Goal: Task Accomplishment & Management: Manage account settings

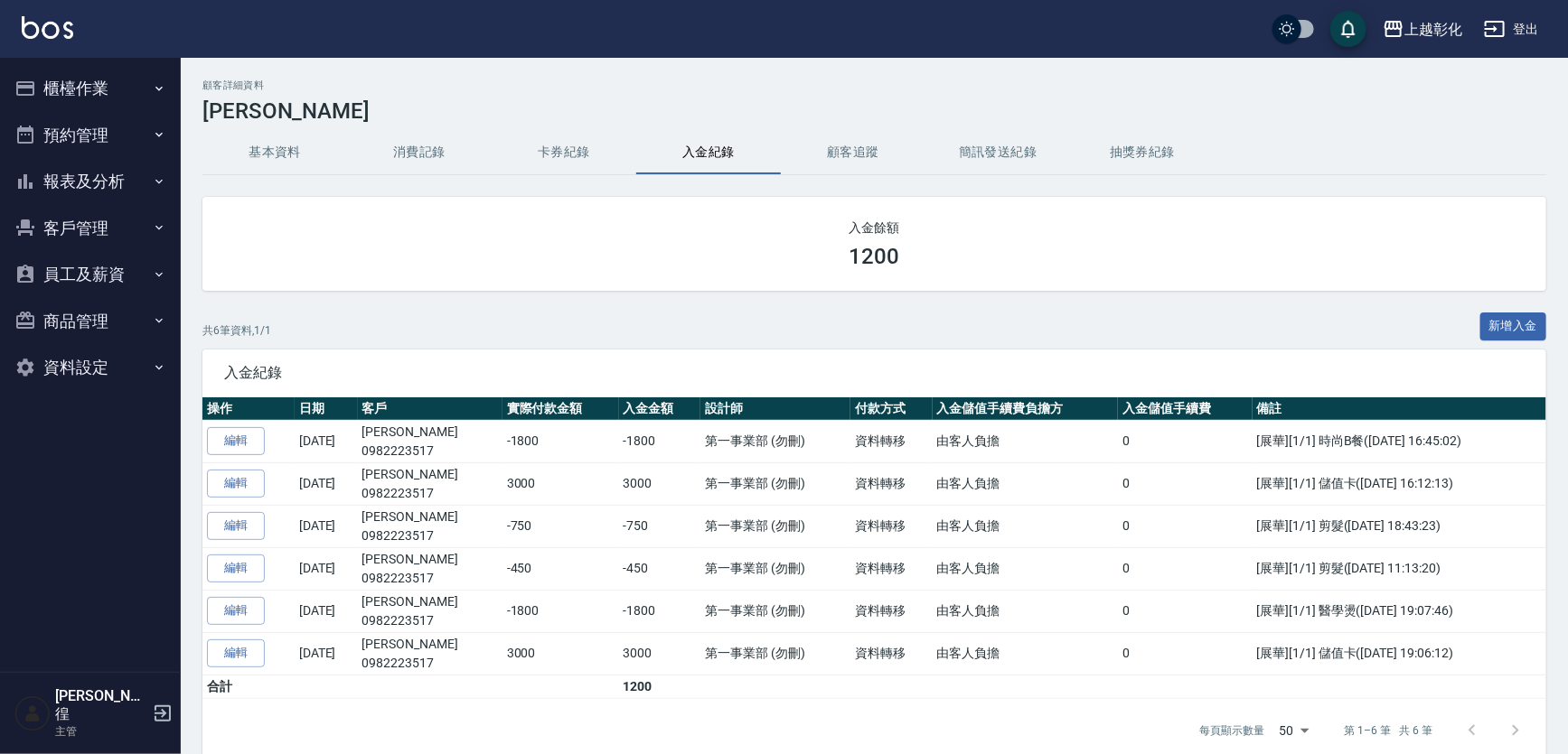
click at [107, 178] on button "報表及分析" at bounding box center [90, 181] width 166 height 47
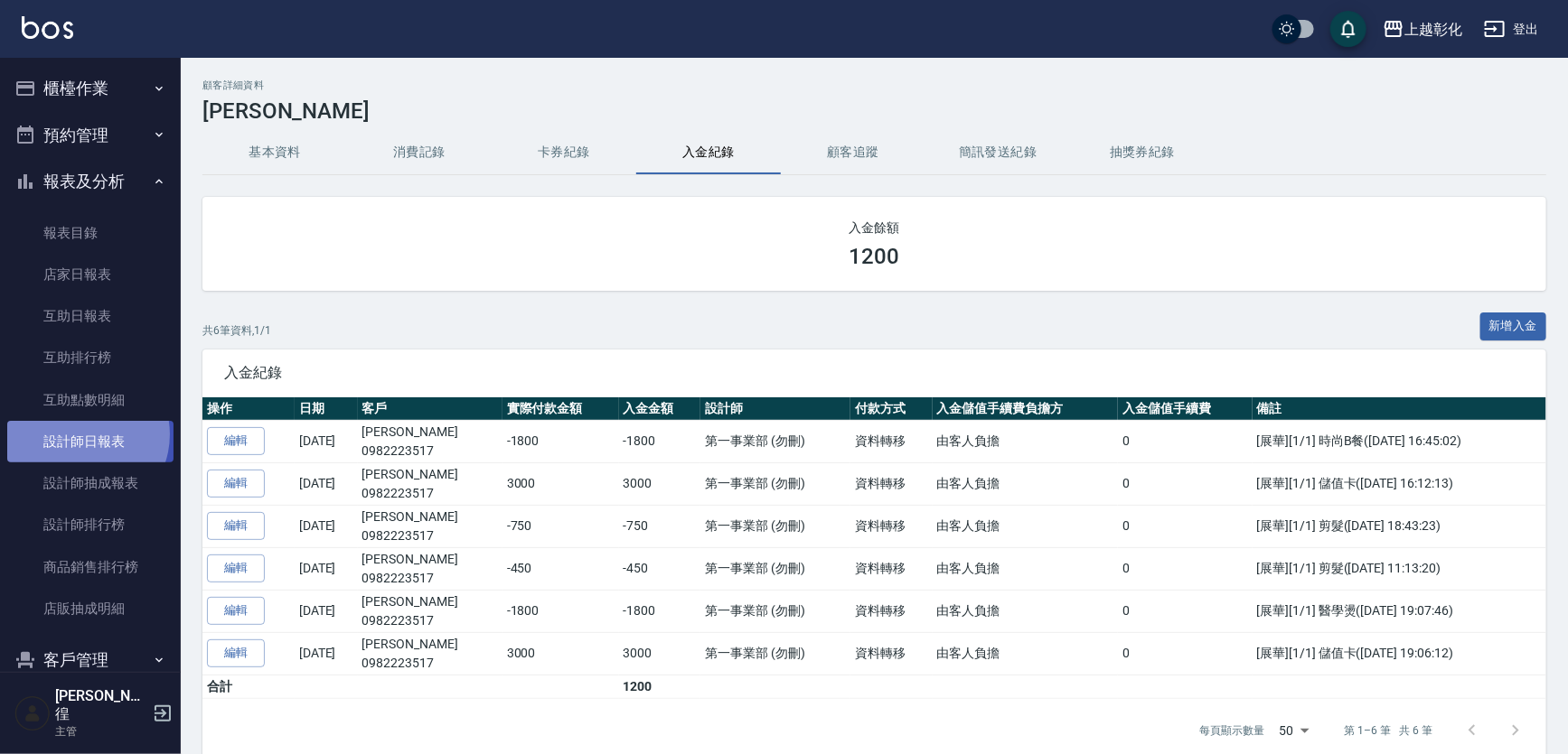
click at [80, 435] on link "設計師日報表" at bounding box center [90, 441] width 166 height 41
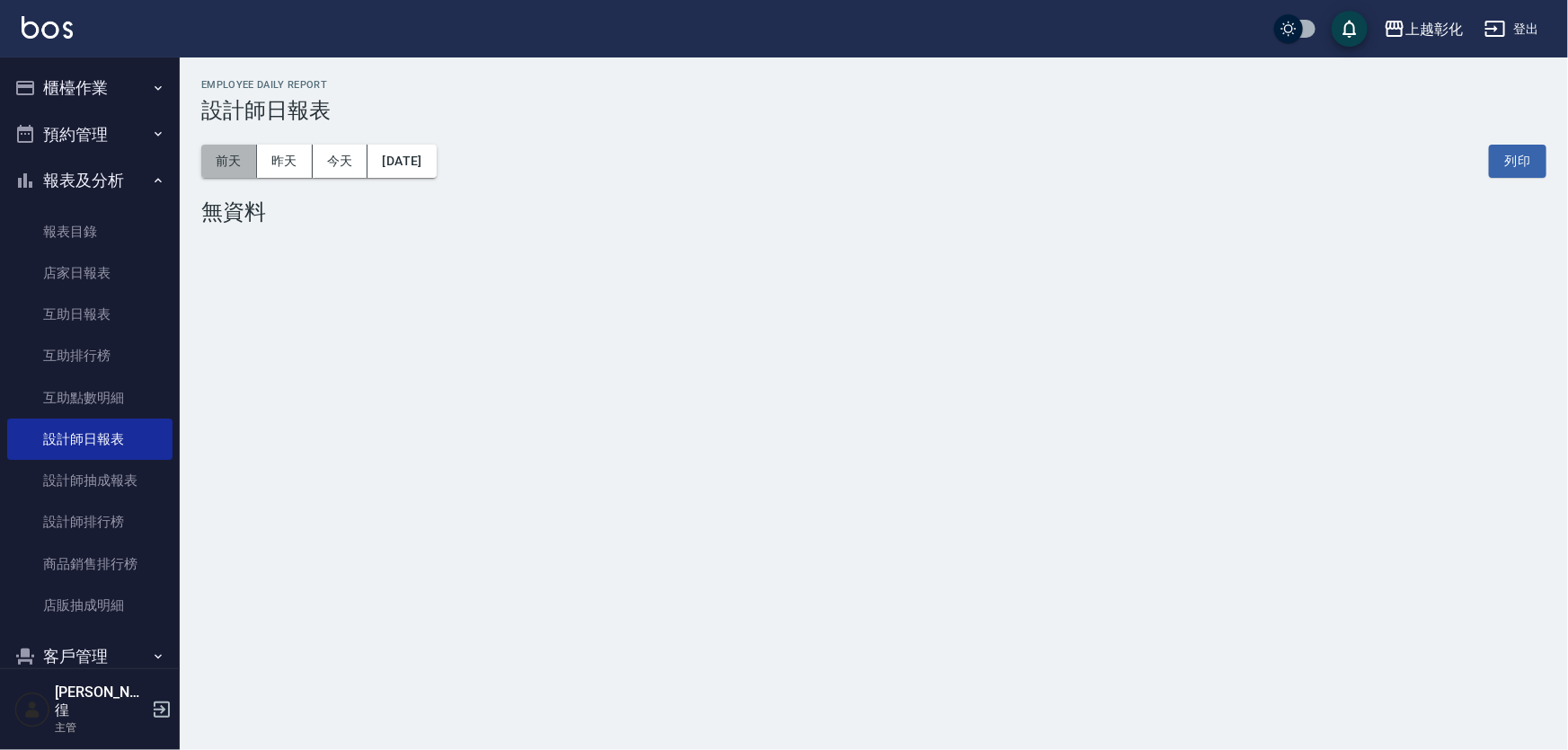
click at [228, 169] on button "前天" at bounding box center [229, 161] width 56 height 33
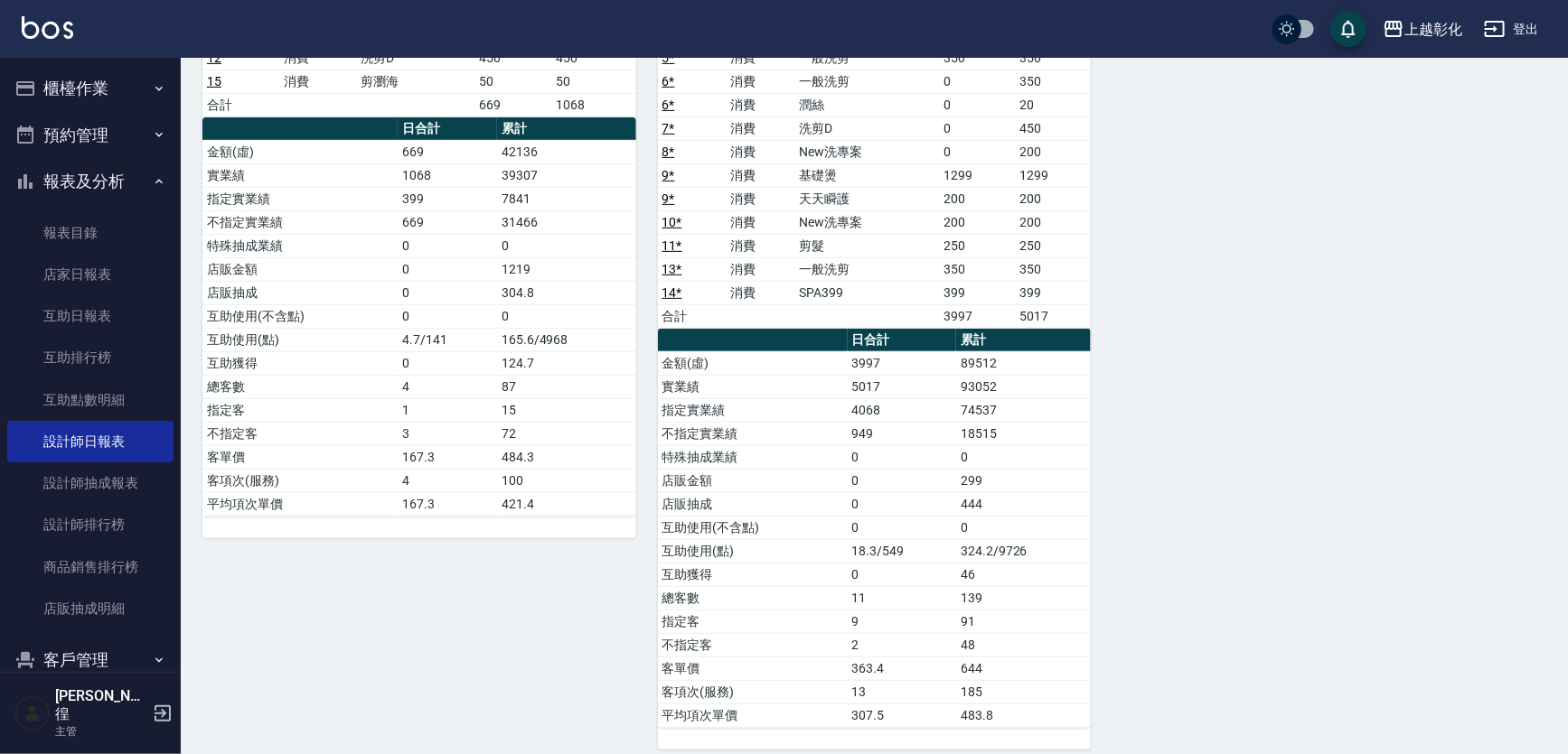
scroll to position [284, 0]
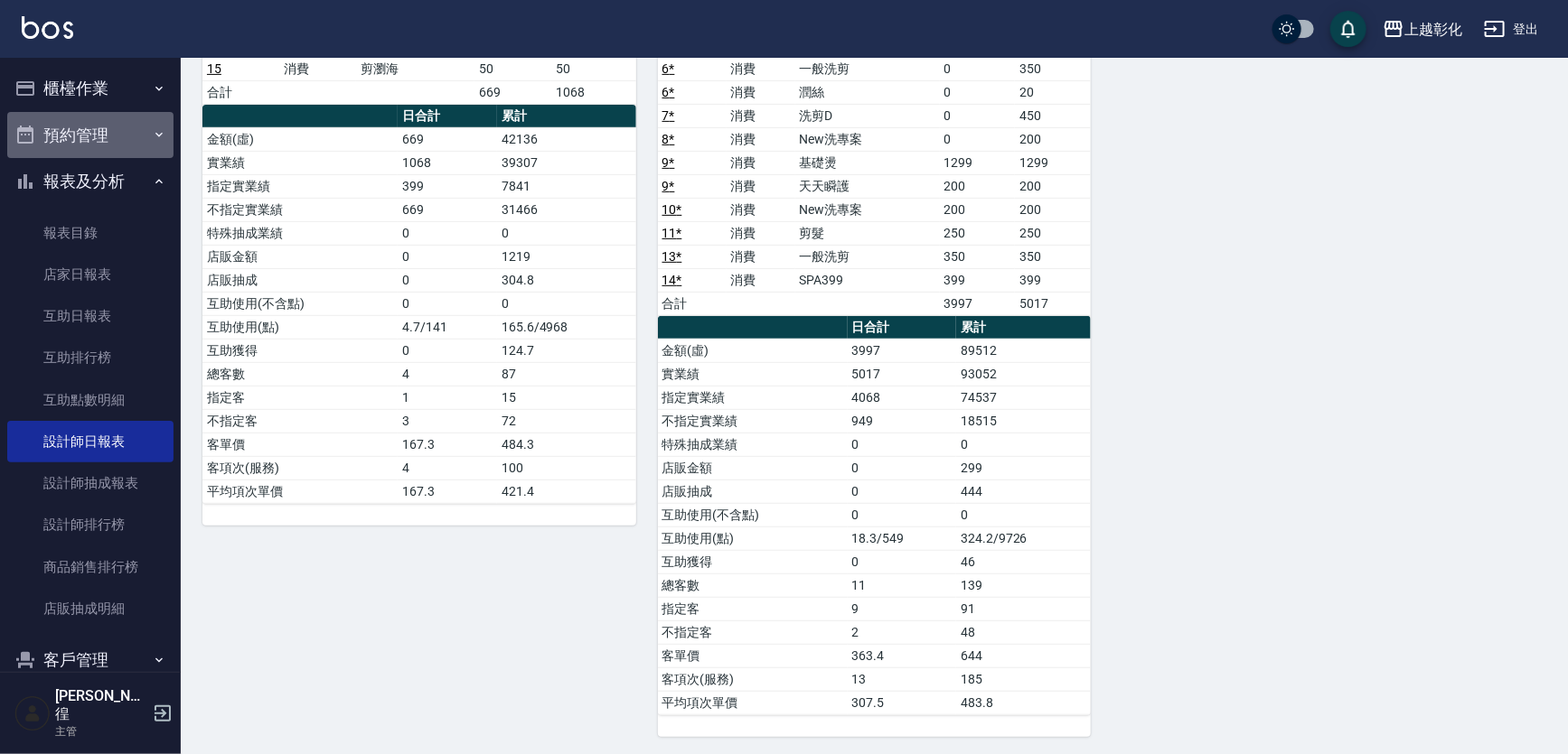
click at [116, 155] on button "預約管理" at bounding box center [90, 135] width 166 height 47
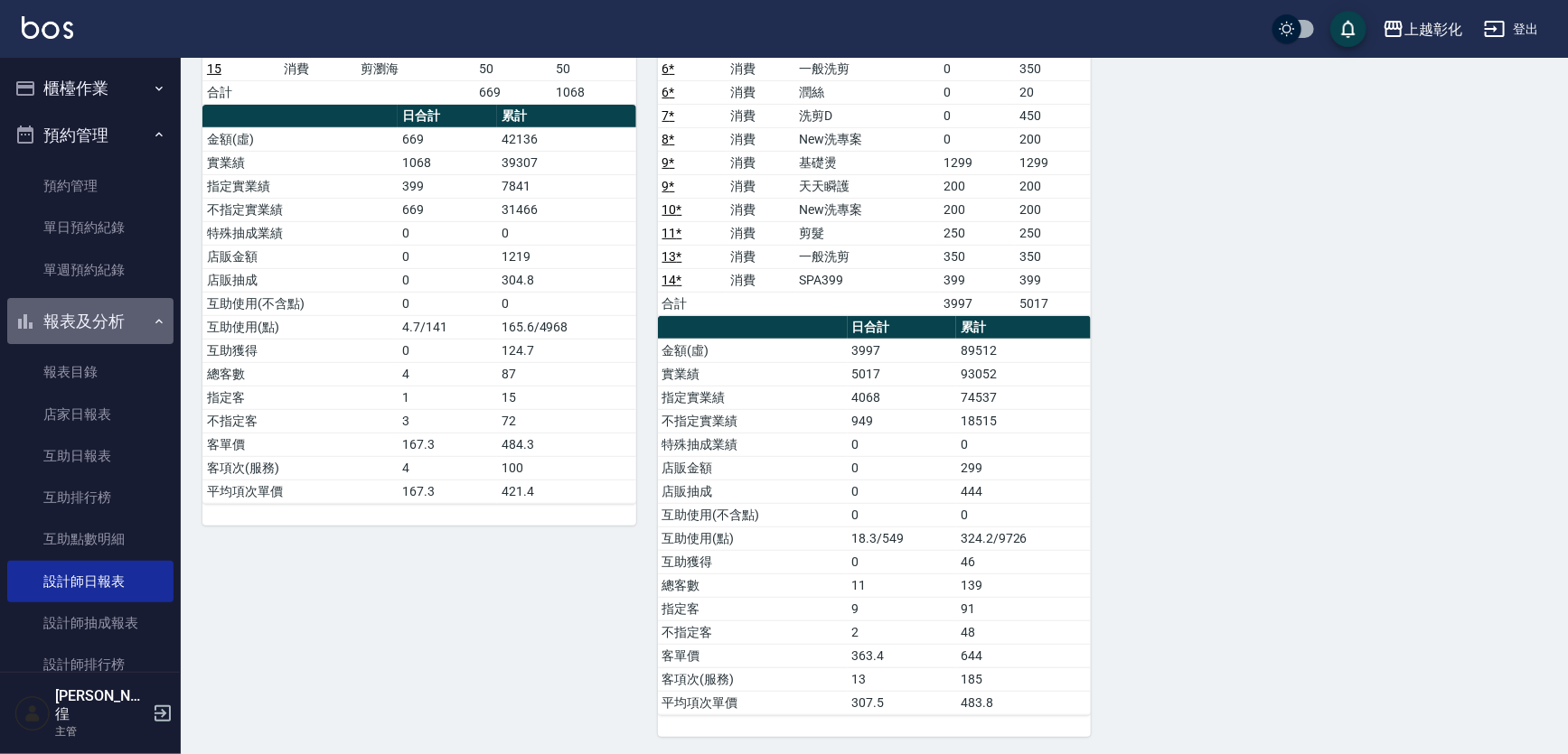
click at [120, 322] on button "報表及分析" at bounding box center [90, 321] width 166 height 47
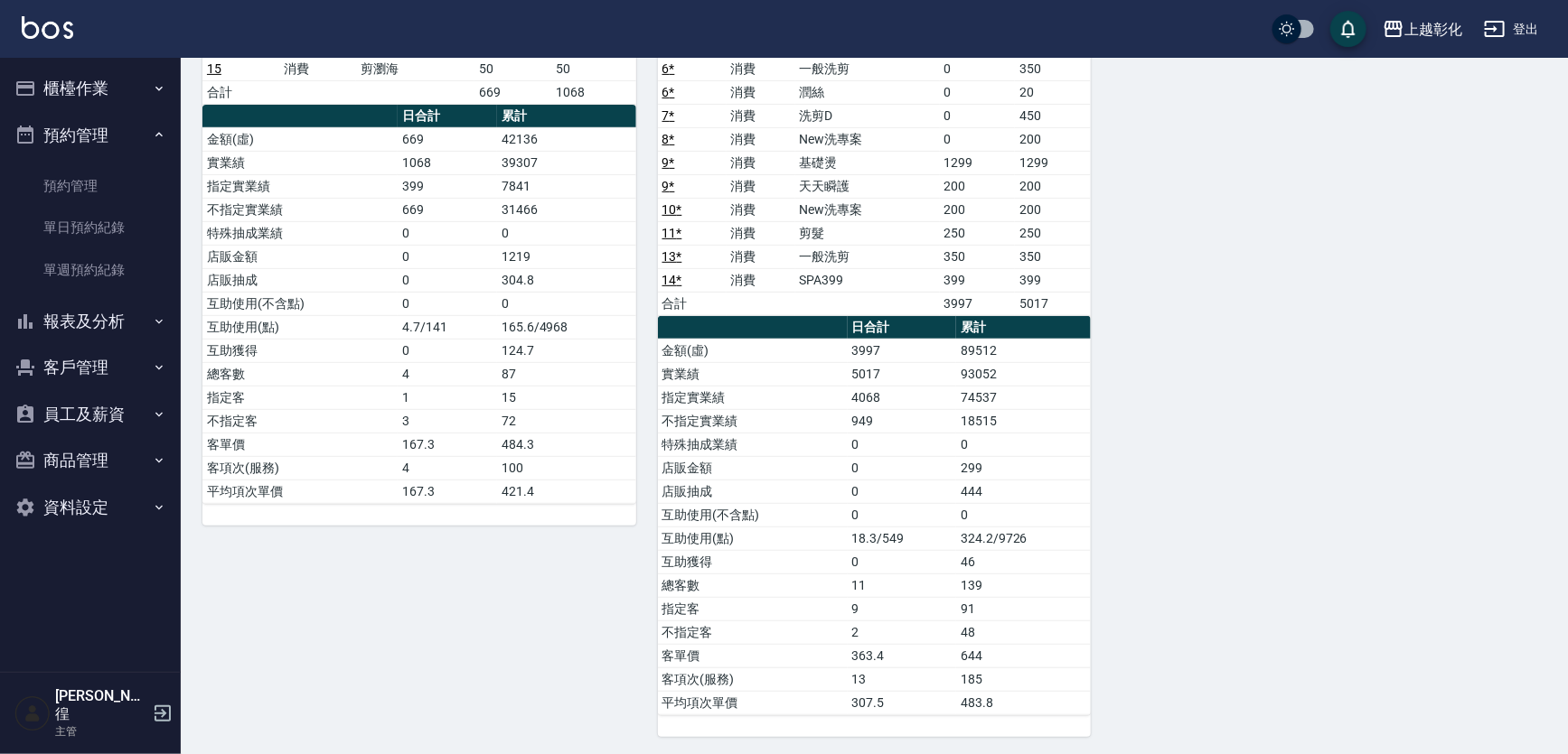
click at [136, 139] on button "預約管理" at bounding box center [90, 135] width 166 height 47
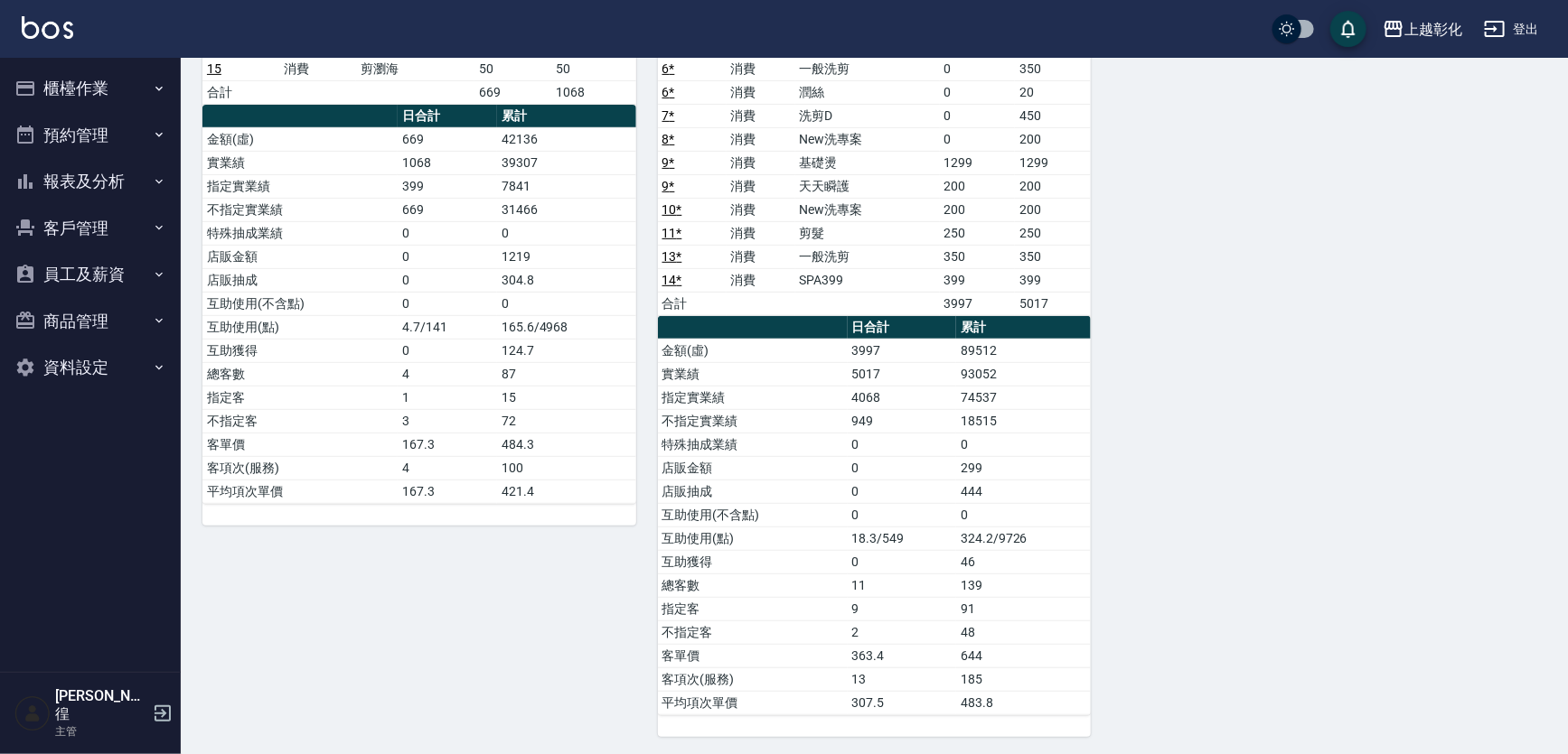
click at [117, 92] on button "櫃檯作業" at bounding box center [90, 88] width 166 height 47
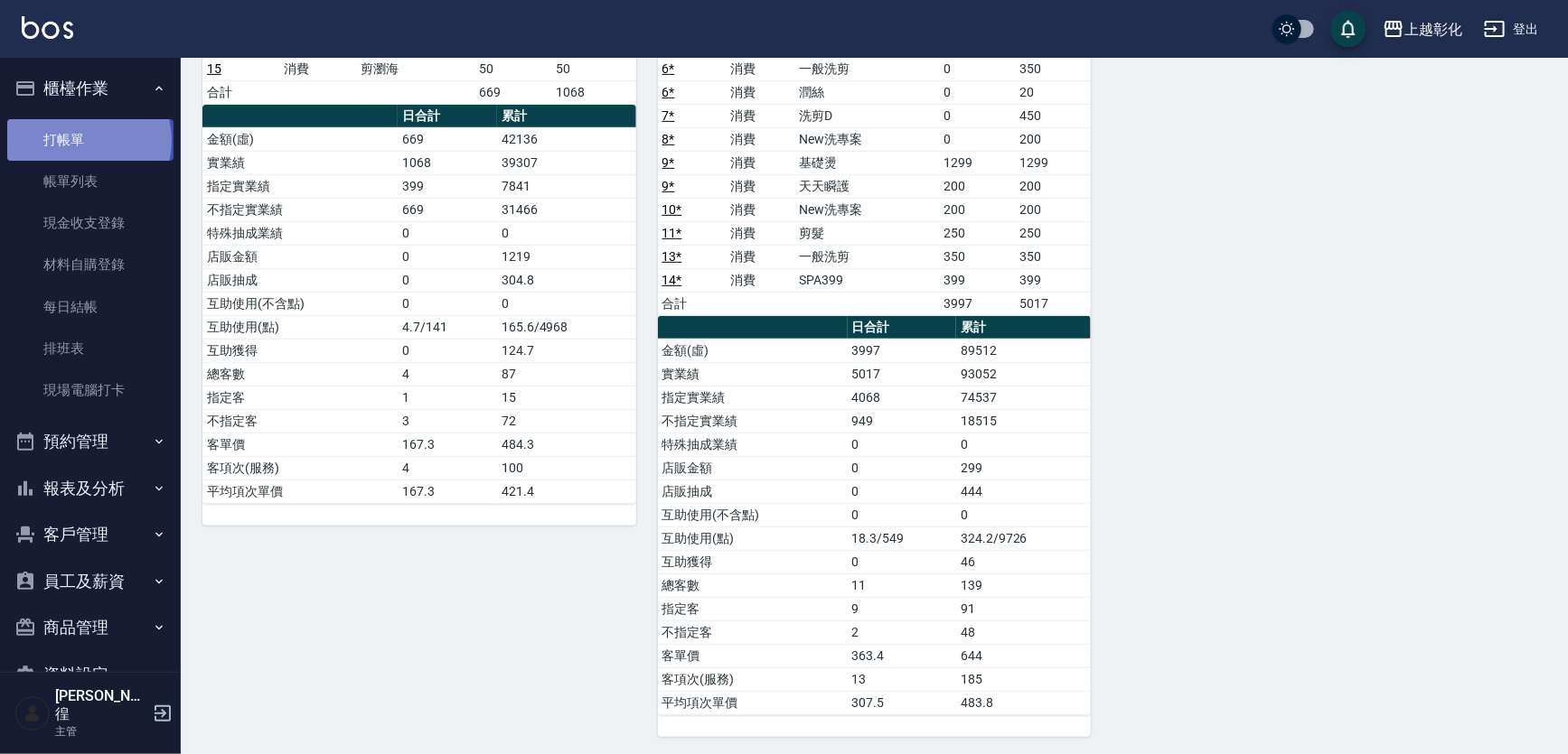
click at [88, 140] on link "打帳單" at bounding box center [90, 139] width 166 height 41
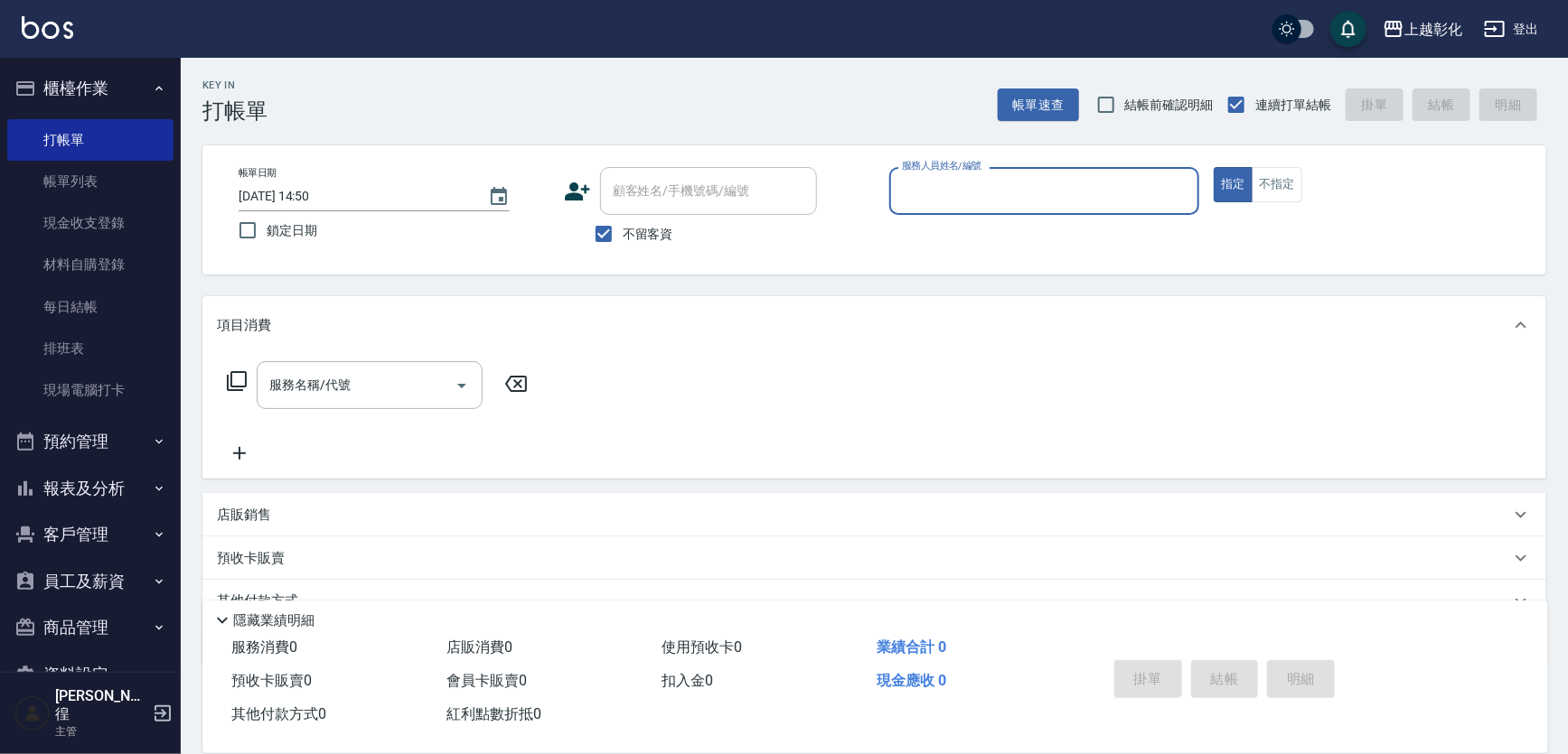
click at [96, 497] on button "報表及分析" at bounding box center [90, 488] width 166 height 47
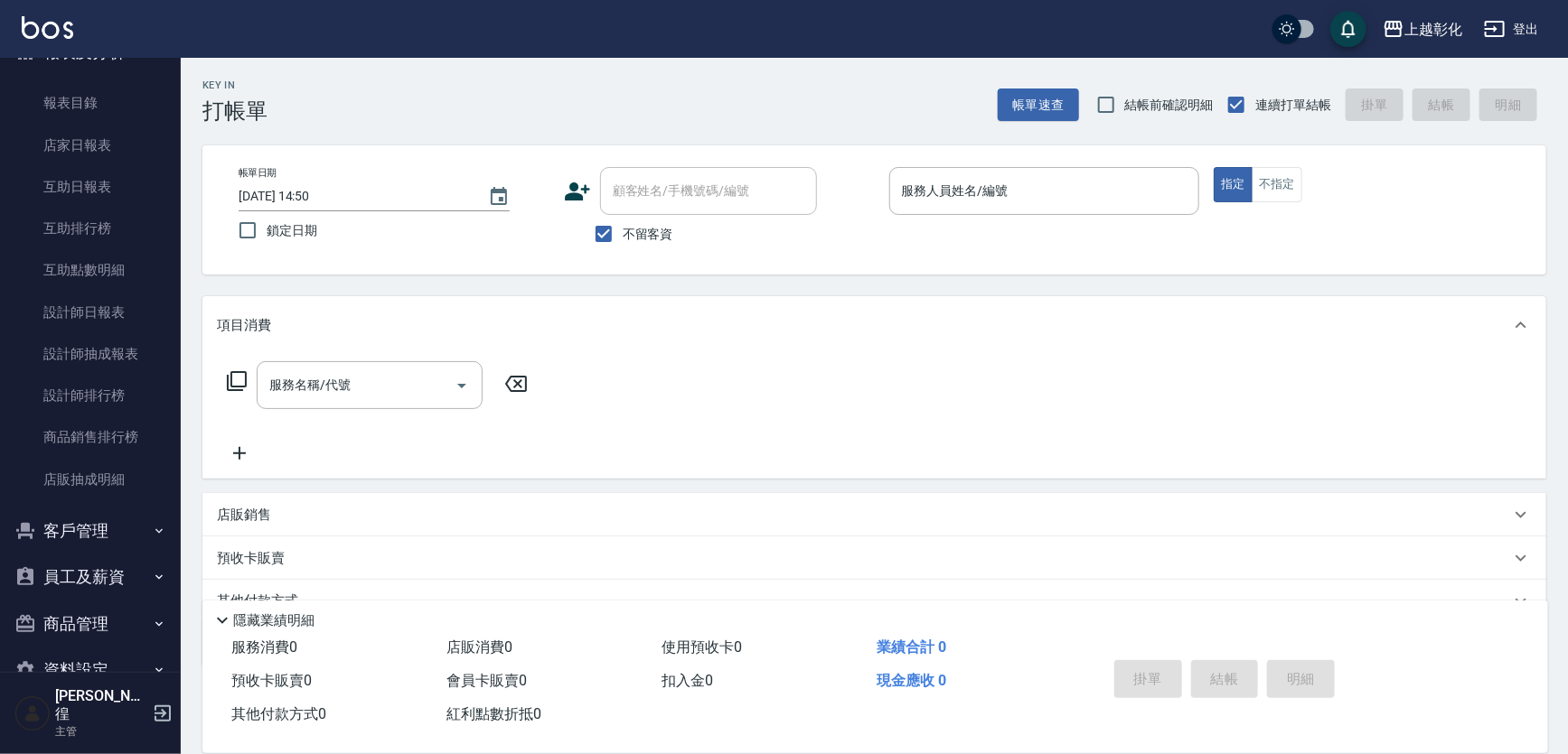
scroll to position [461, 0]
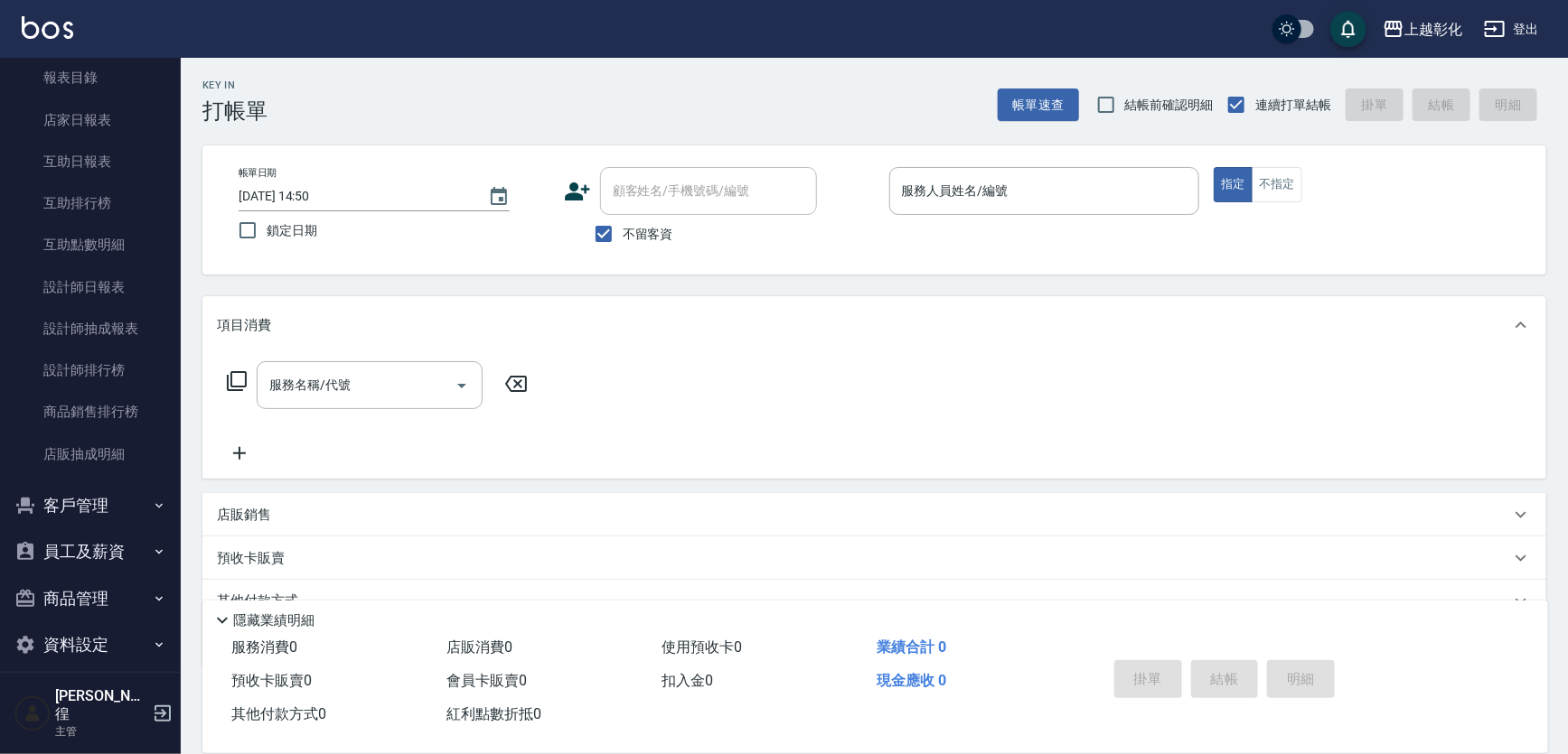
click at [121, 511] on button "客戶管理" at bounding box center [90, 505] width 166 height 47
click at [102, 549] on link "客戶列表" at bounding box center [90, 556] width 166 height 41
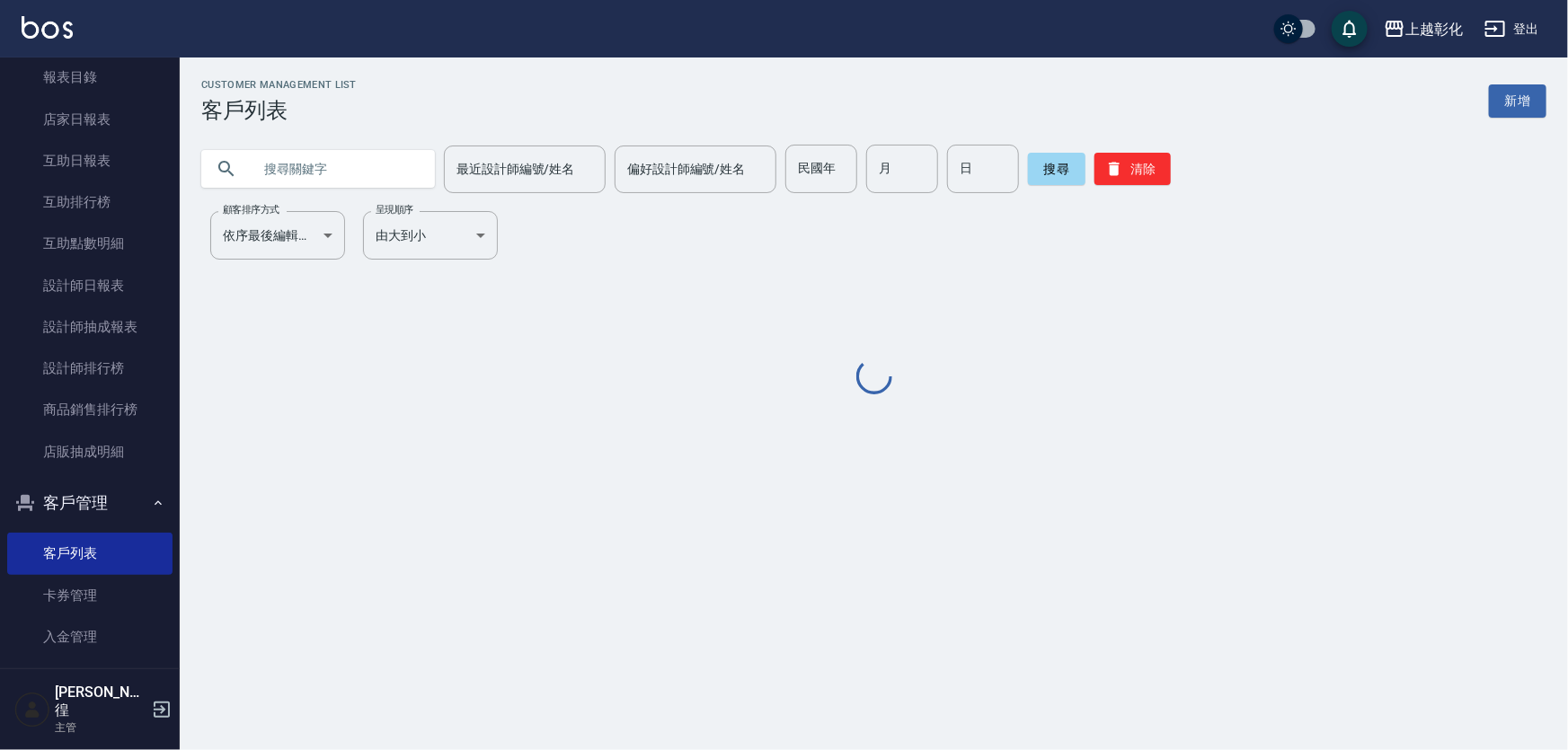
click at [386, 162] on input "text" at bounding box center [336, 169] width 169 height 48
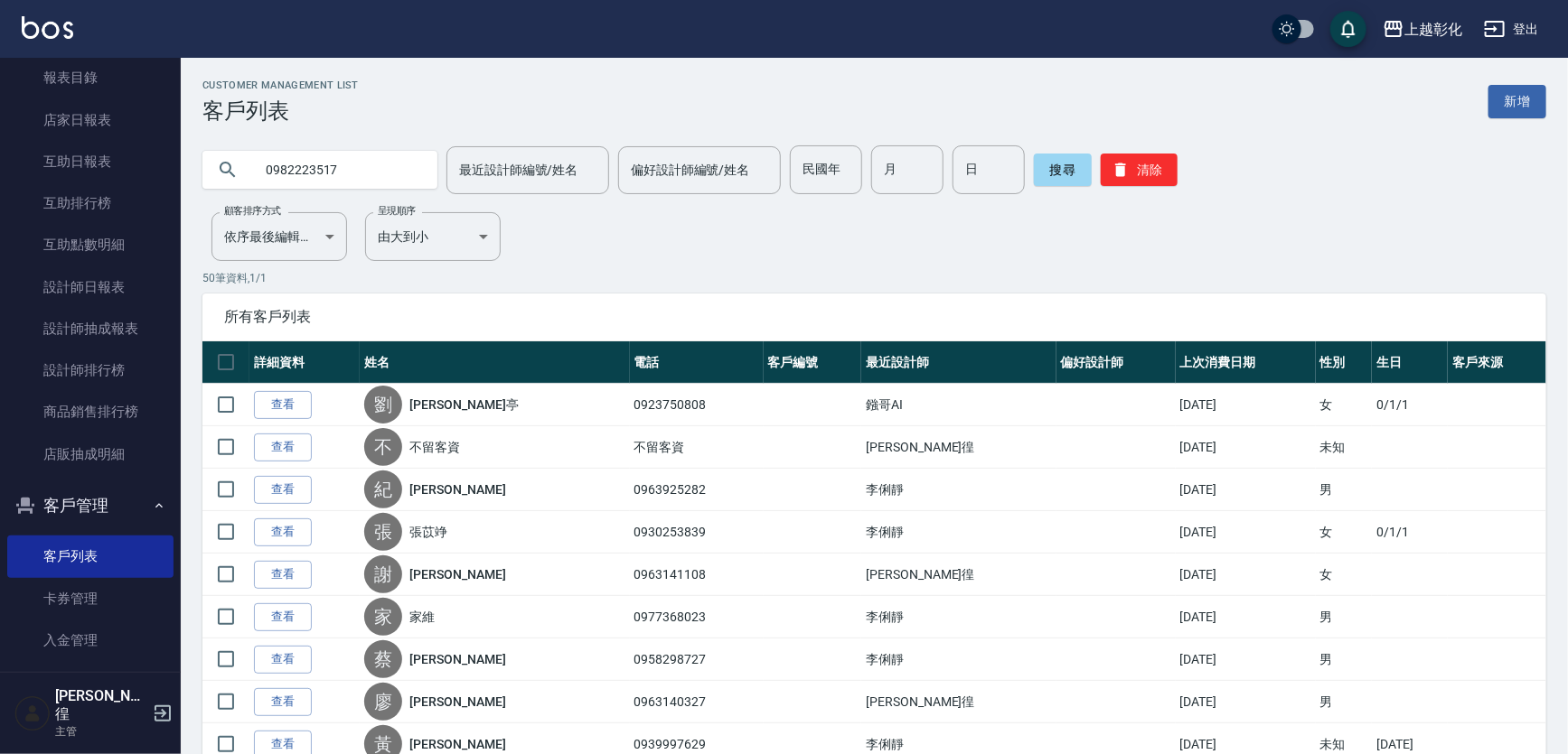
type input "0982223517"
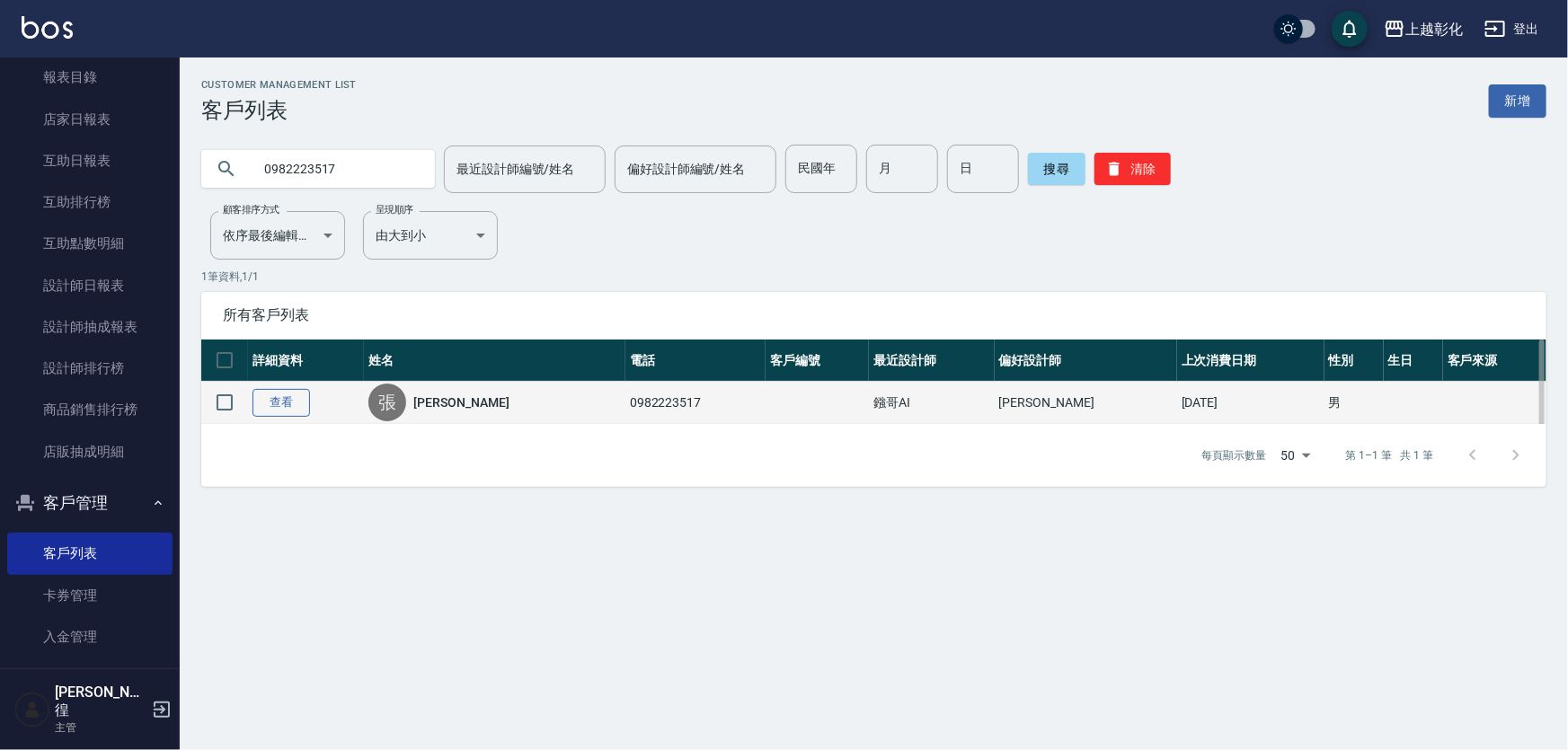
click at [286, 406] on link "查看" at bounding box center [281, 402] width 57 height 28
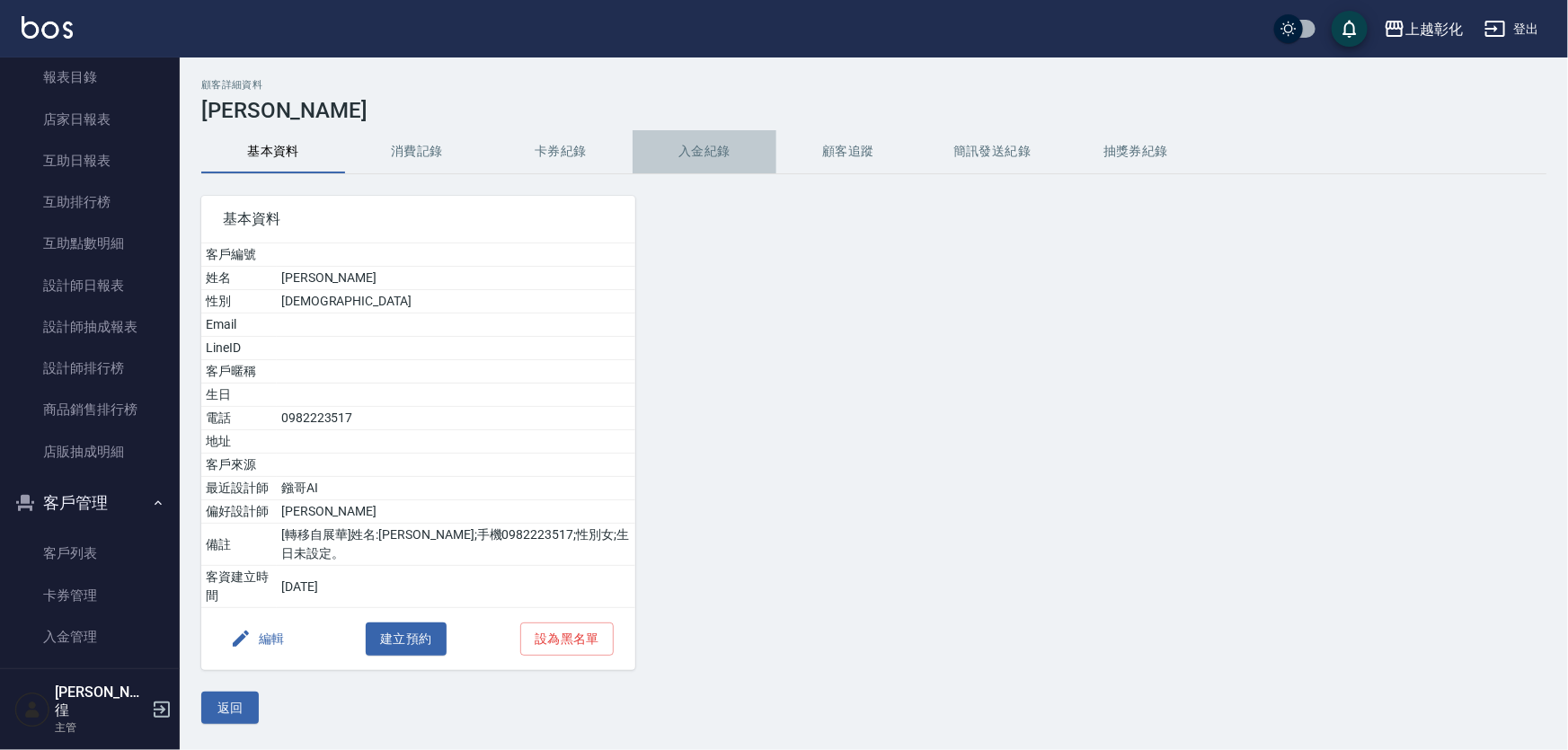
click at [697, 151] on button "入金紀錄" at bounding box center [704, 151] width 144 height 43
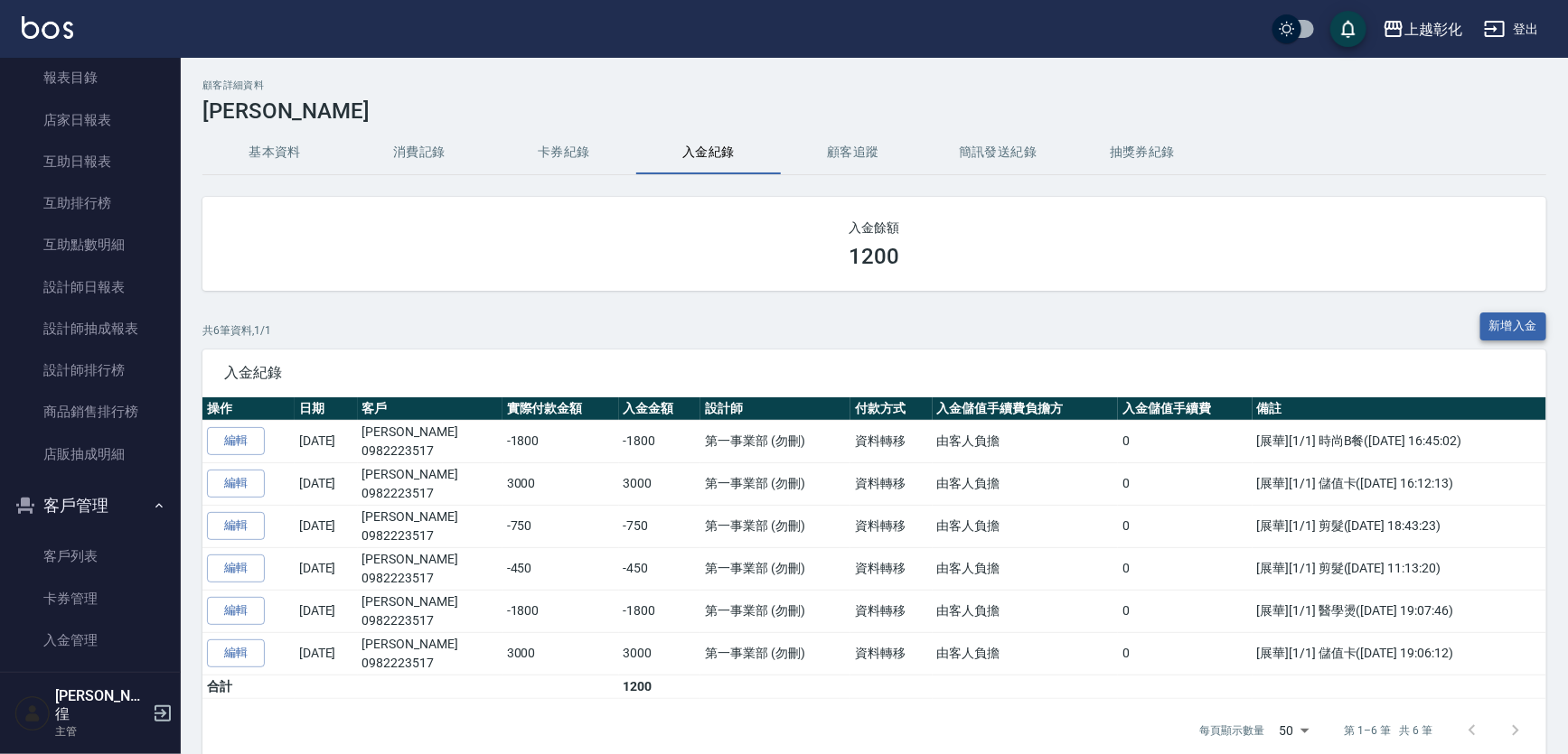
click at [1527, 328] on button "新增入金" at bounding box center [1513, 327] width 67 height 28
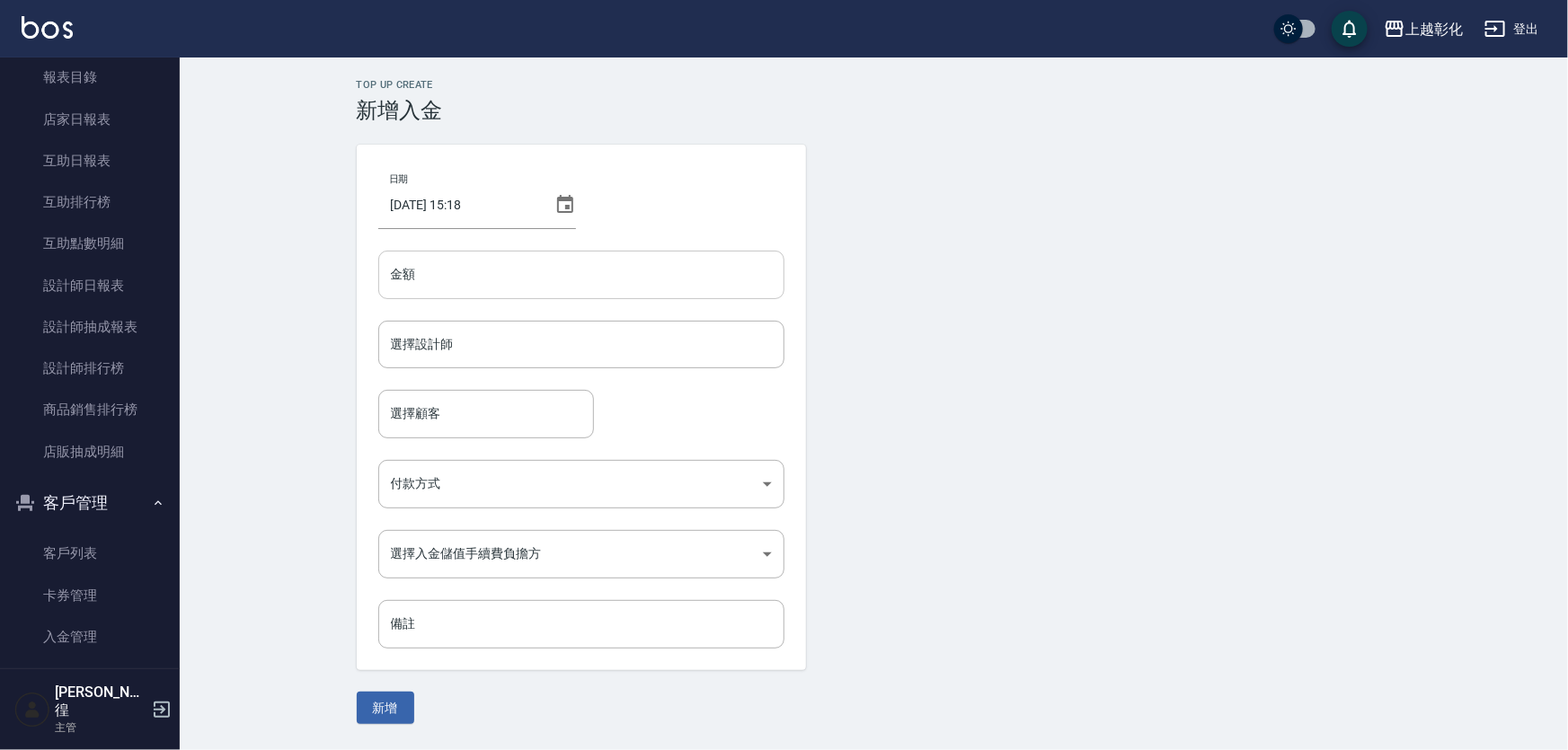
click at [520, 298] on input "金額" at bounding box center [581, 275] width 406 height 48
type input "2020"
click at [357, 692] on button "新增" at bounding box center [385, 708] width 57 height 33
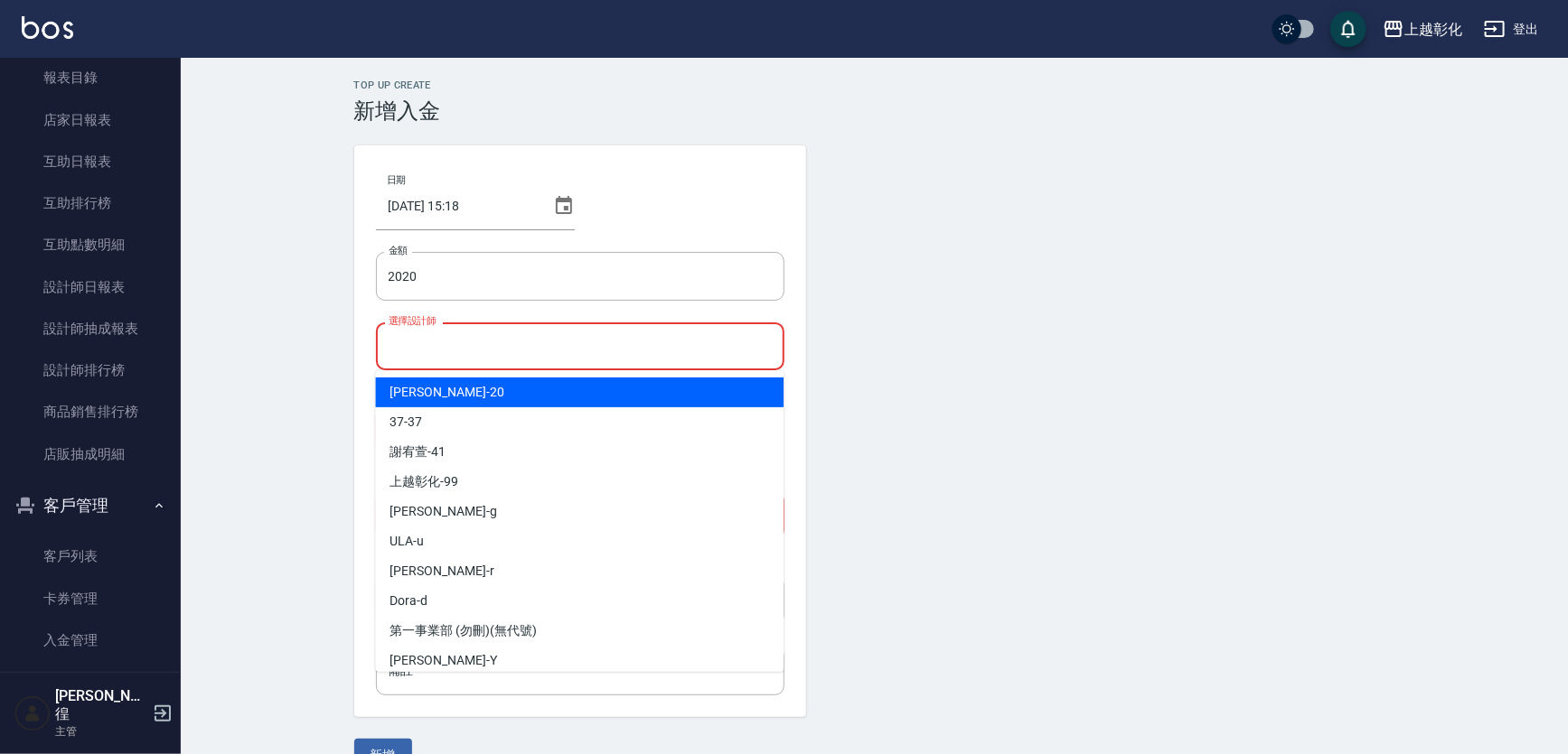
click at [500, 334] on input "選擇設計師" at bounding box center [580, 346] width 392 height 31
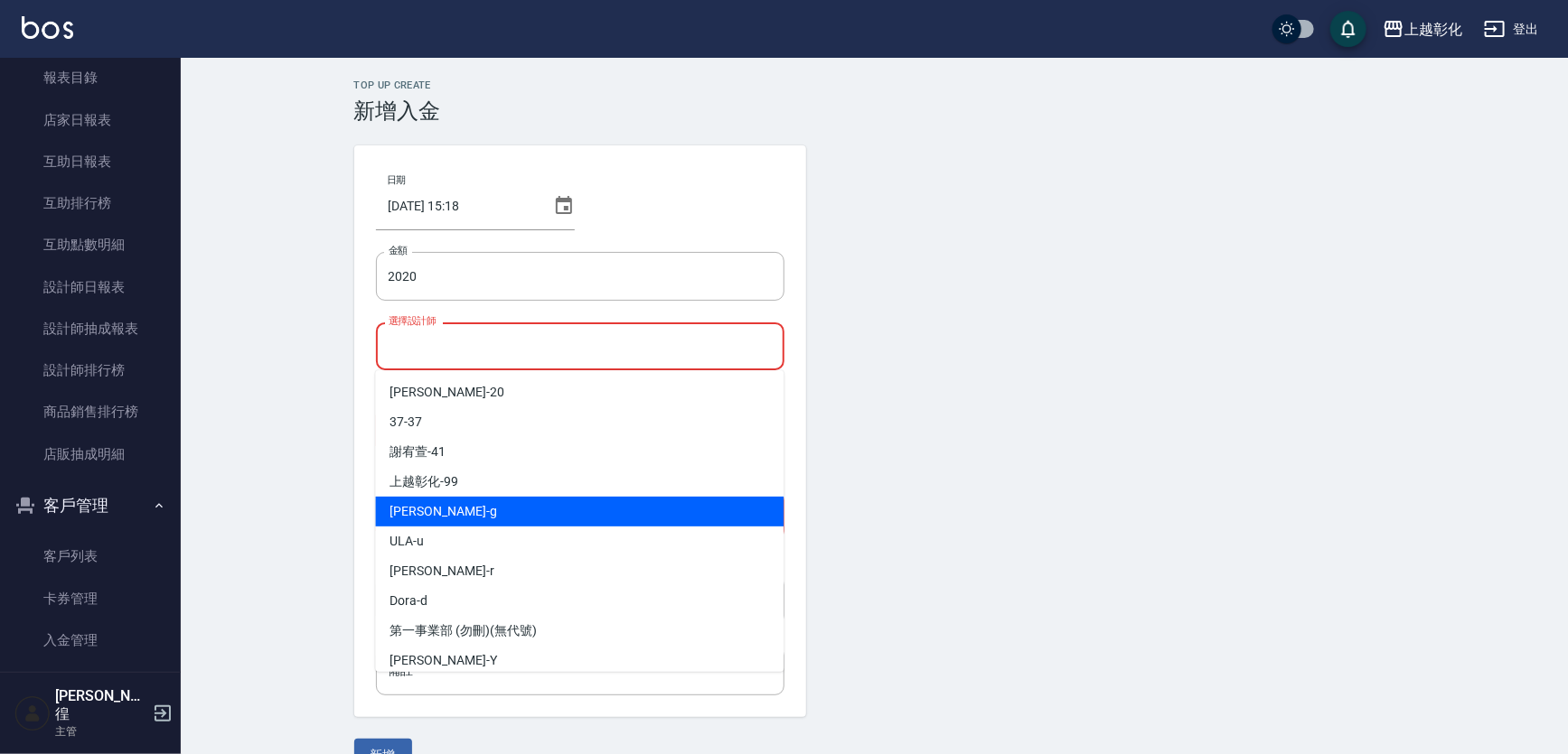
click at [428, 505] on div "Gary -g" at bounding box center [579, 512] width 408 height 30
type input "[PERSON_NAME]"
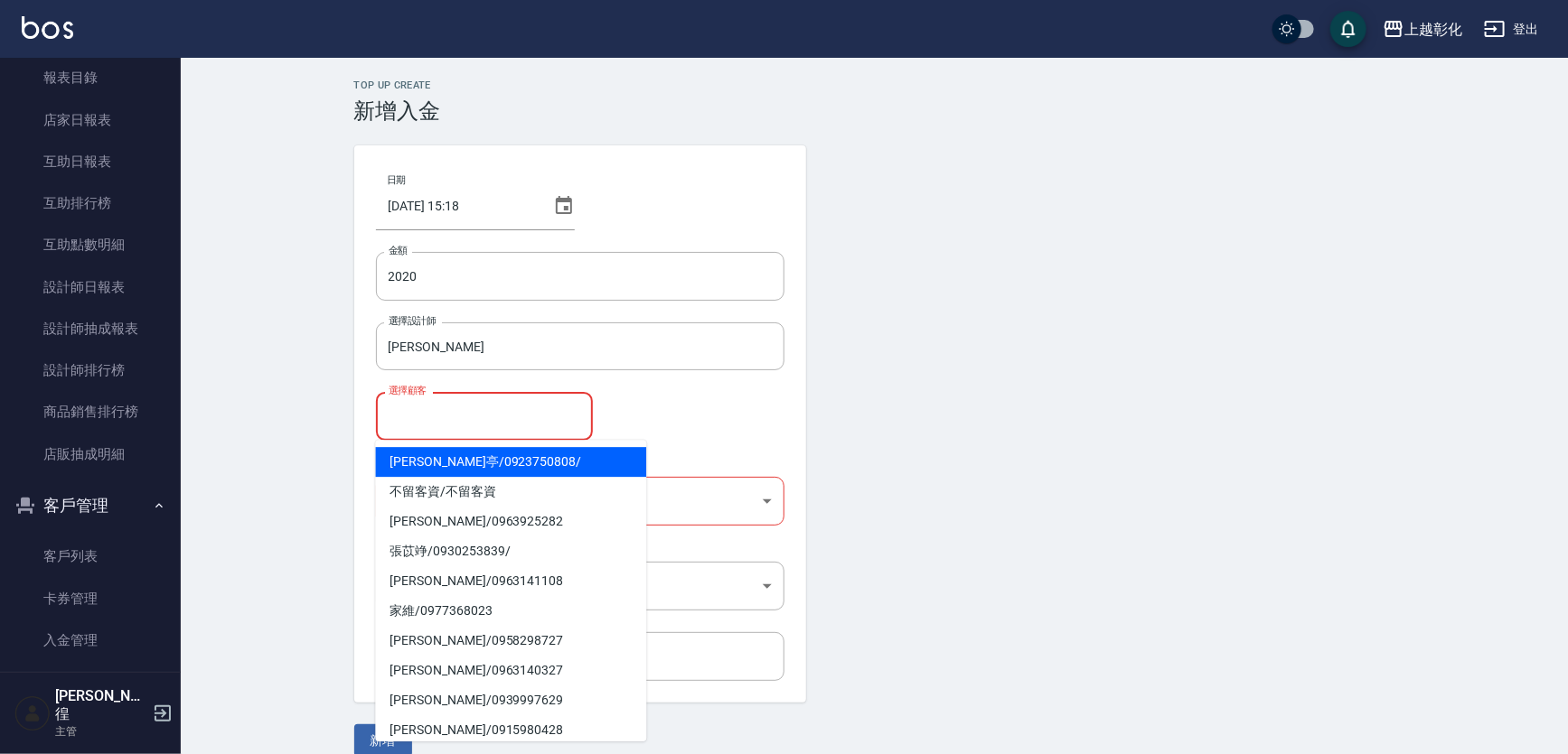
click at [458, 415] on input "選擇顧客" at bounding box center [484, 416] width 201 height 31
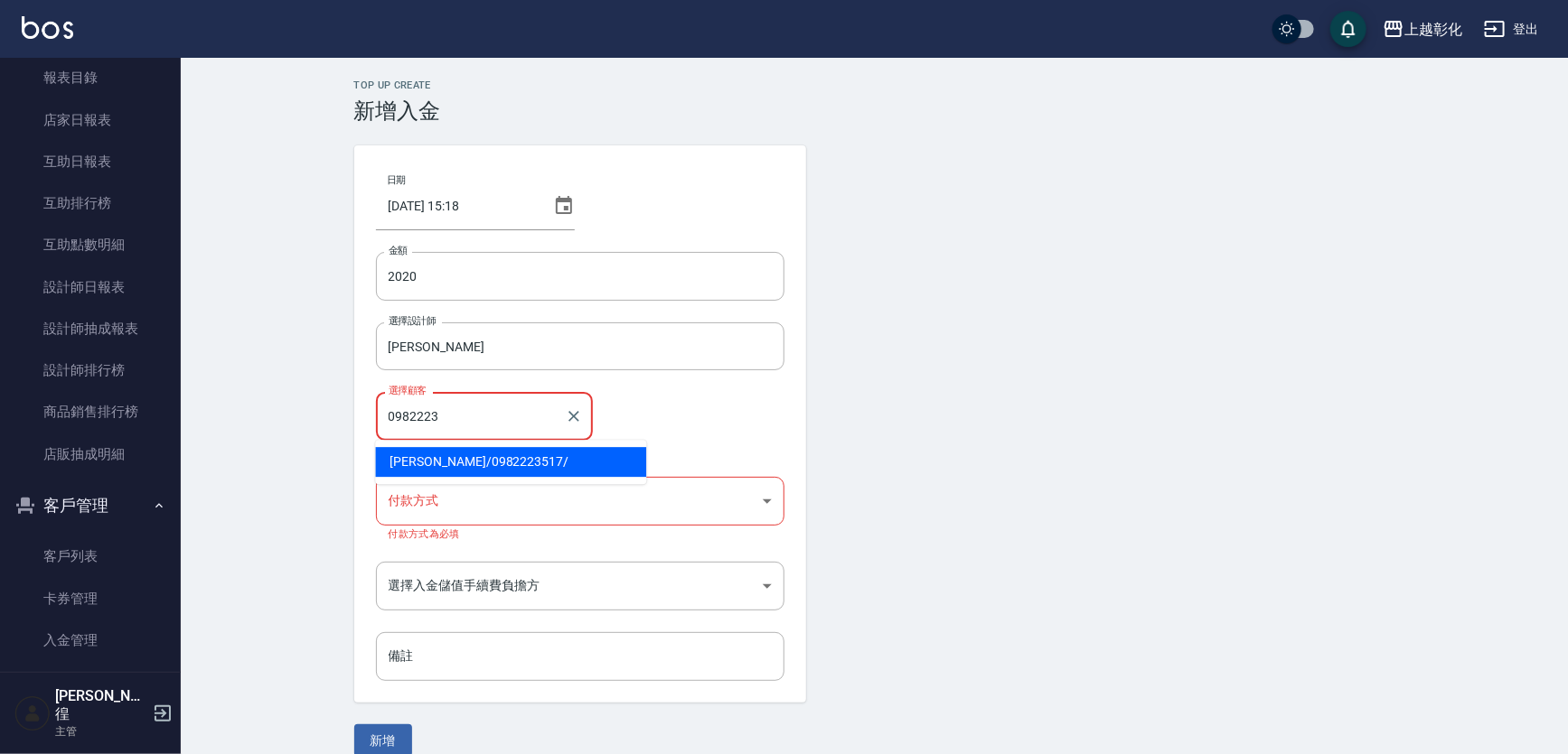
click at [497, 449] on span "張宛玲 / 0982223517 /" at bounding box center [510, 462] width 271 height 30
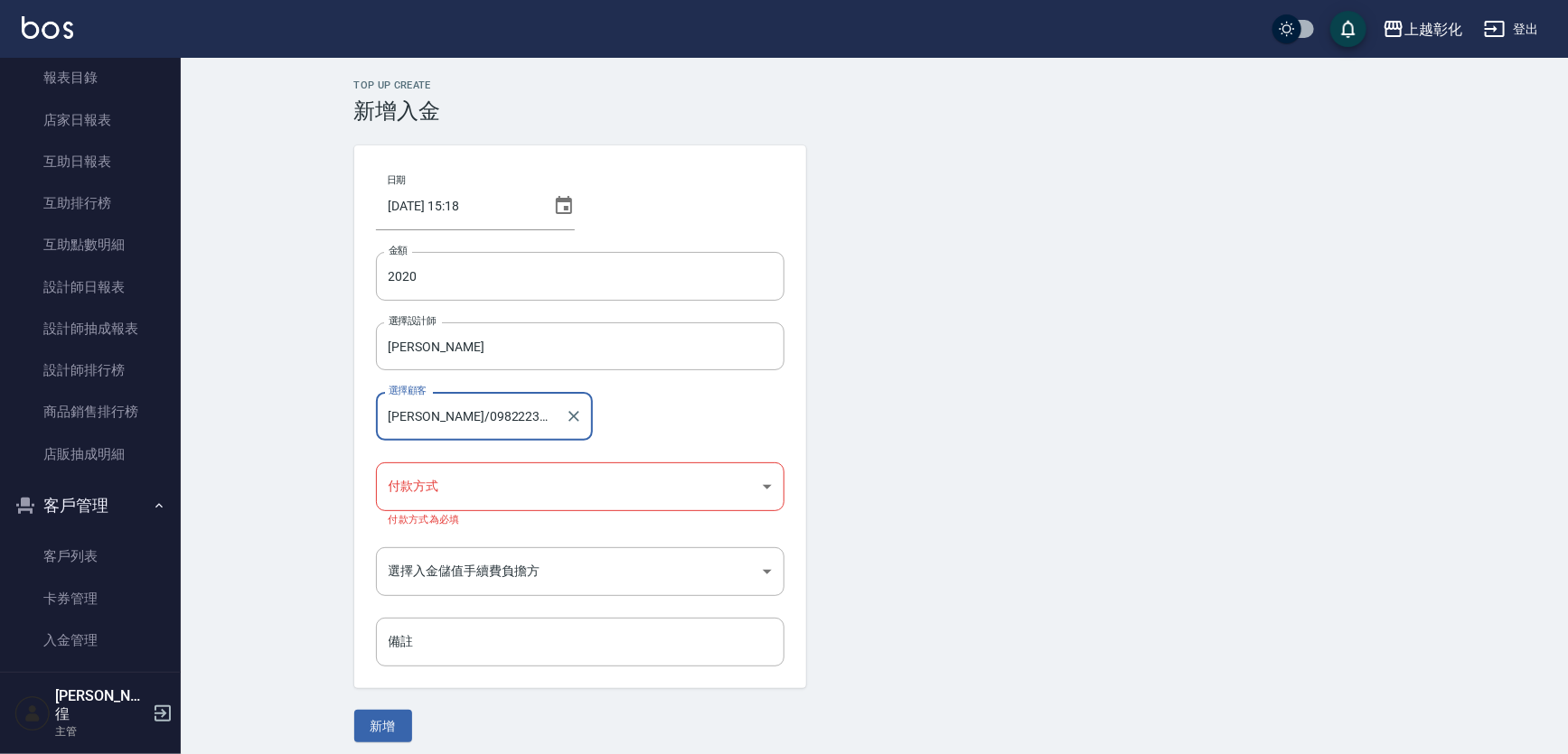
type input "[PERSON_NAME]/0982223517/"
click at [501, 483] on body "上越彰化 登出 櫃檯作業 打帳單 帳單列表 現金收支登錄 材料自購登錄 每日結帳 排班表 現場電腦打卡 預約管理 預約管理 單日預約紀錄 單週預約紀錄 報表及…" at bounding box center [788, 382] width 1577 height 764
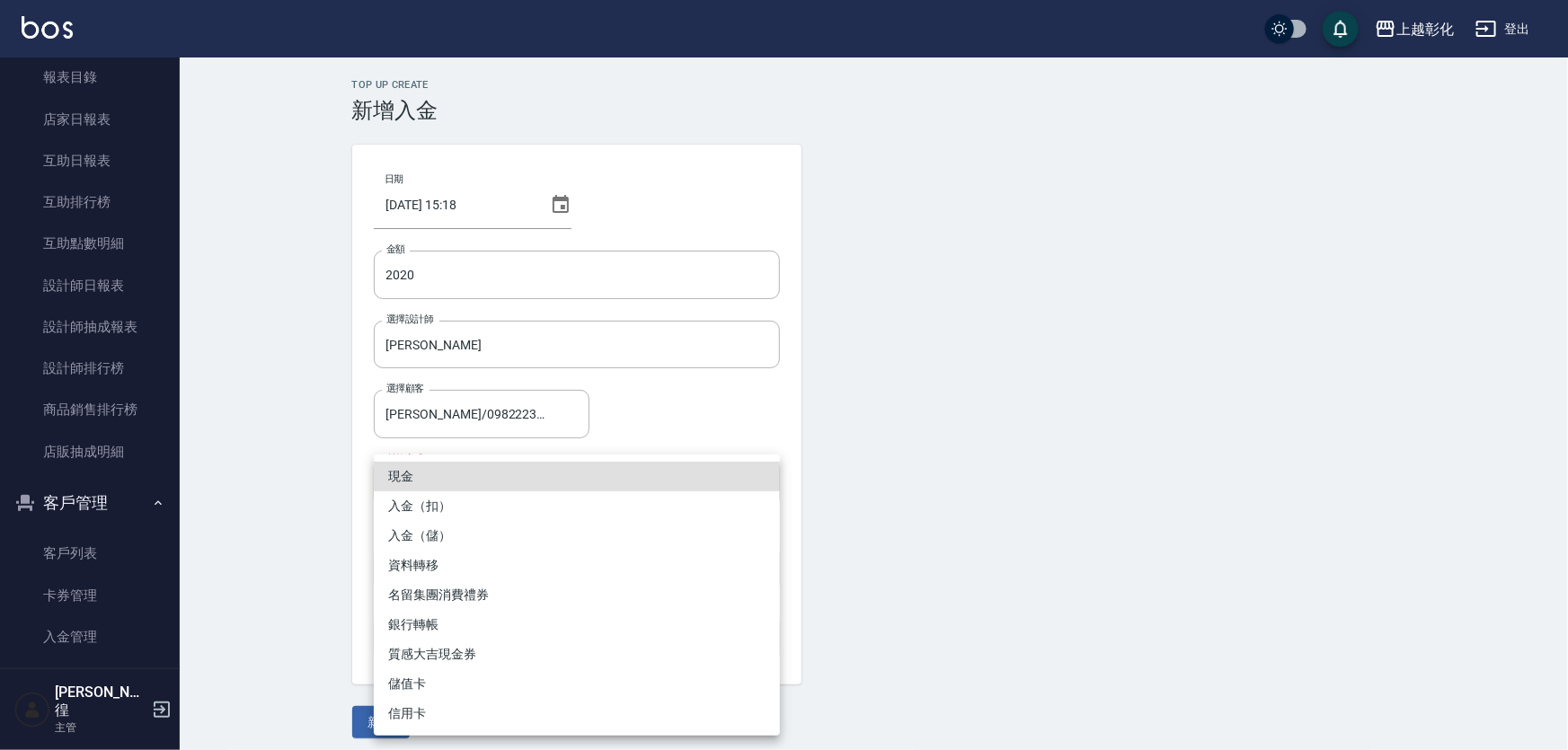
click at [468, 547] on li "入金（儲）" at bounding box center [576, 536] width 406 height 30
type input "入金（儲）"
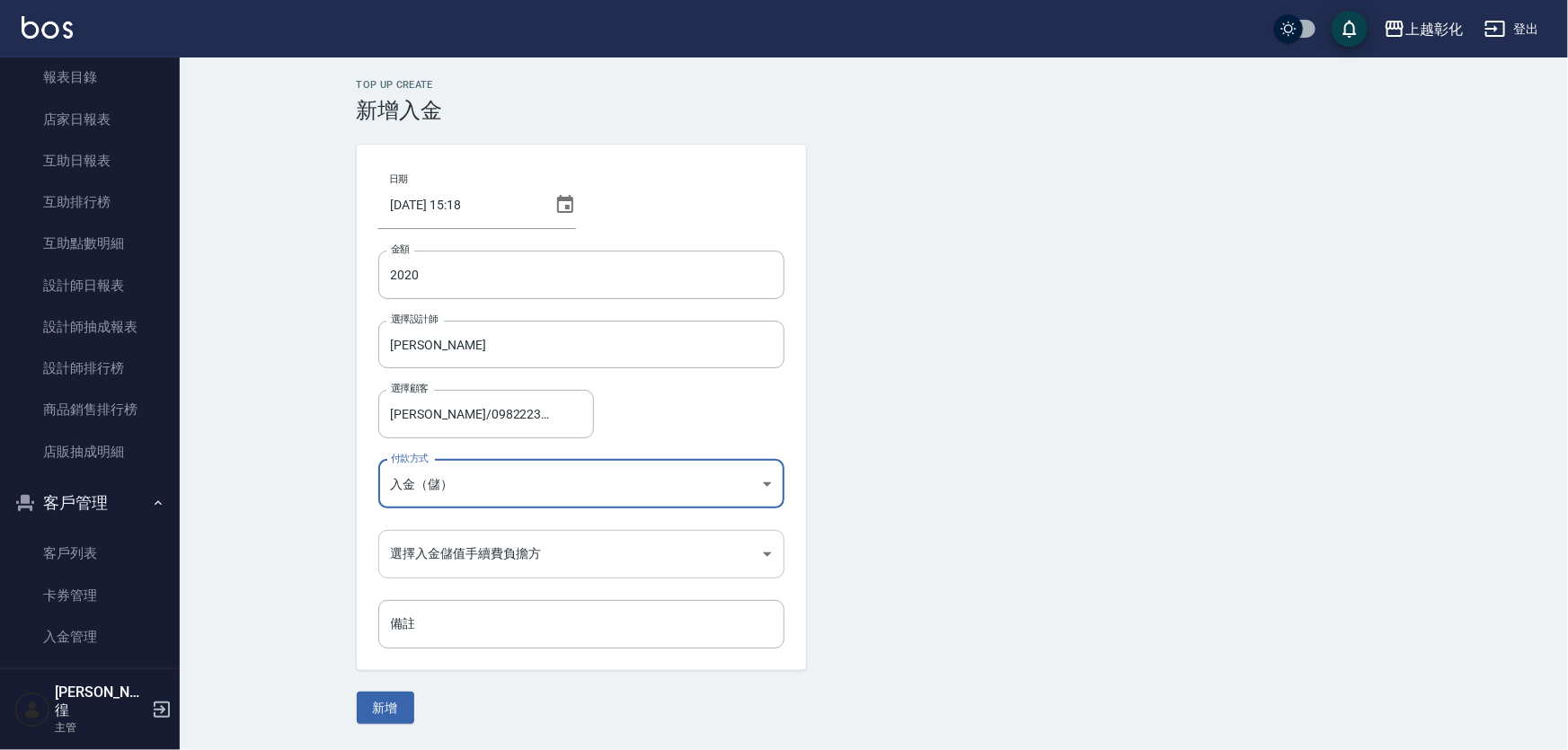
click at [607, 547] on body "上越彰化 登出 櫃檯作業 打帳單 帳單列表 現金收支登錄 材料自購登錄 每日結帳 排班表 現場電腦打卡 預約管理 預約管理 單日預約紀錄 單週預約紀錄 報表及…" at bounding box center [784, 375] width 1568 height 750
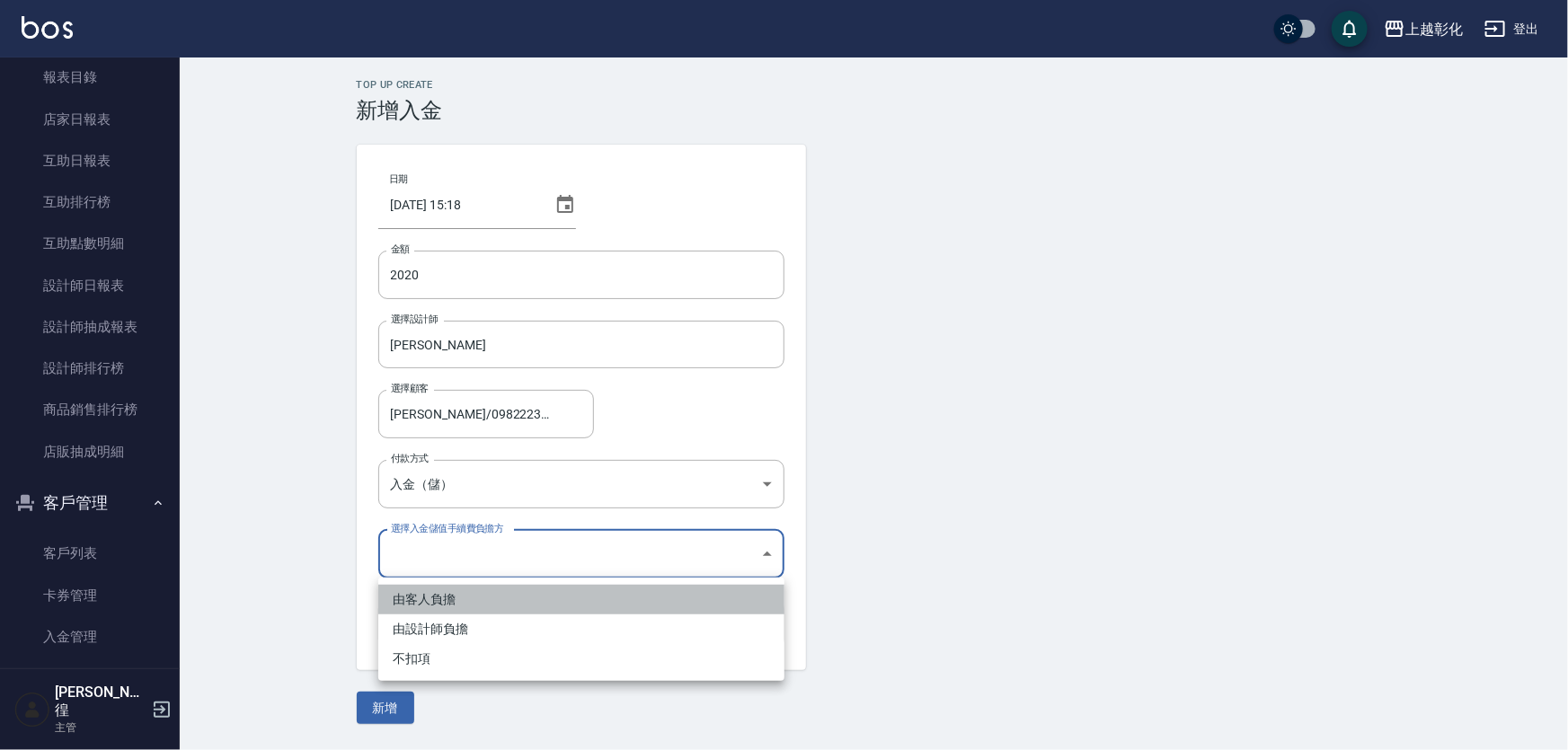
click at [445, 602] on li "由客人負擔" at bounding box center [581, 599] width 406 height 30
type input "BYCUSTOMER"
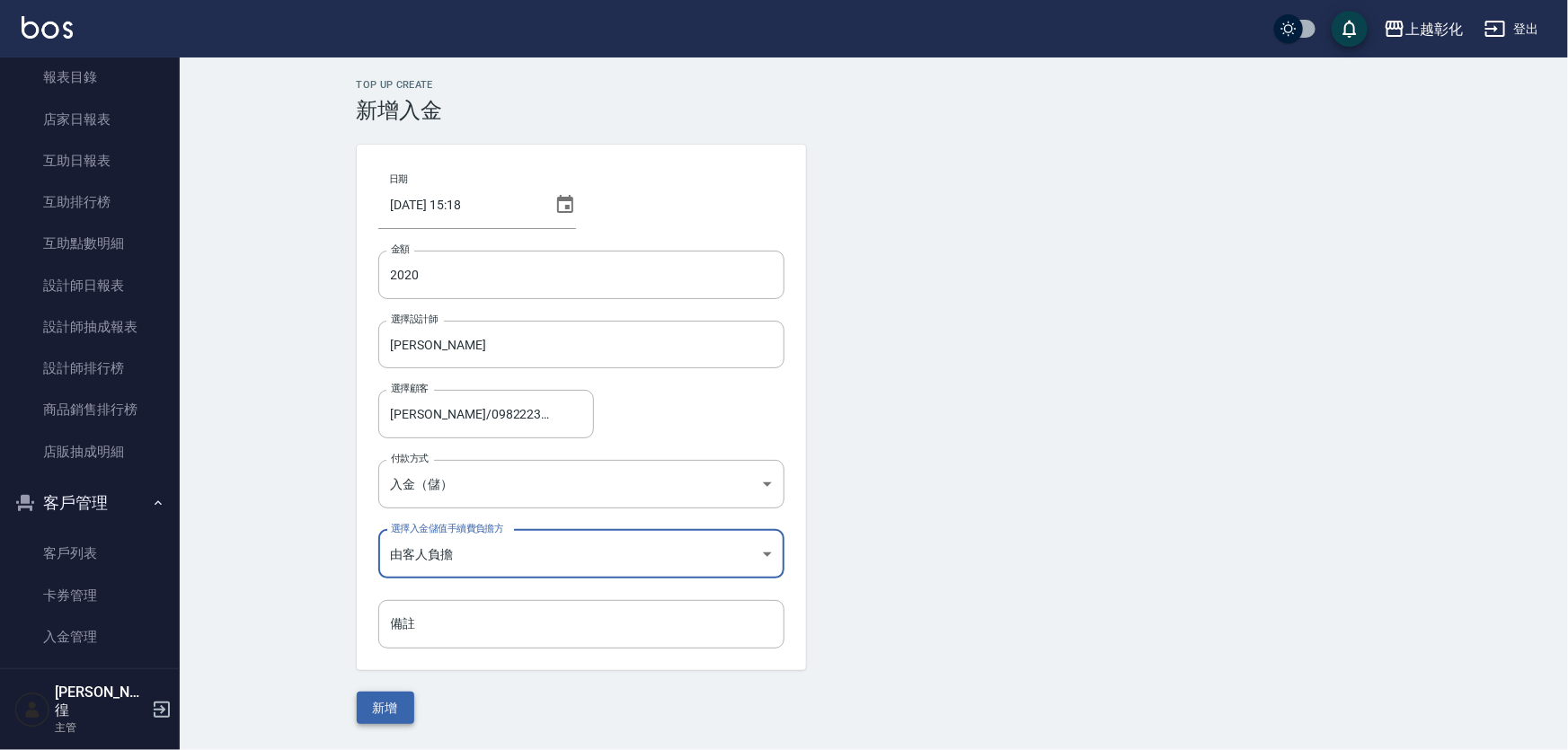
click at [393, 697] on button "新增" at bounding box center [385, 708] width 57 height 33
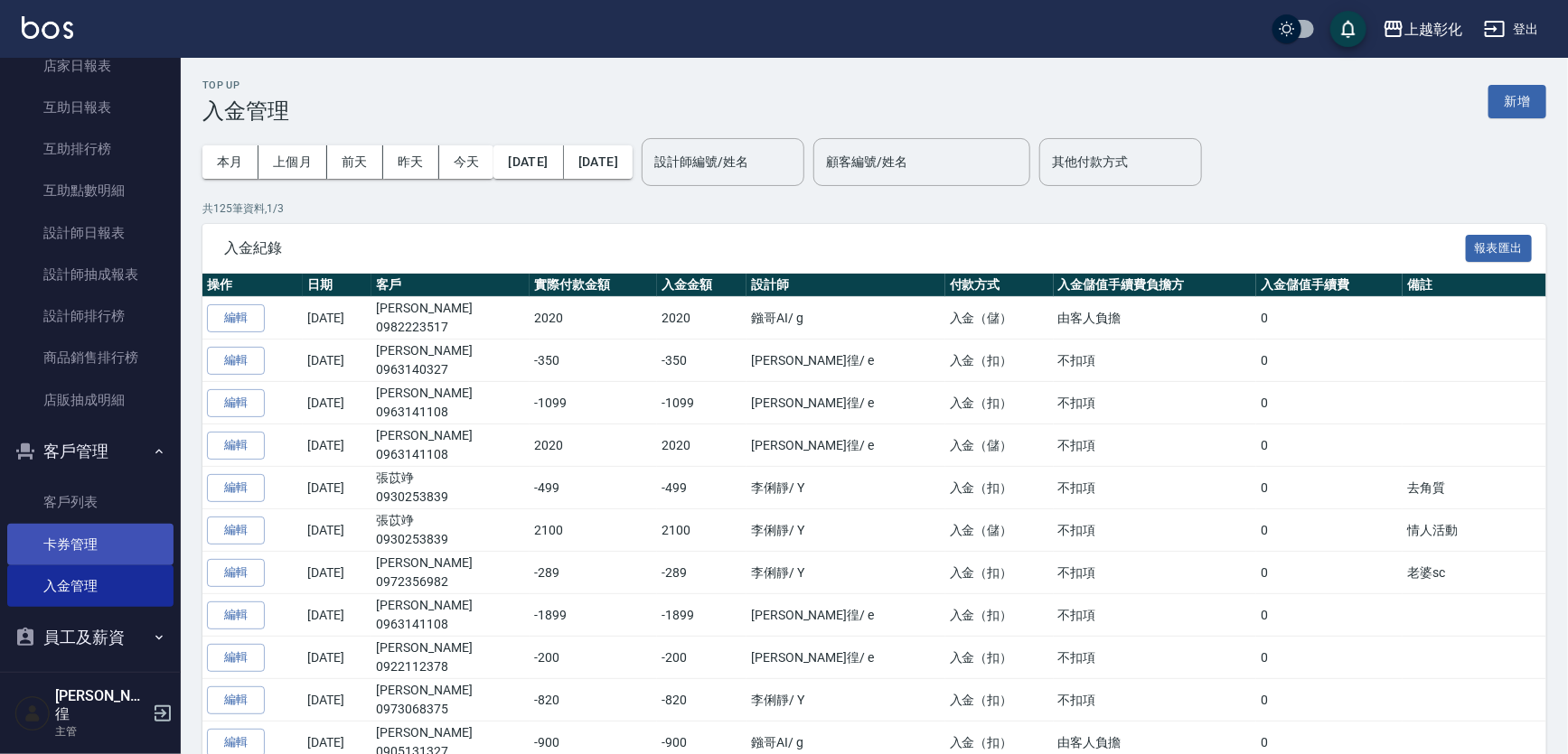
scroll to position [519, 0]
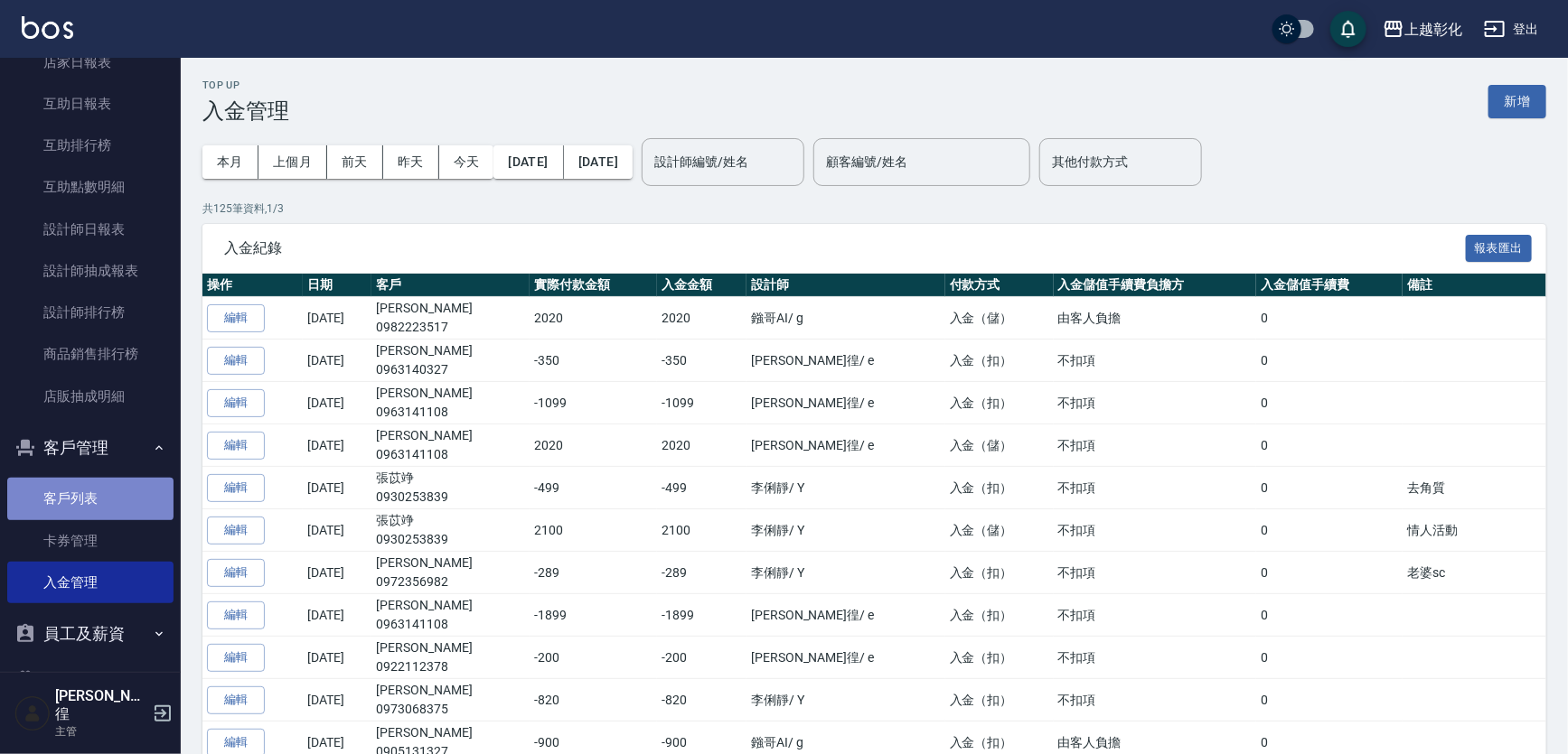
click at [98, 490] on link "客戶列表" at bounding box center [90, 498] width 166 height 41
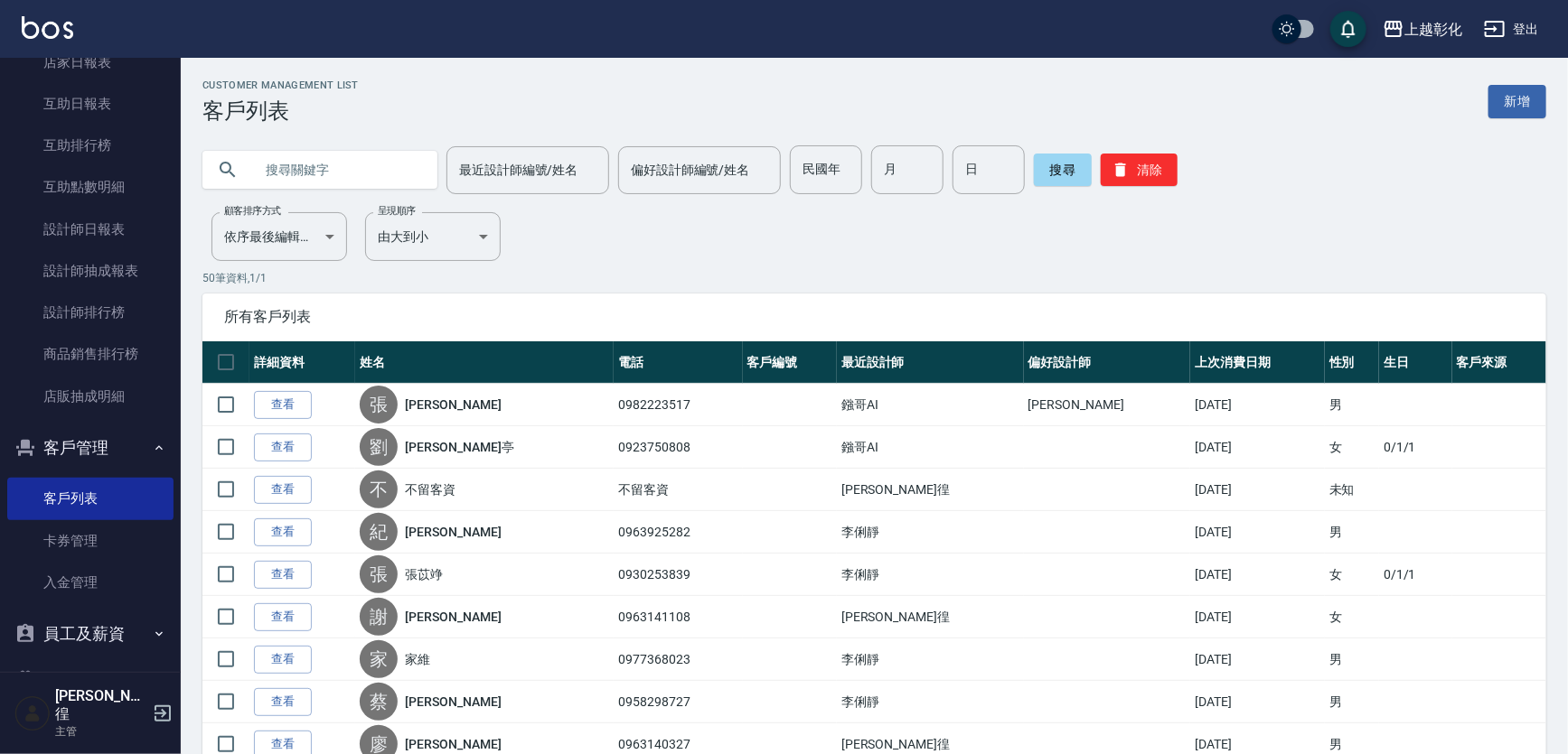
click at [370, 165] on input "text" at bounding box center [338, 170] width 170 height 49
type input "2"
type input "0982"
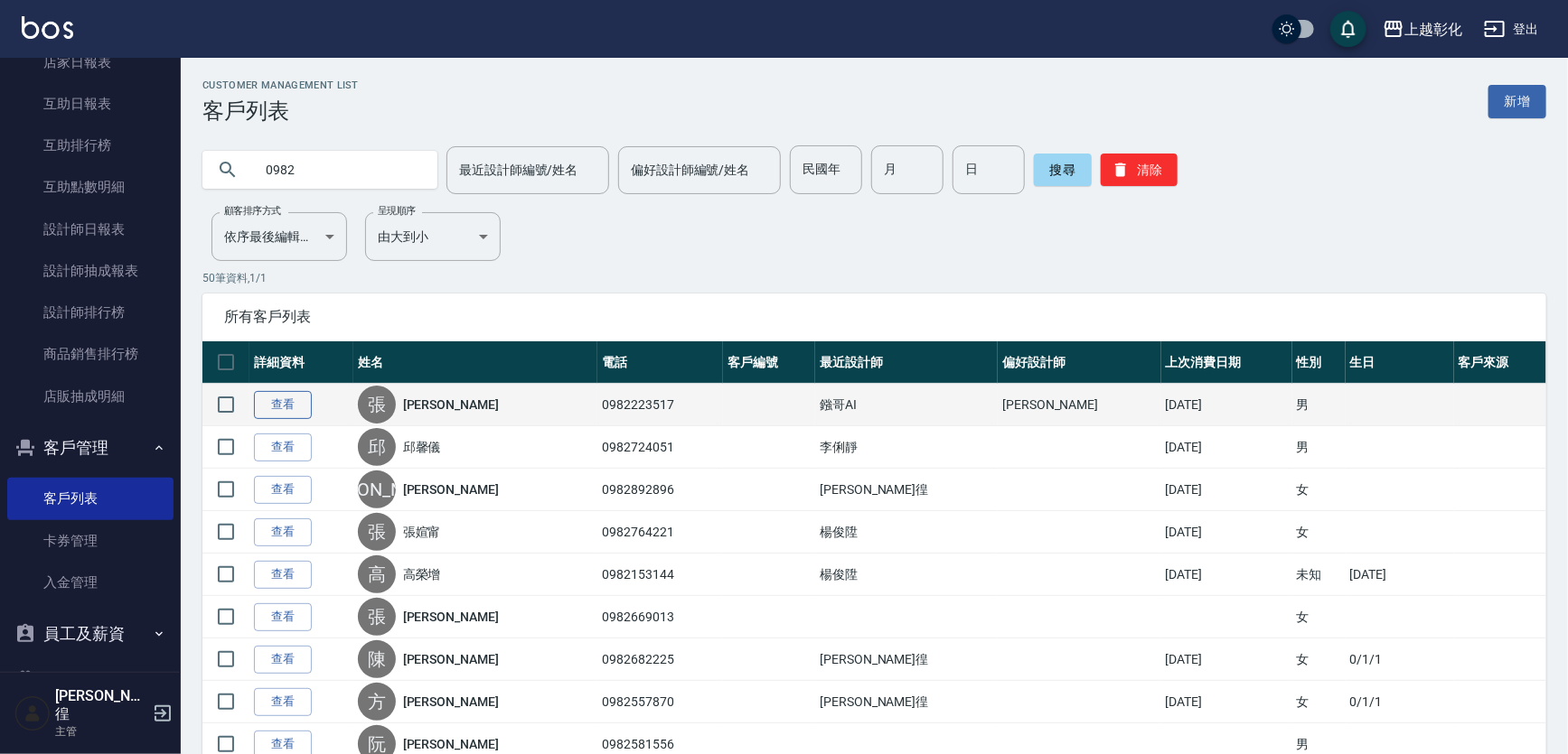
click at [290, 407] on link "查看" at bounding box center [283, 405] width 58 height 28
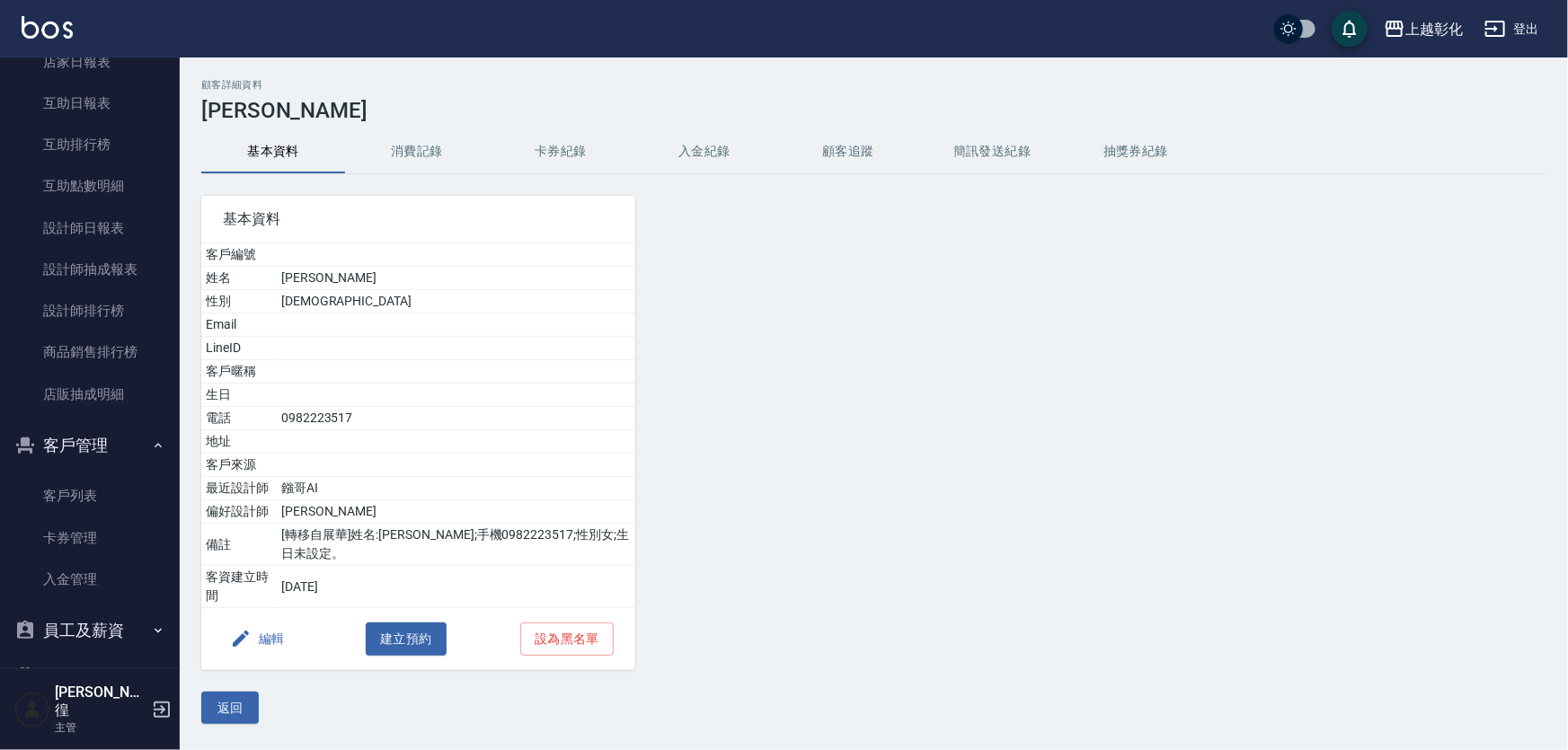
click at [684, 164] on button "入金紀錄" at bounding box center [704, 151] width 144 height 43
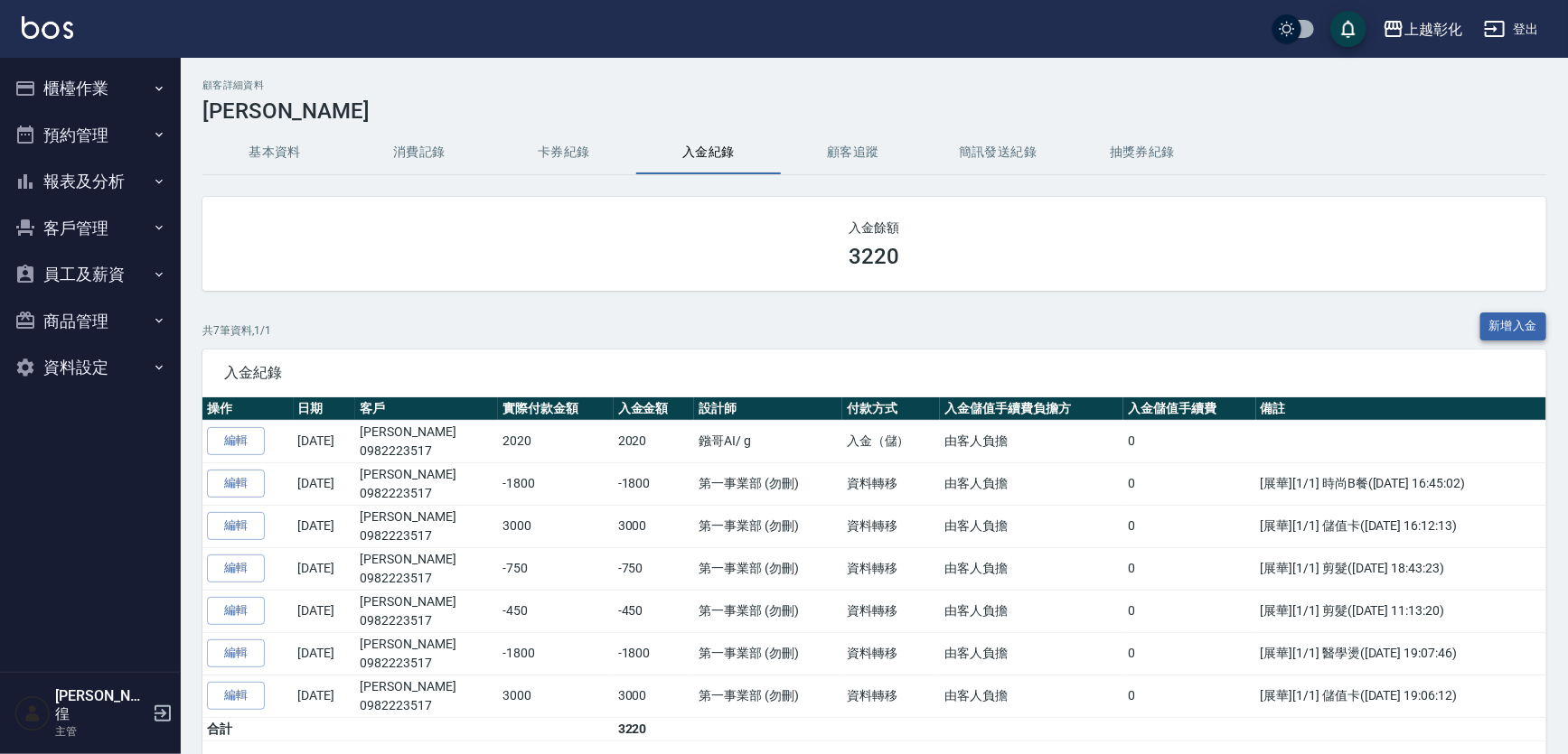
click at [1514, 324] on button "新增入金" at bounding box center [1513, 327] width 67 height 28
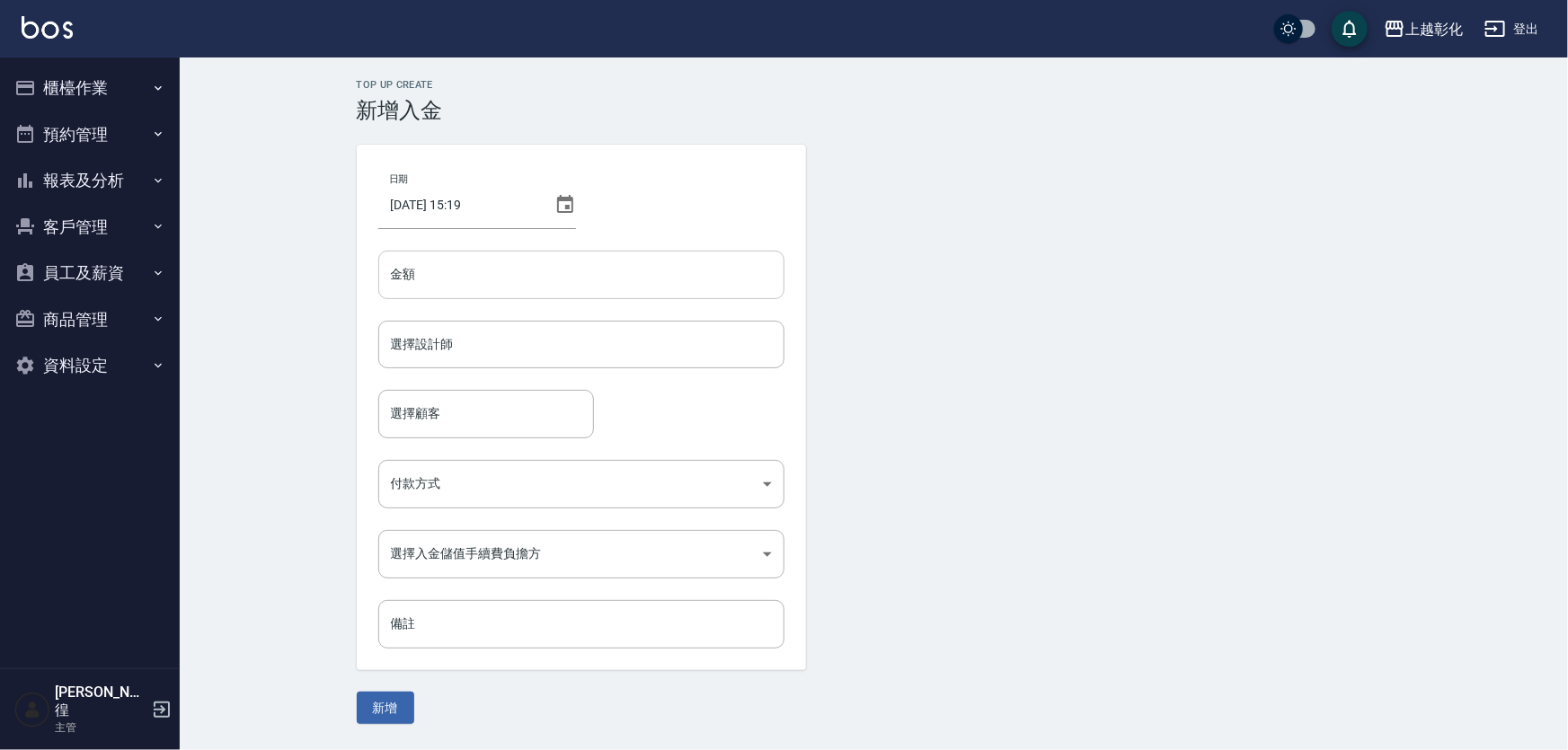
click at [526, 269] on input "金額" at bounding box center [581, 275] width 406 height 48
type input "1098"
click at [357, 692] on button "新增" at bounding box center [385, 708] width 57 height 33
click at [514, 348] on input "選擇設計師" at bounding box center [581, 344] width 389 height 31
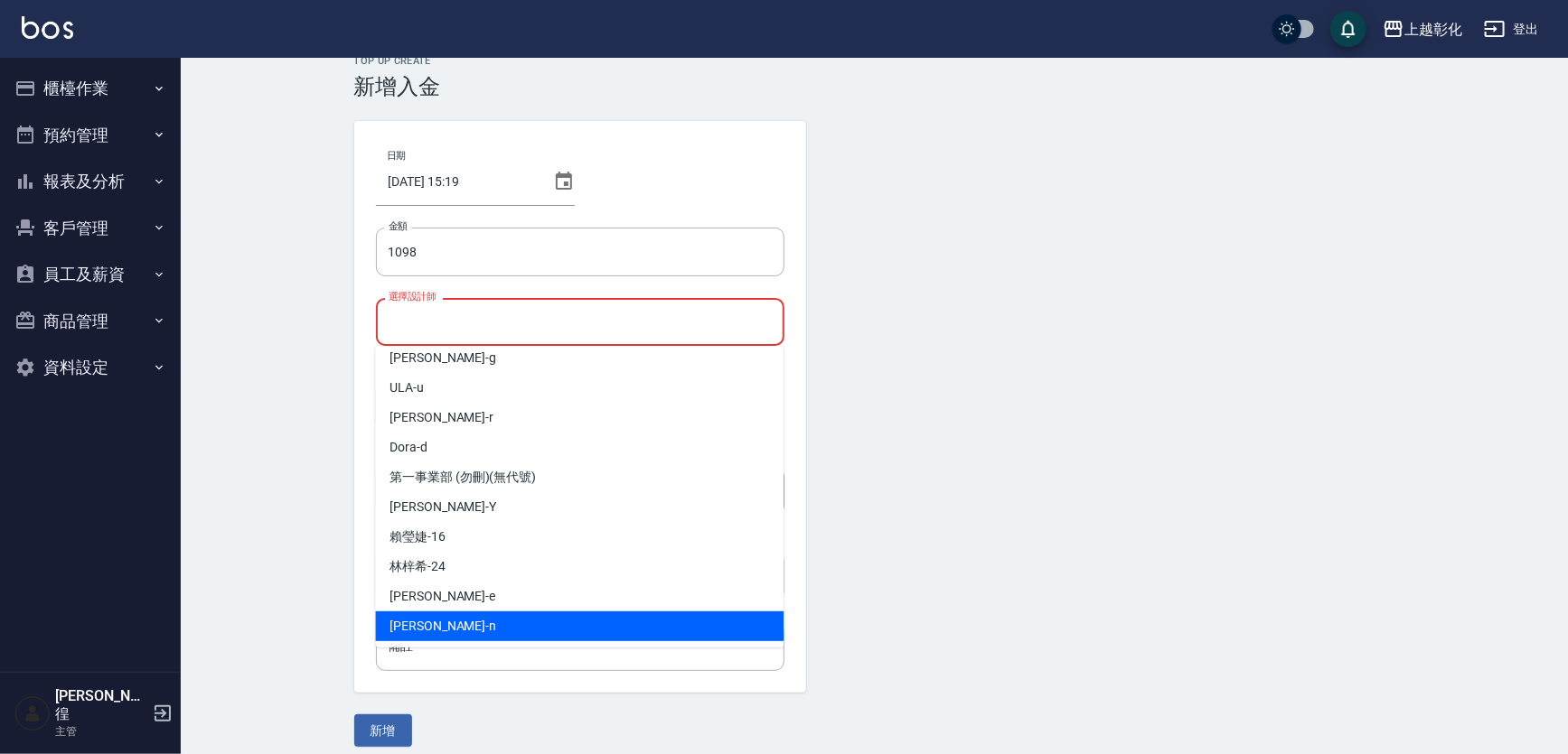
scroll to position [38, 0]
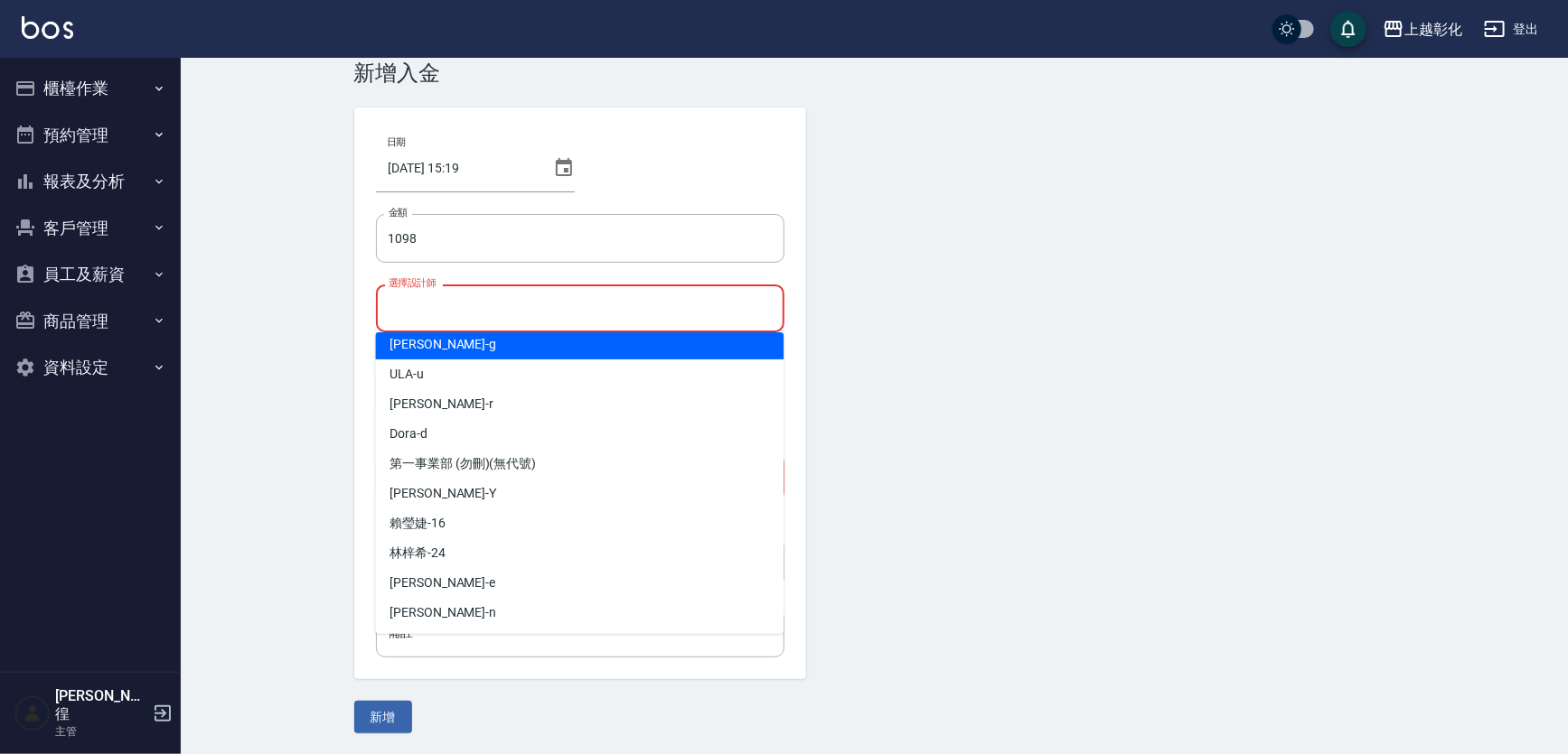
click at [459, 352] on div "Gary -g" at bounding box center [579, 344] width 408 height 30
type input "[PERSON_NAME]"
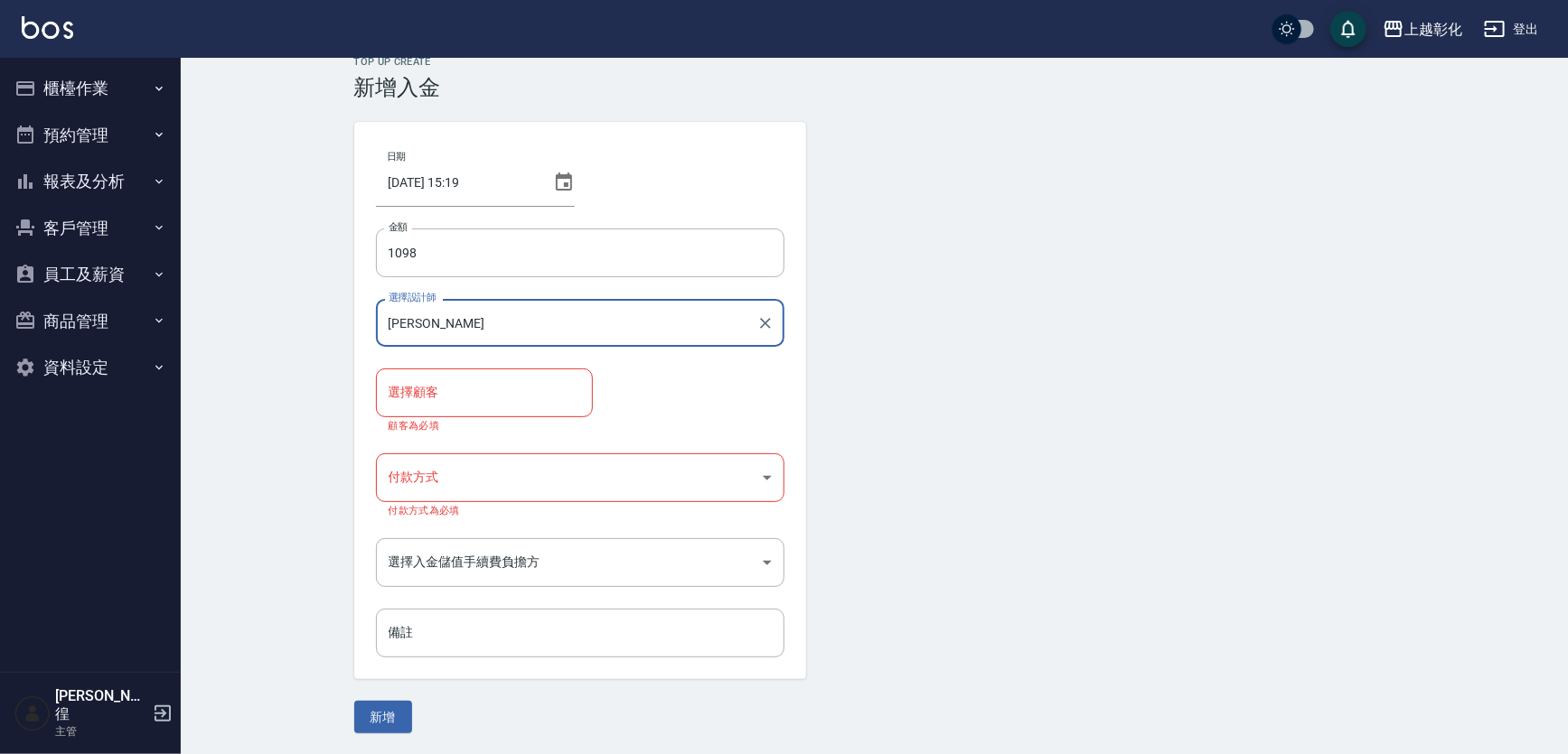
click at [432, 404] on input "選擇顧客" at bounding box center [484, 393] width 201 height 31
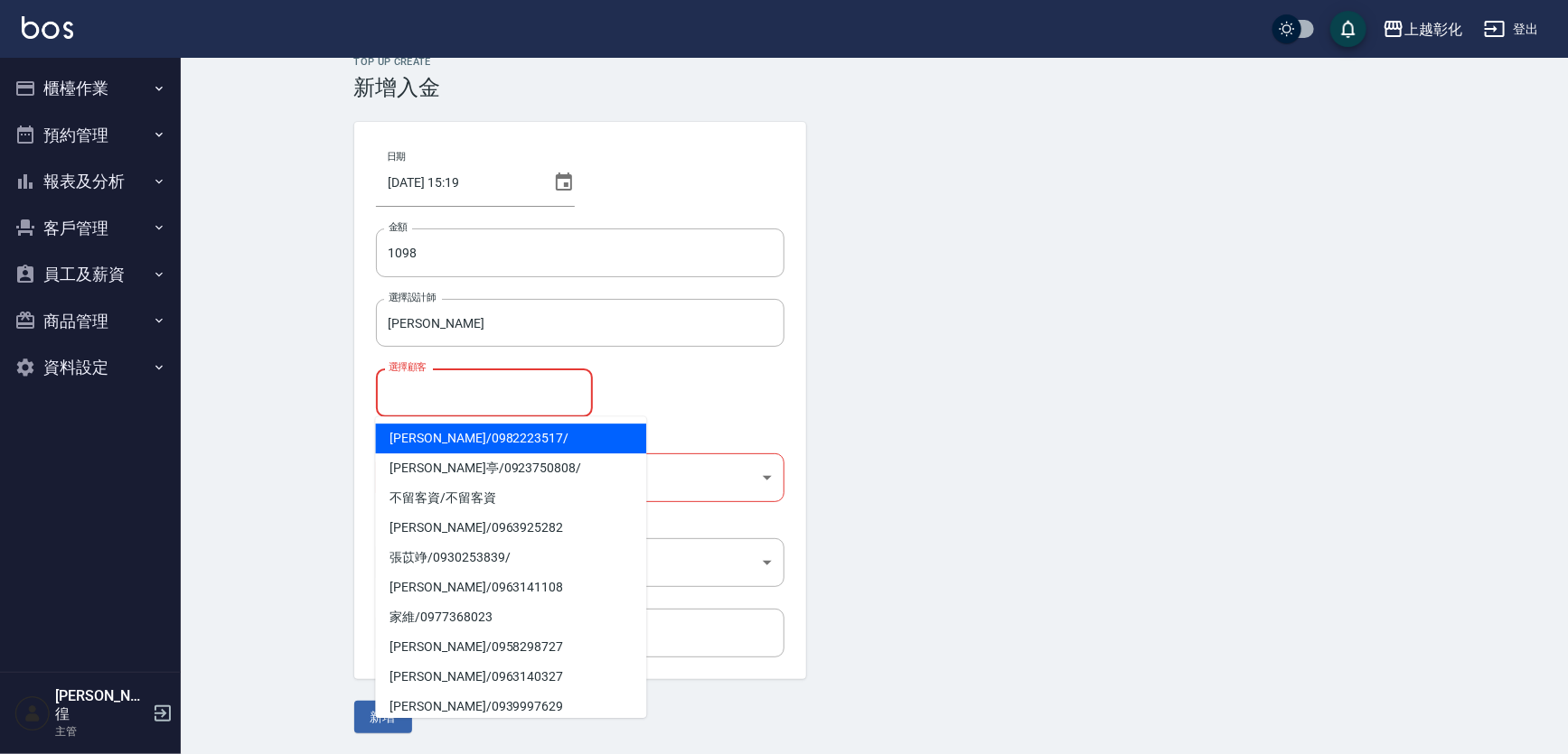
click at [437, 394] on input "選擇顧客" at bounding box center [484, 393] width 201 height 31
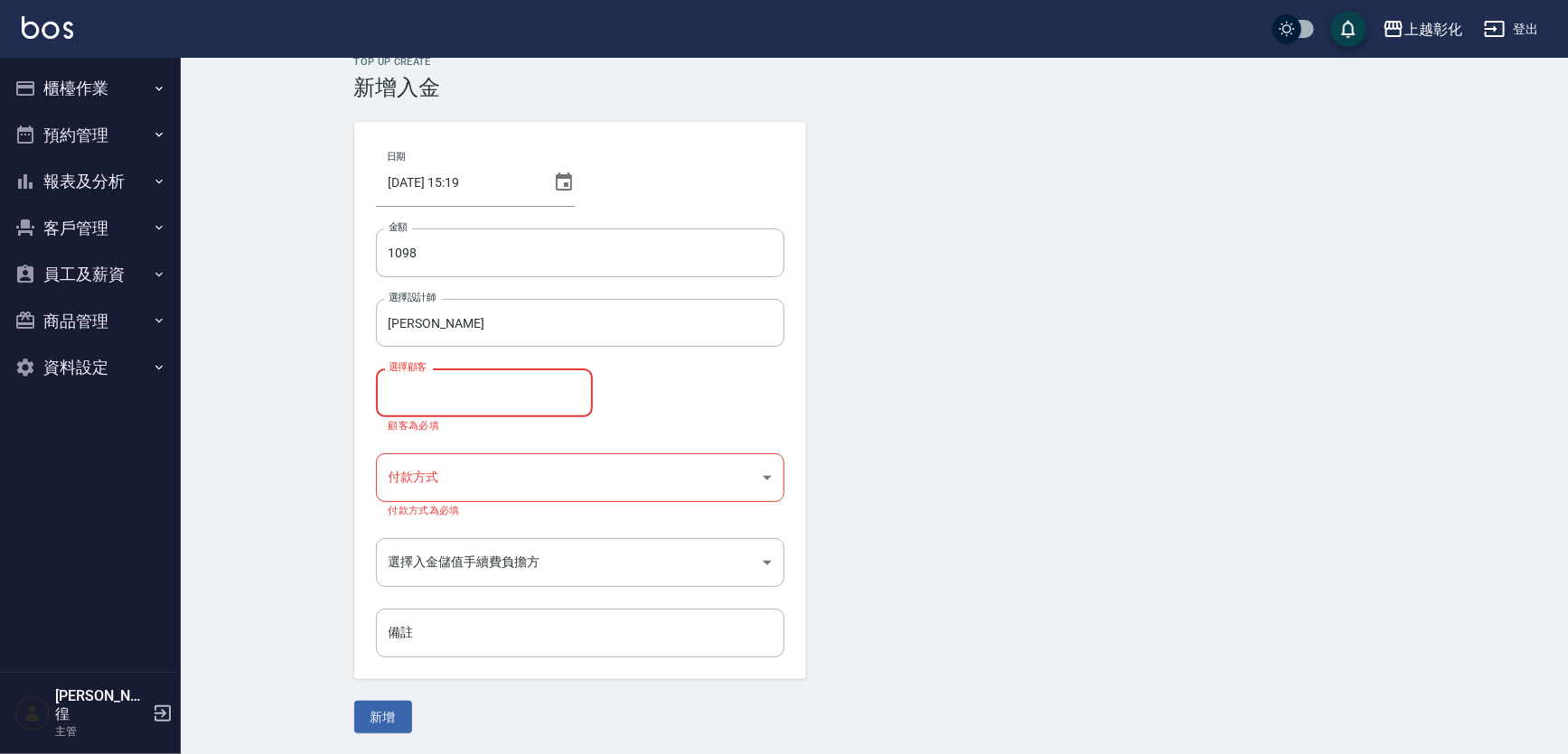
click at [437, 393] on input "選擇顧客" at bounding box center [484, 393] width 201 height 31
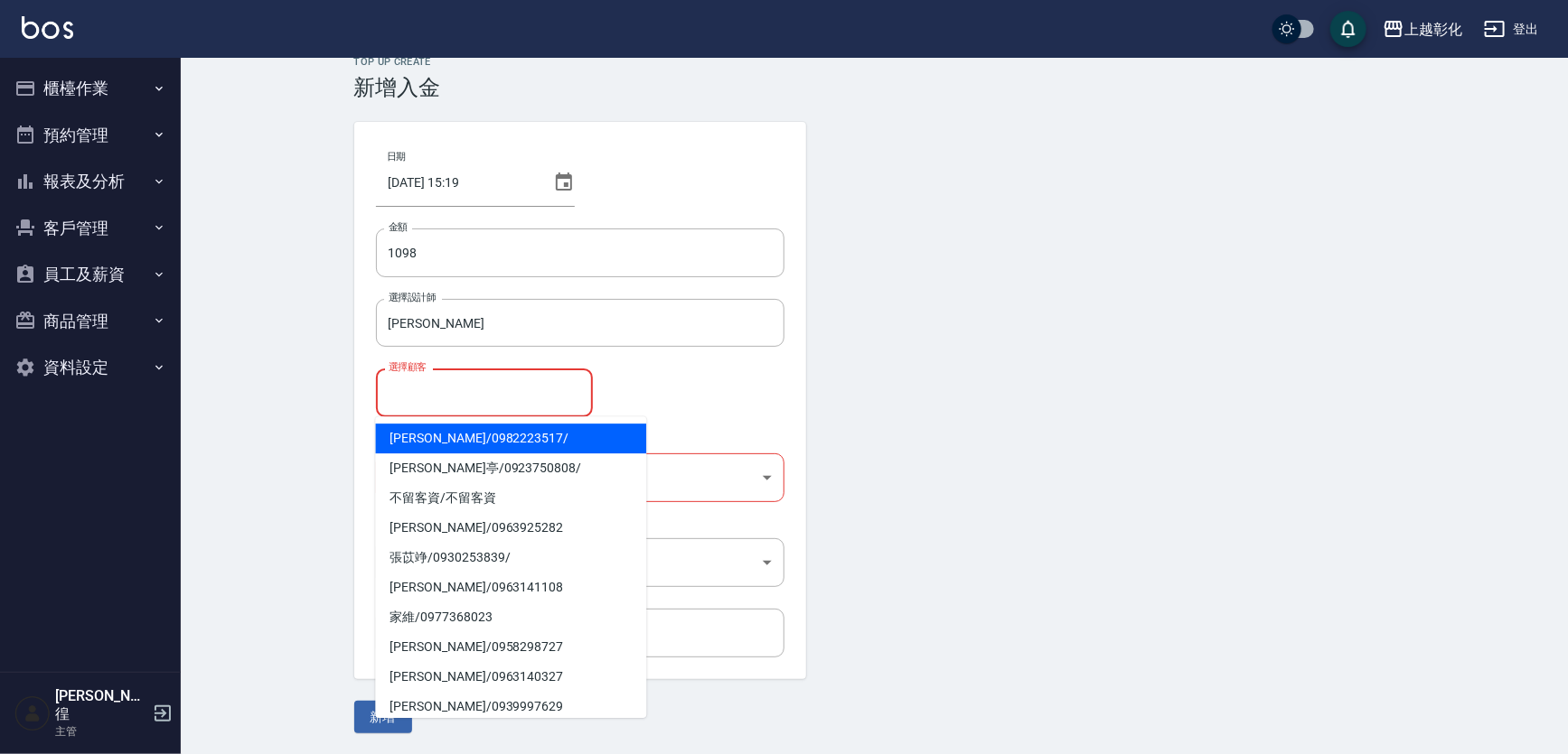
click at [440, 438] on span "張宛玲 / 0982223517 /" at bounding box center [510, 438] width 271 height 30
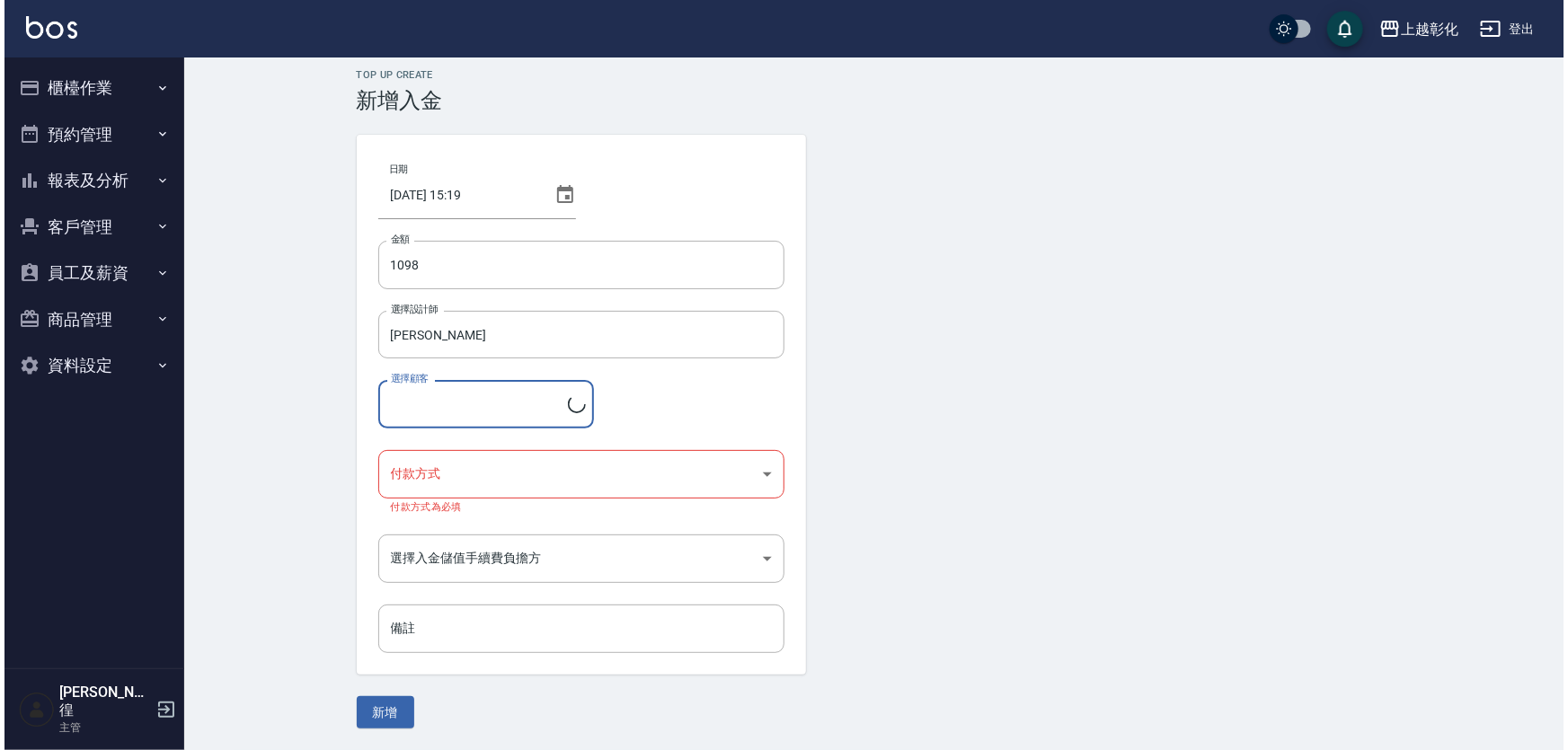
scroll to position [9, 0]
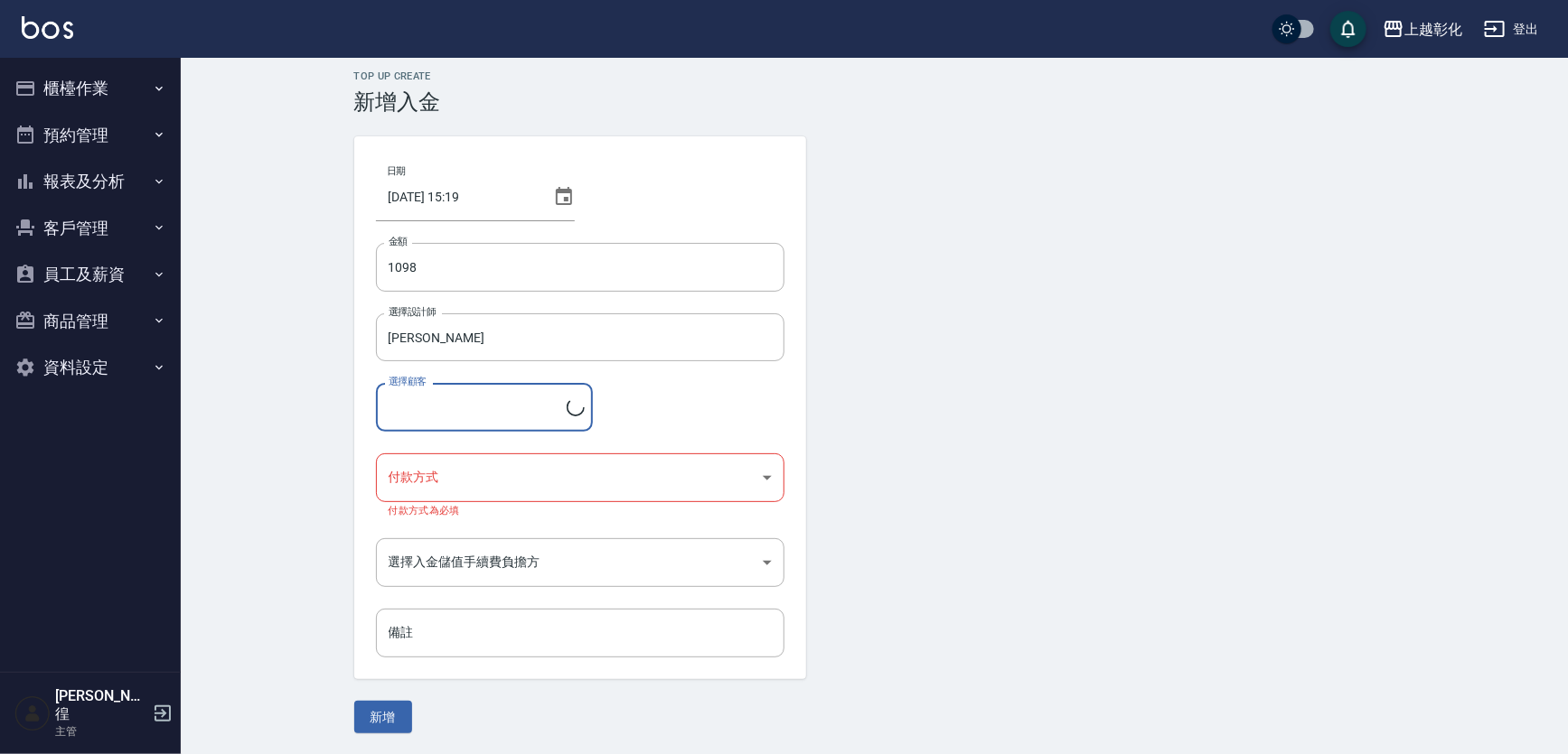
click at [439, 488] on body "上越彰化 登出 櫃檯作業 打帳單 帳單列表 現金收支登錄 材料自購登錄 每日結帳 排班表 現場電腦打卡 預約管理 預約管理 單日預約紀錄 單週預約紀錄 報表及…" at bounding box center [784, 372] width 1568 height 764
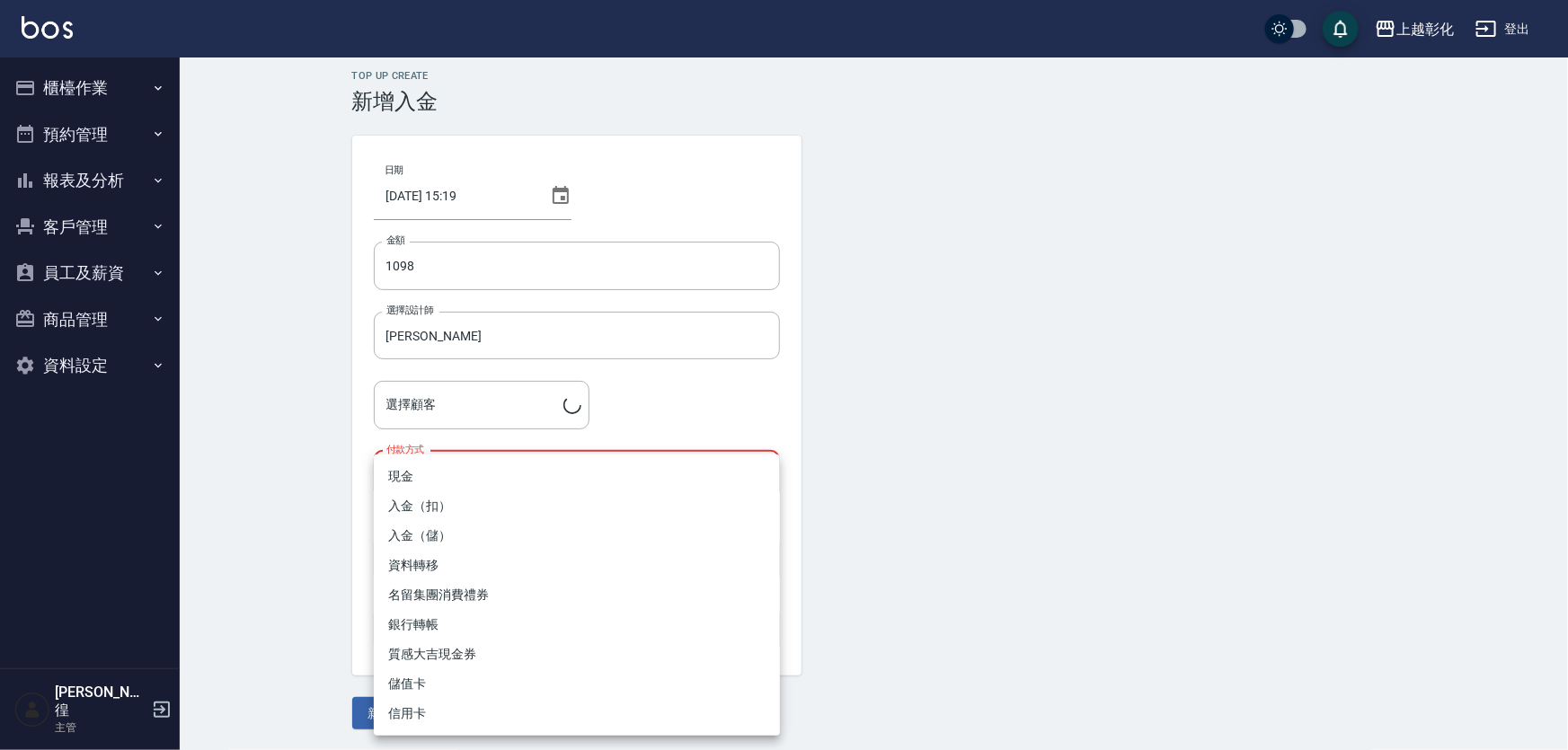
type input "[PERSON_NAME]/0982223517/"
click at [448, 505] on li "入金（扣）" at bounding box center [576, 506] width 406 height 30
type input "入金（扣）"
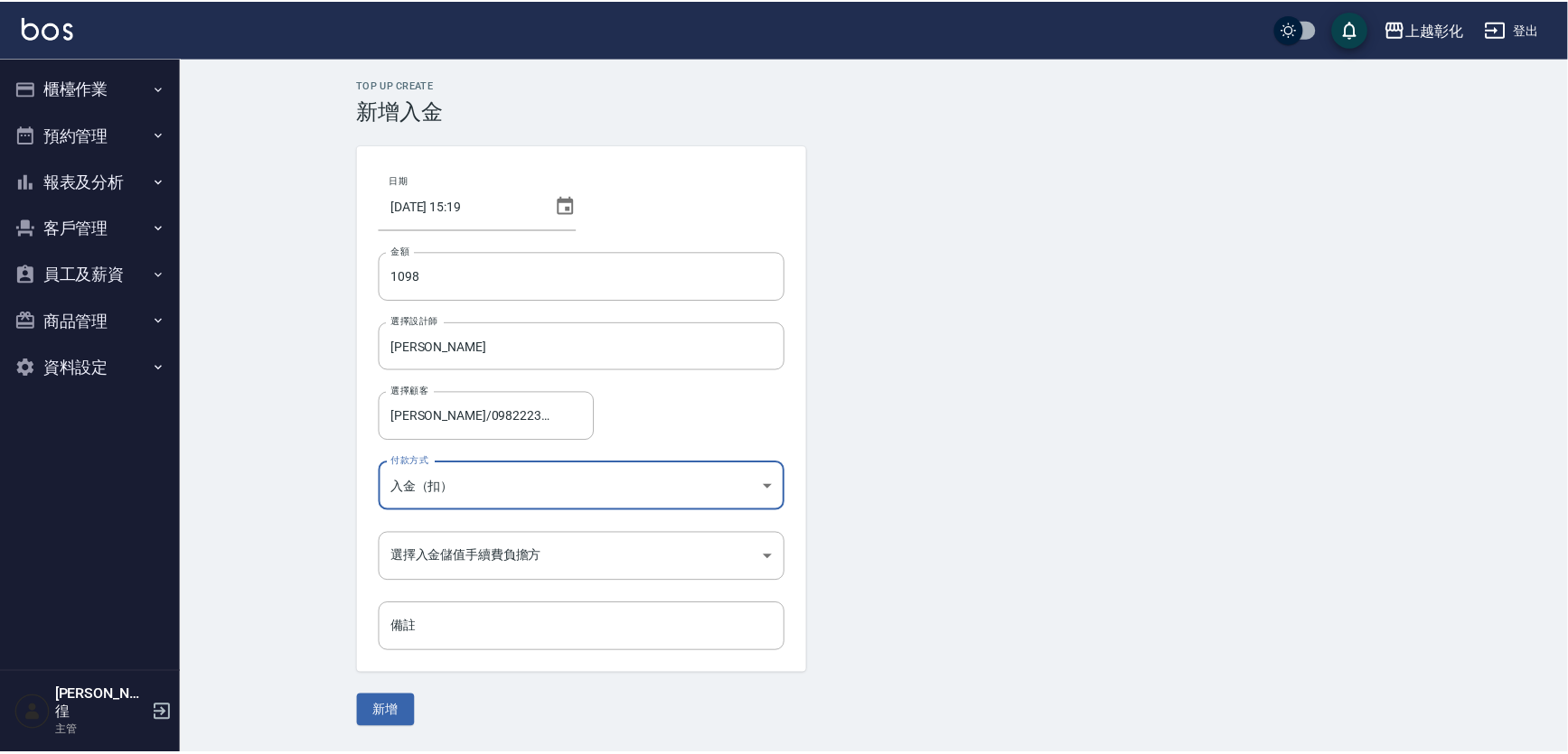
scroll to position [0, 0]
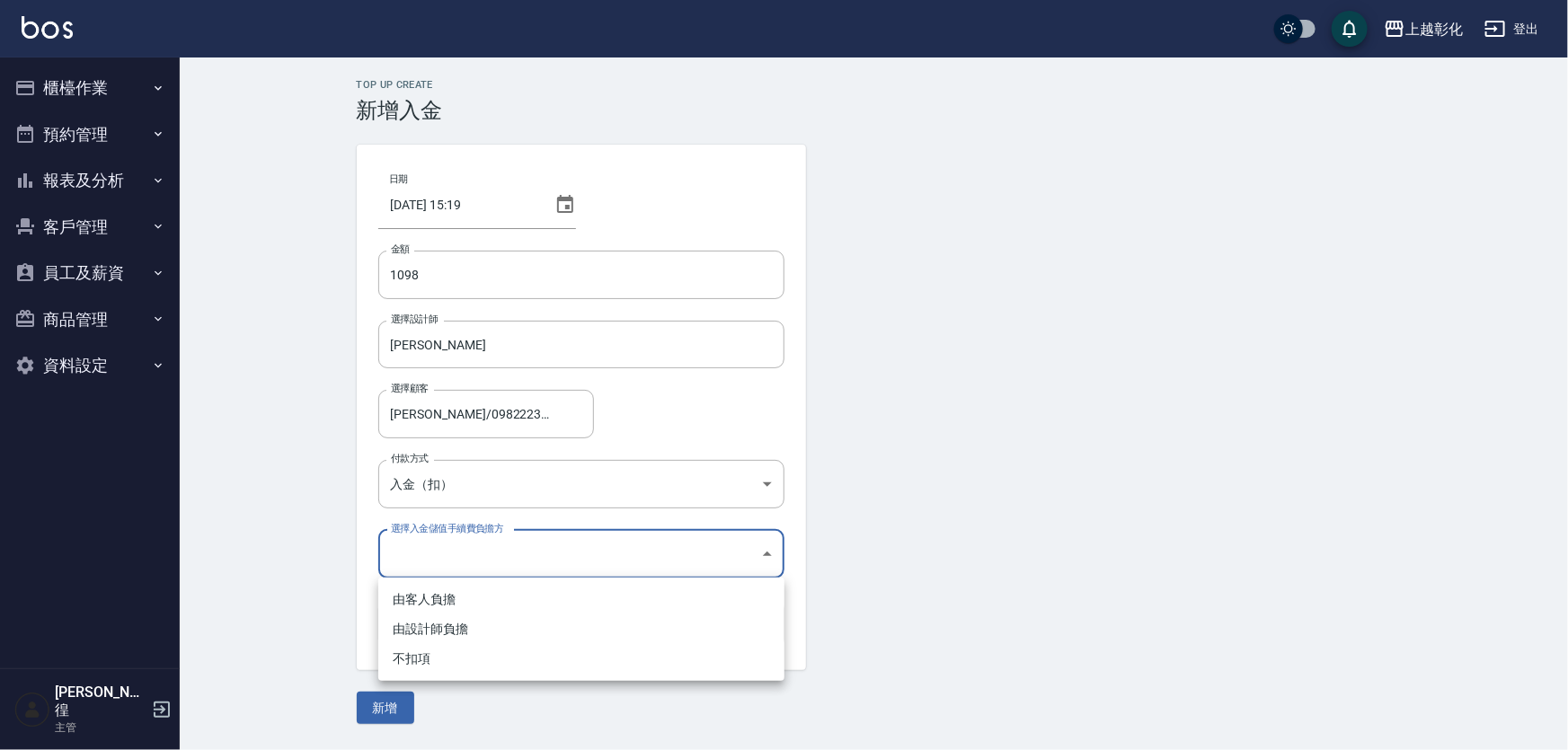
click at [439, 551] on body "上越彰化 登出 櫃檯作業 打帳單 帳單列表 現金收支登錄 材料自購登錄 每日結帳 排班表 現場電腦打卡 預約管理 預約管理 單日預約紀錄 單週預約紀錄 報表及…" at bounding box center [784, 375] width 1568 height 750
click at [438, 596] on li "由客人負擔" at bounding box center [581, 599] width 406 height 30
type input "BYCUSTOMER"
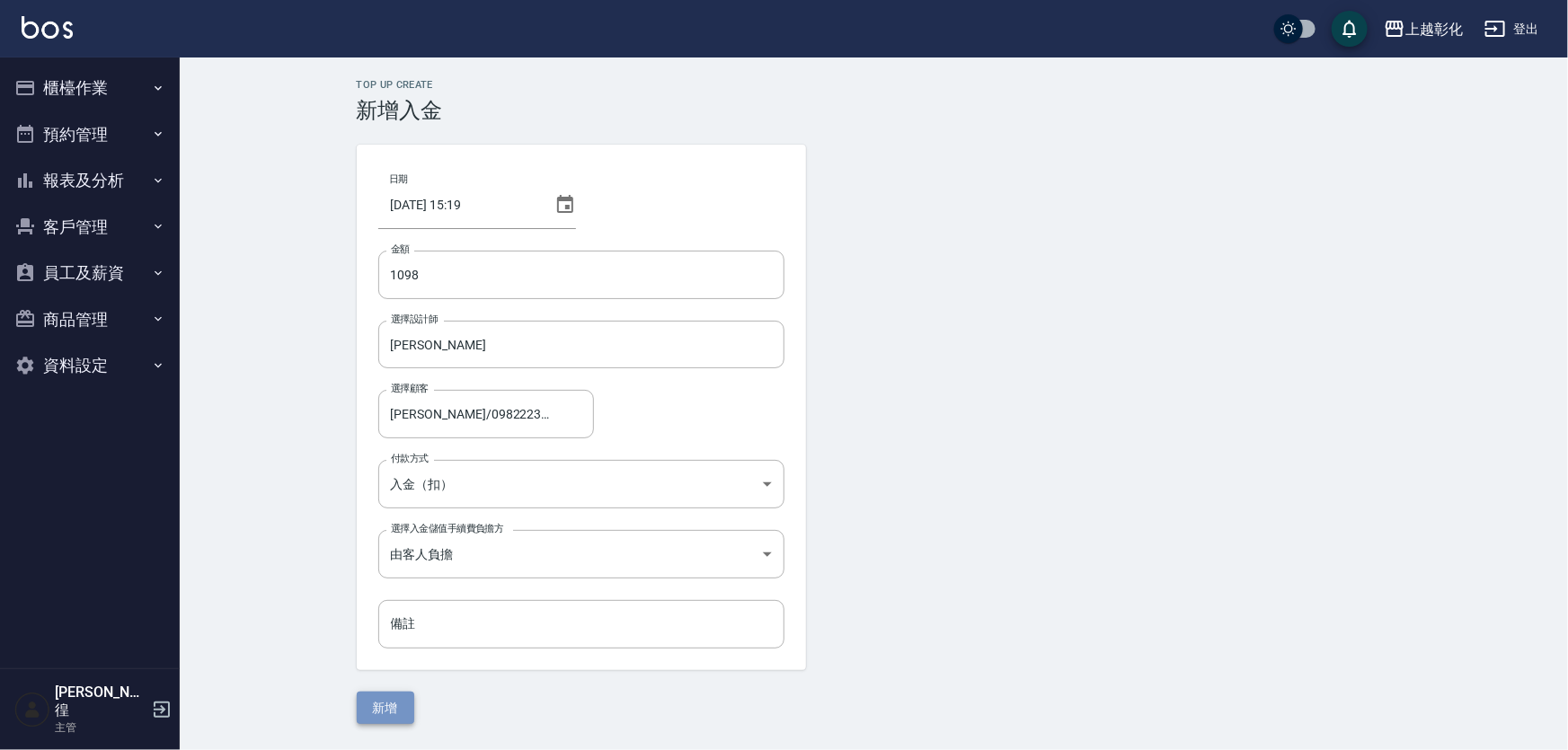
click at [398, 719] on button "新增" at bounding box center [385, 708] width 57 height 33
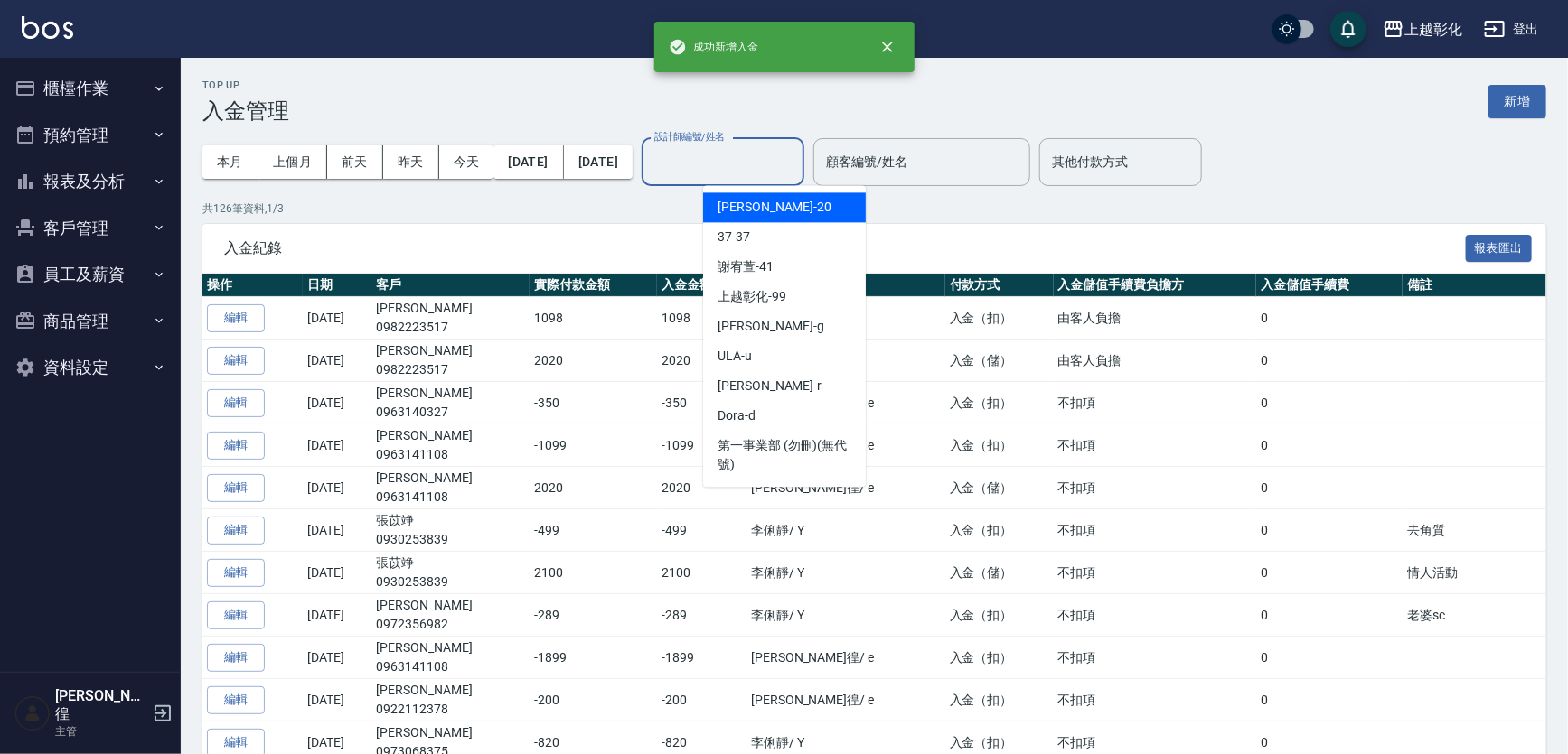
click at [781, 162] on input "設計師編號/姓名" at bounding box center [723, 162] width 147 height 31
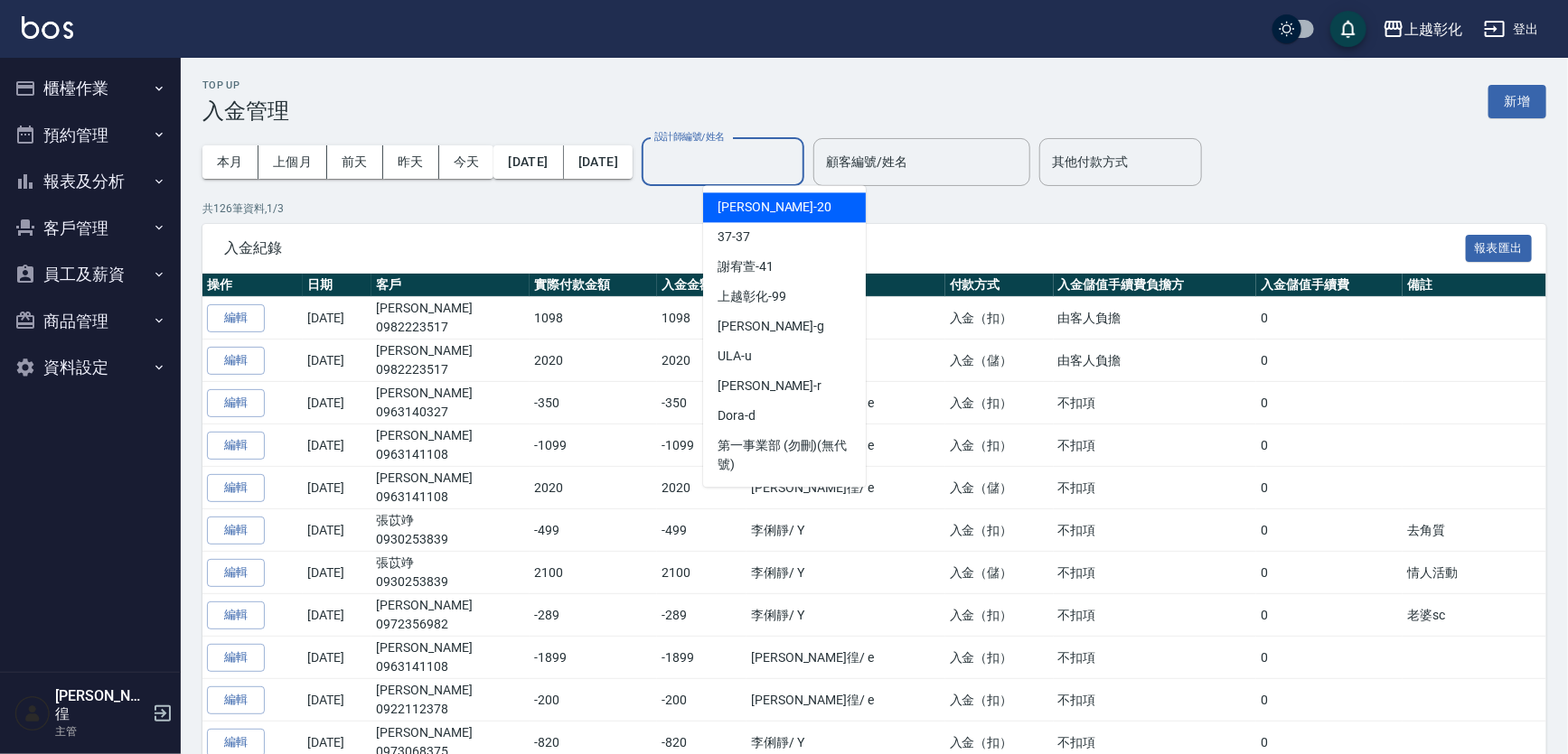
click at [455, 229] on div "入金紀錄 報表匯出" at bounding box center [874, 249] width 1344 height 50
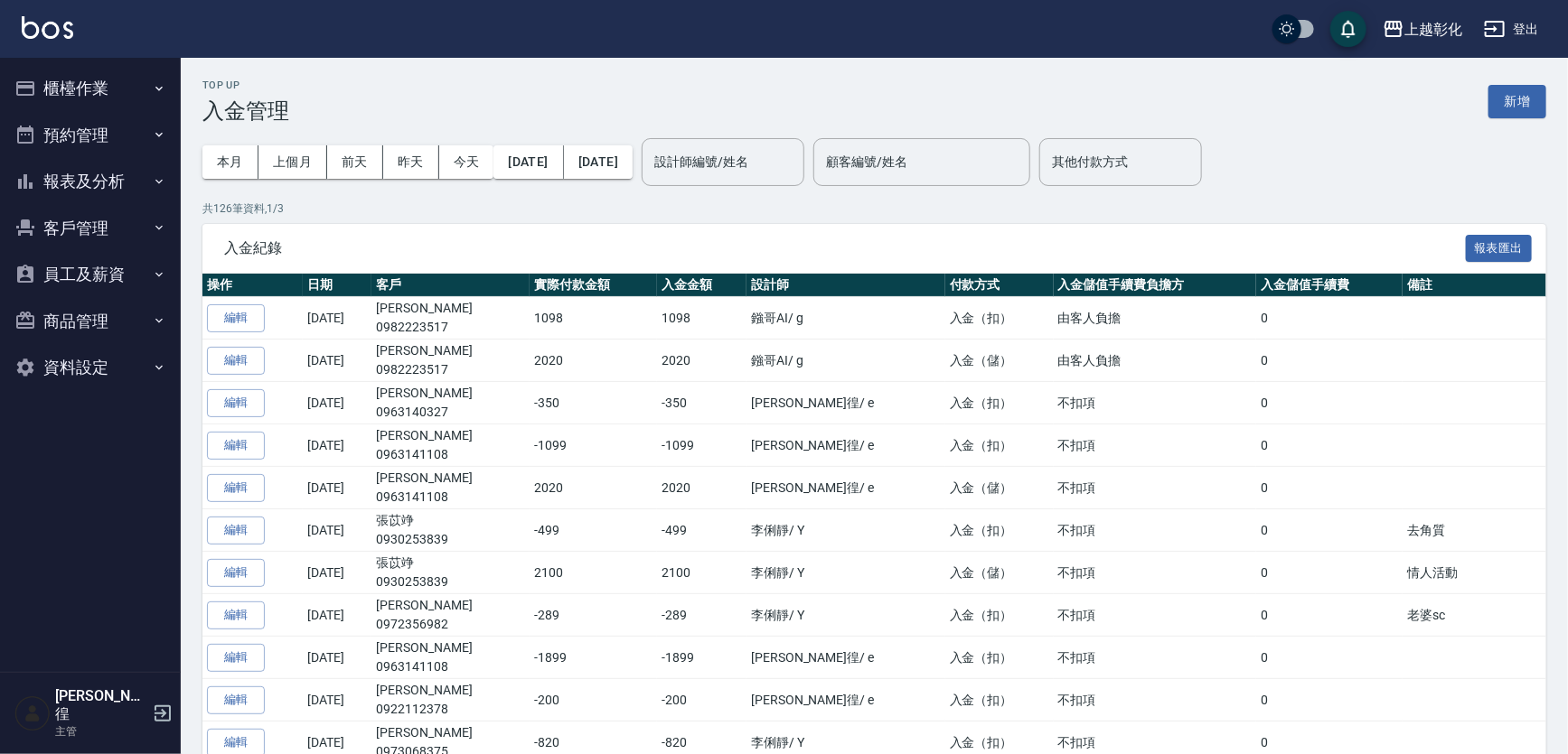
click at [89, 275] on button "員工及薪資" at bounding box center [90, 274] width 166 height 47
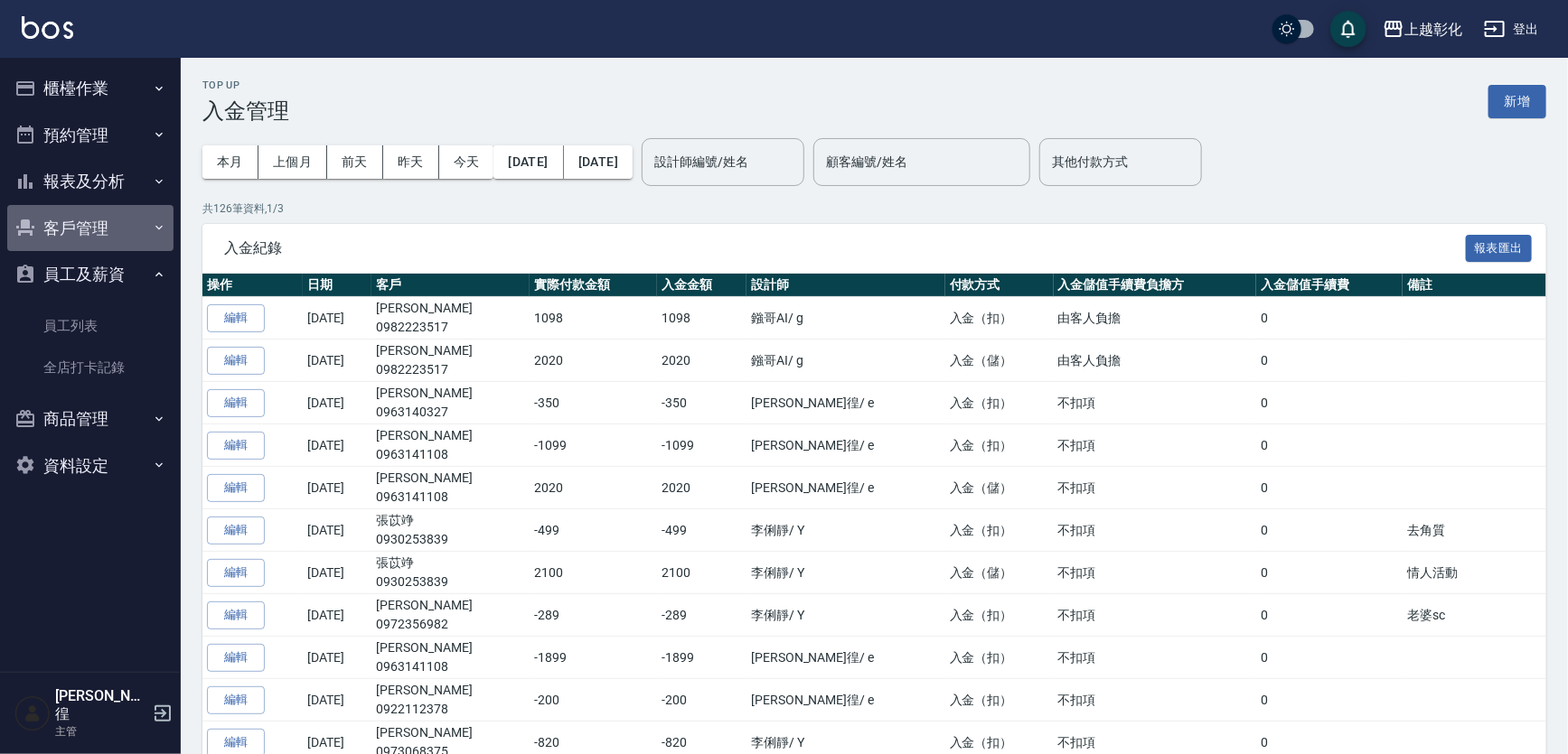
click at [95, 236] on button "客戶管理" at bounding box center [90, 228] width 166 height 47
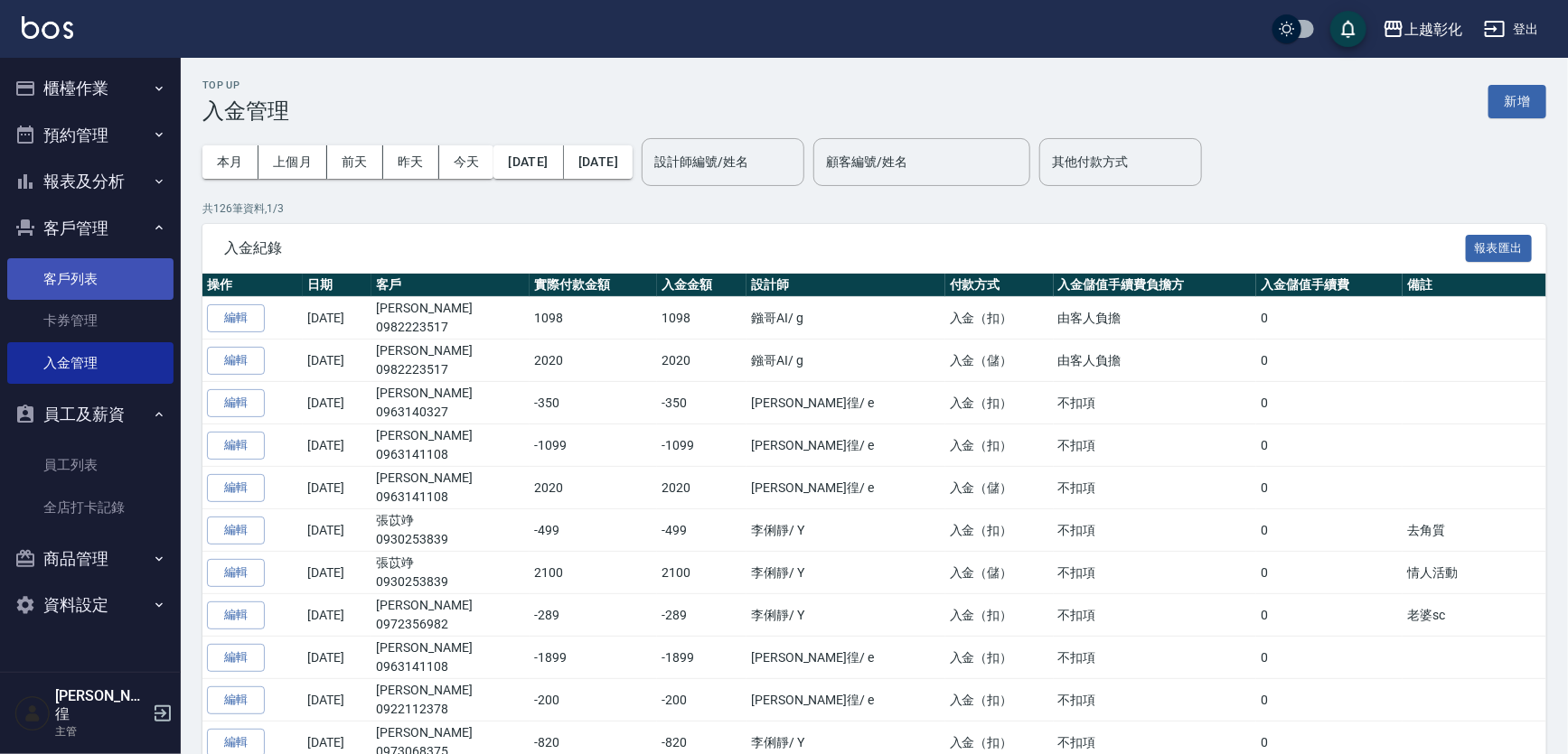
click at [96, 298] on link "客戶列表" at bounding box center [90, 279] width 166 height 41
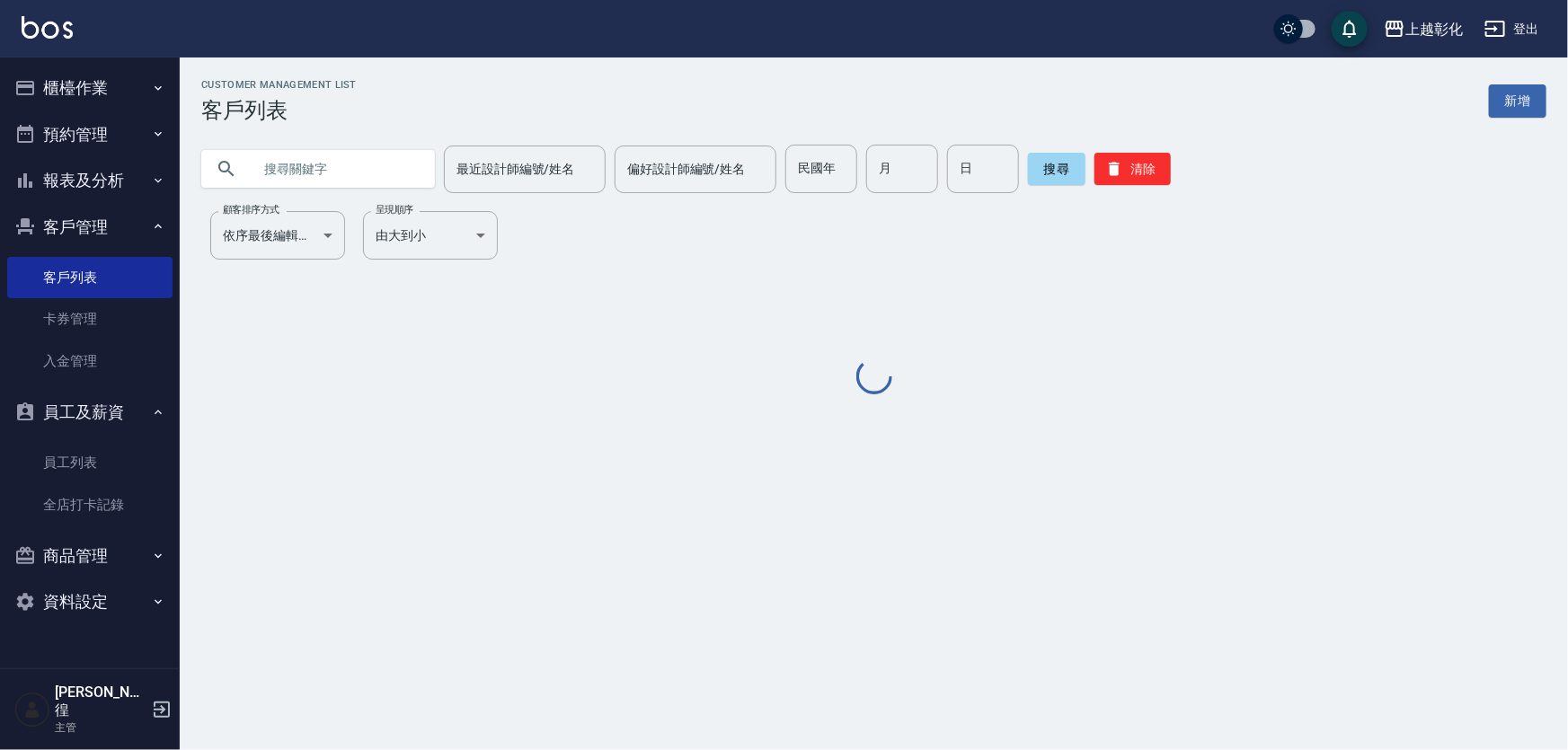
click at [347, 169] on input "text" at bounding box center [336, 169] width 169 height 48
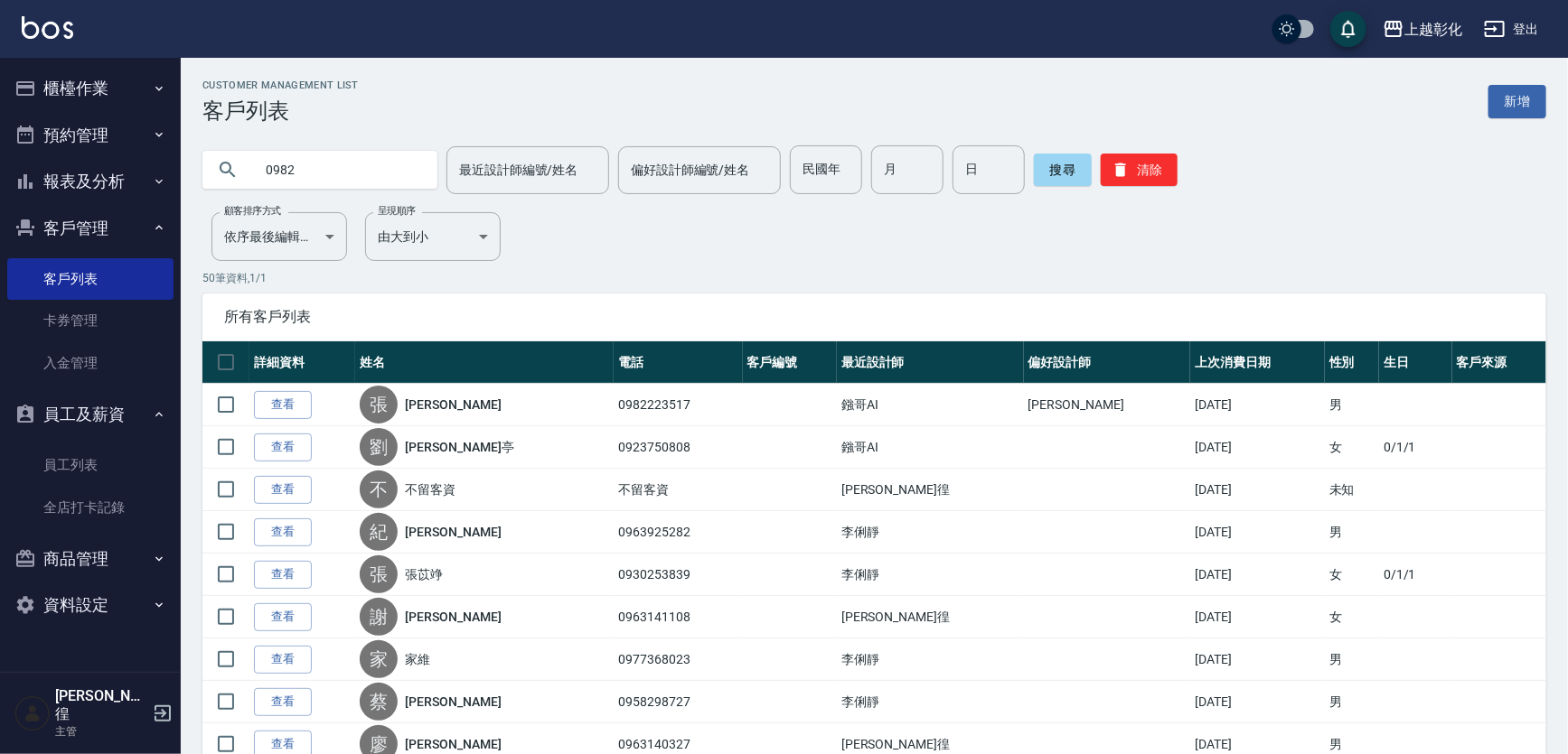
type input "0982"
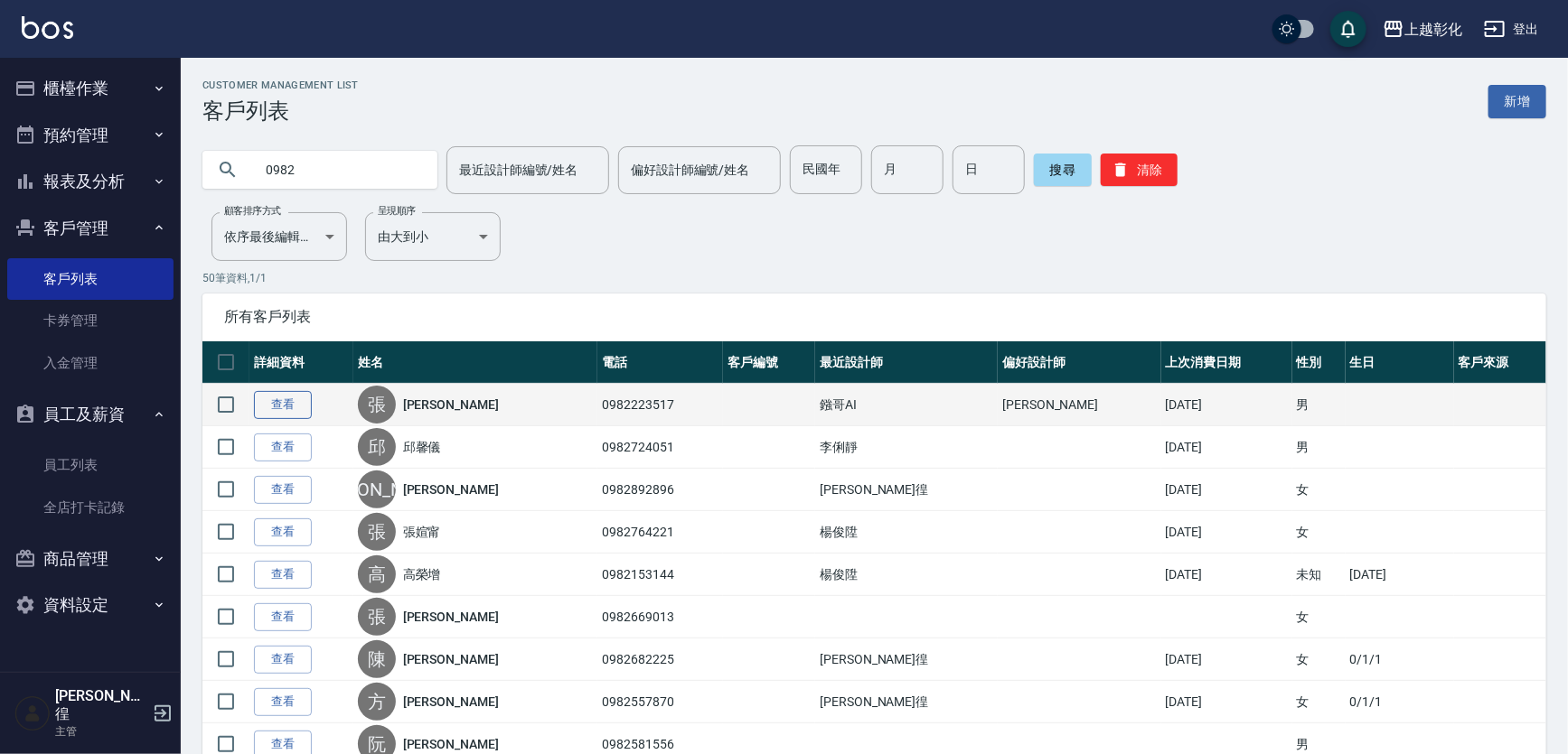
click at [291, 411] on link "查看" at bounding box center [283, 405] width 58 height 28
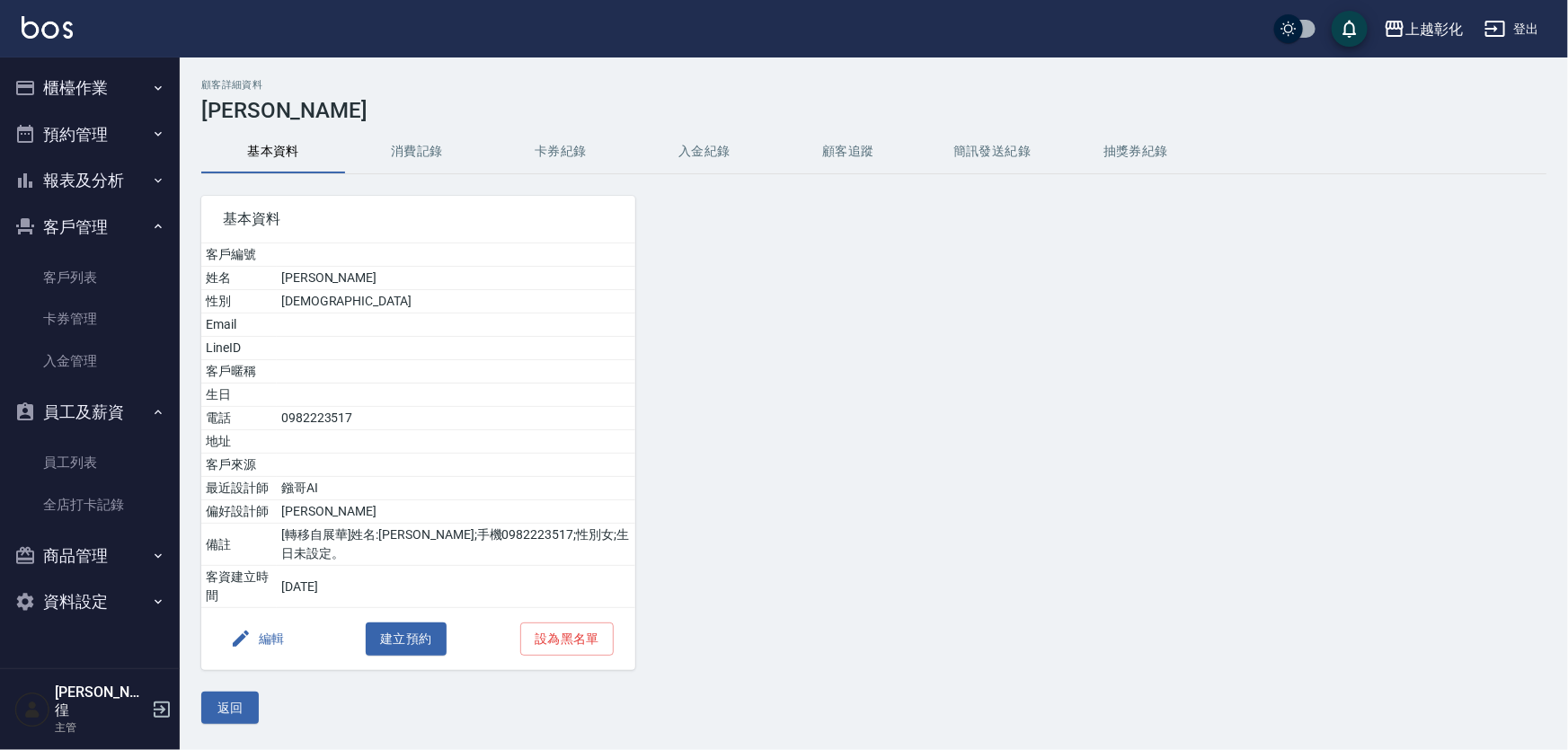
click at [694, 145] on button "入金紀錄" at bounding box center [704, 151] width 144 height 43
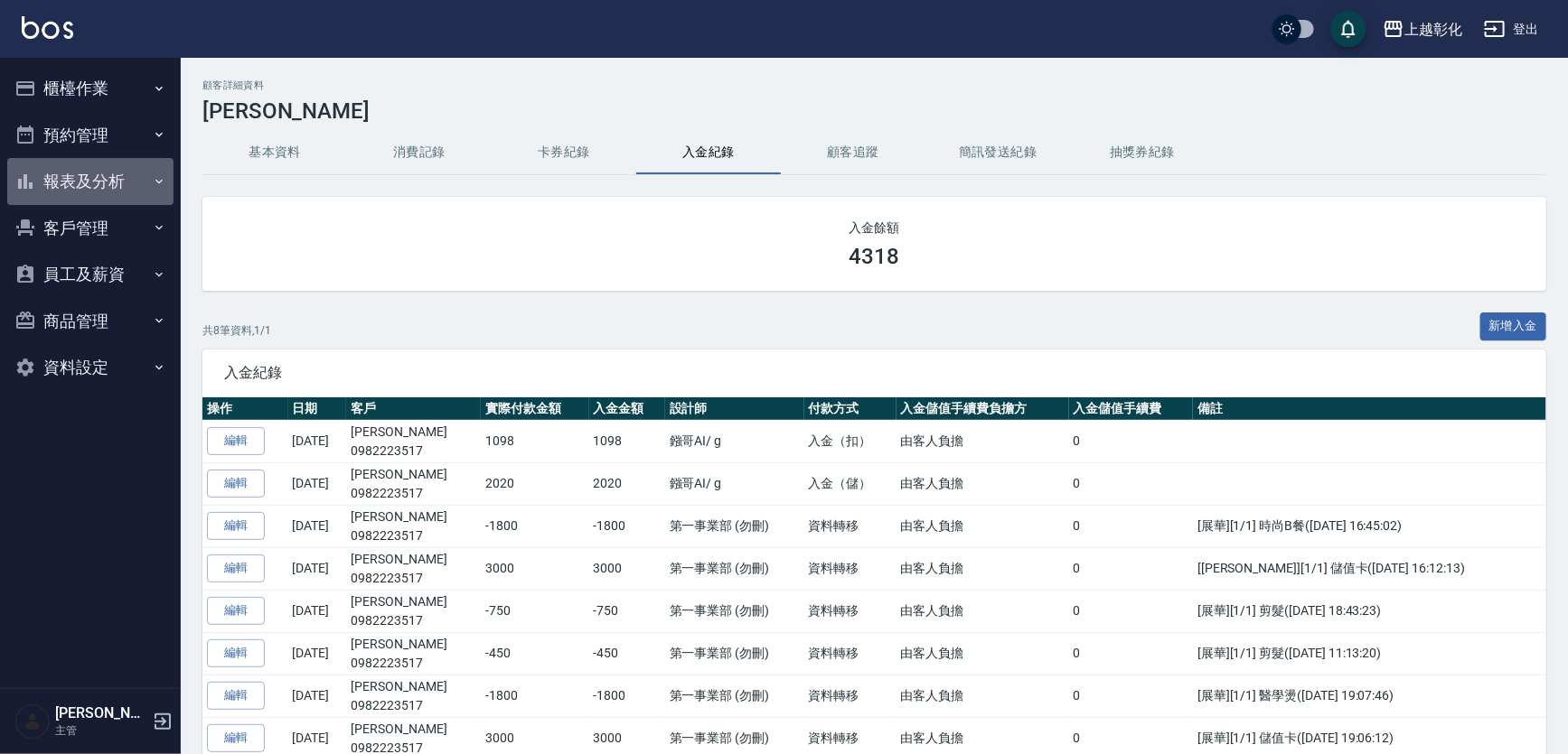
click at [134, 178] on button "報表及分析" at bounding box center [90, 181] width 166 height 47
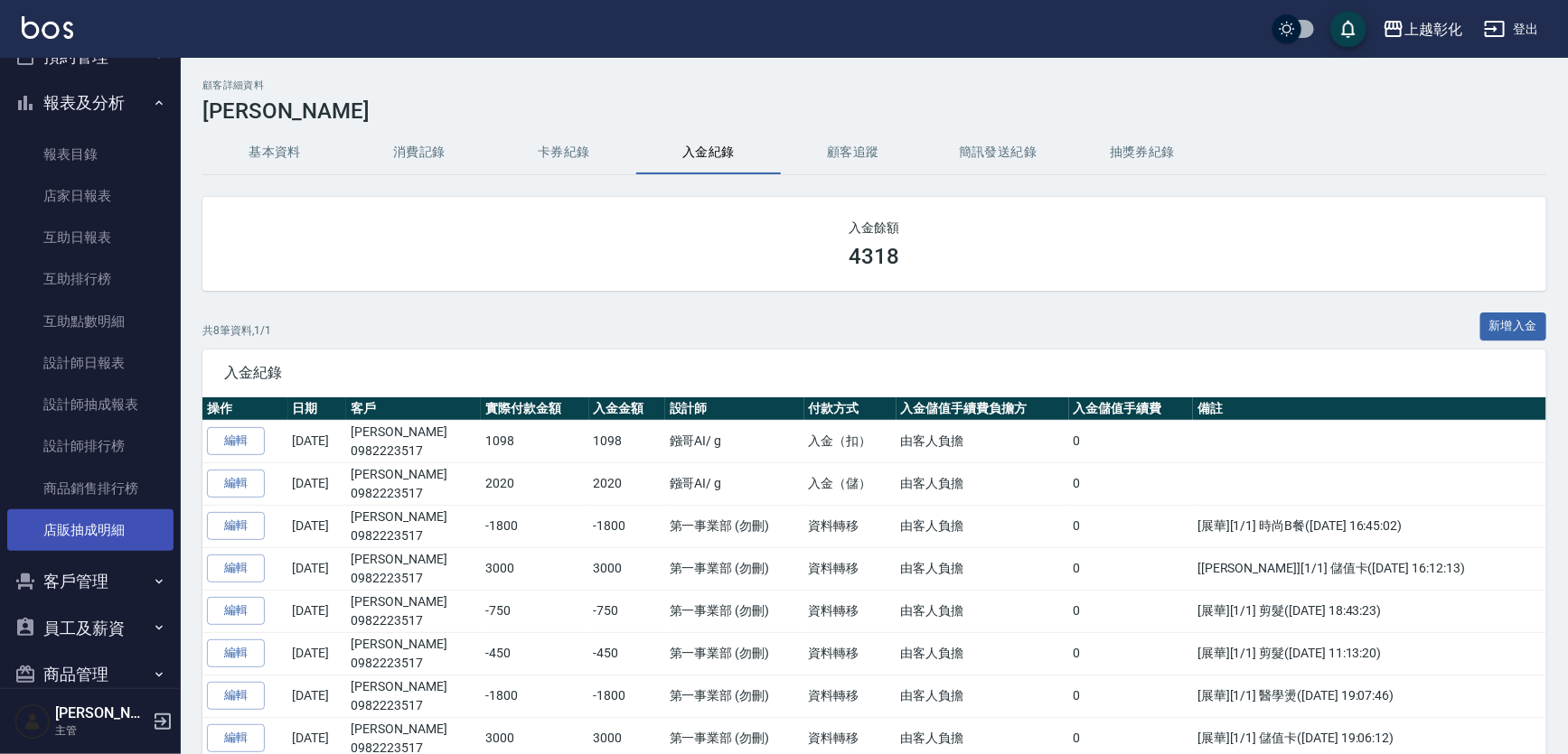
scroll to position [154, 0]
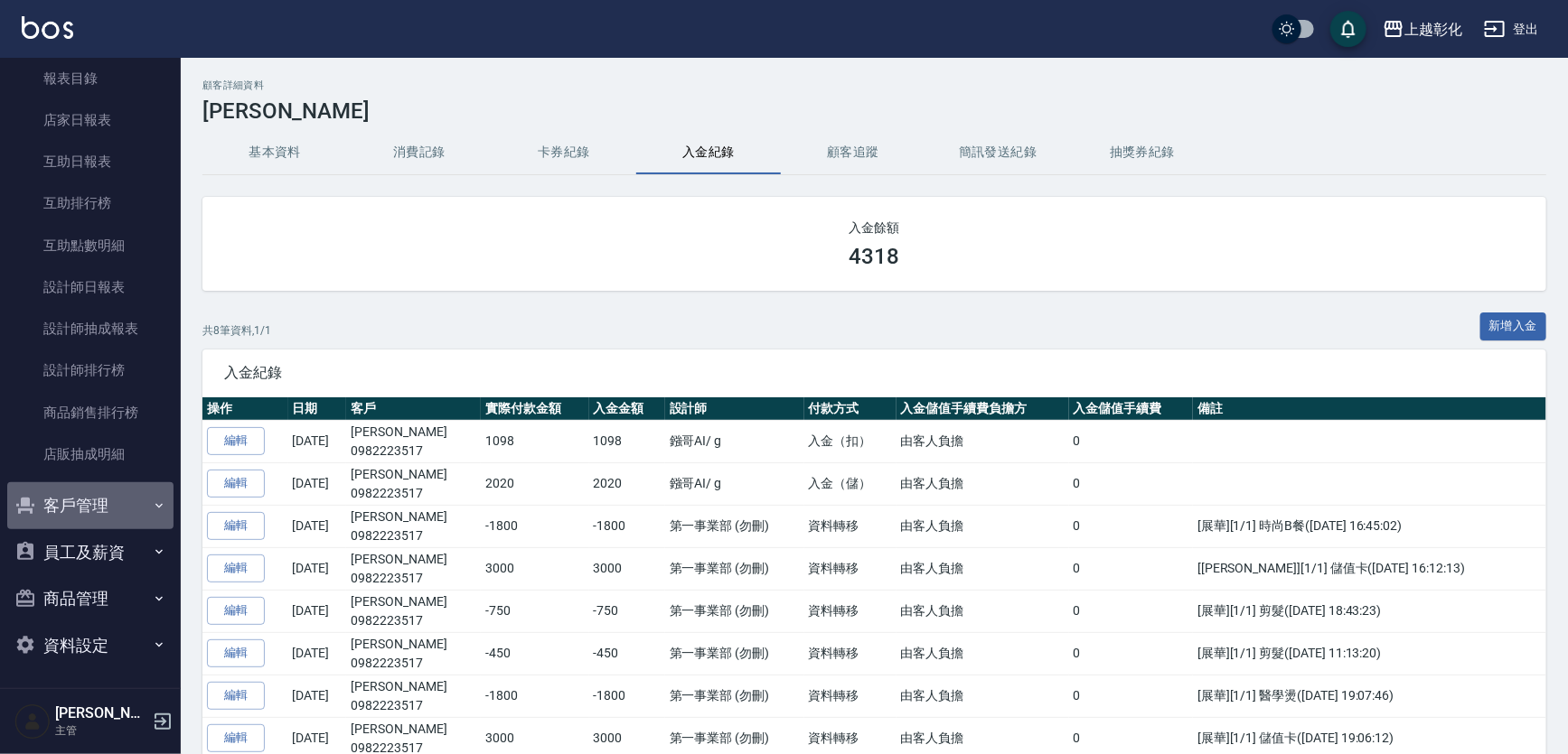
click at [128, 499] on button "客戶管理" at bounding box center [90, 505] width 166 height 47
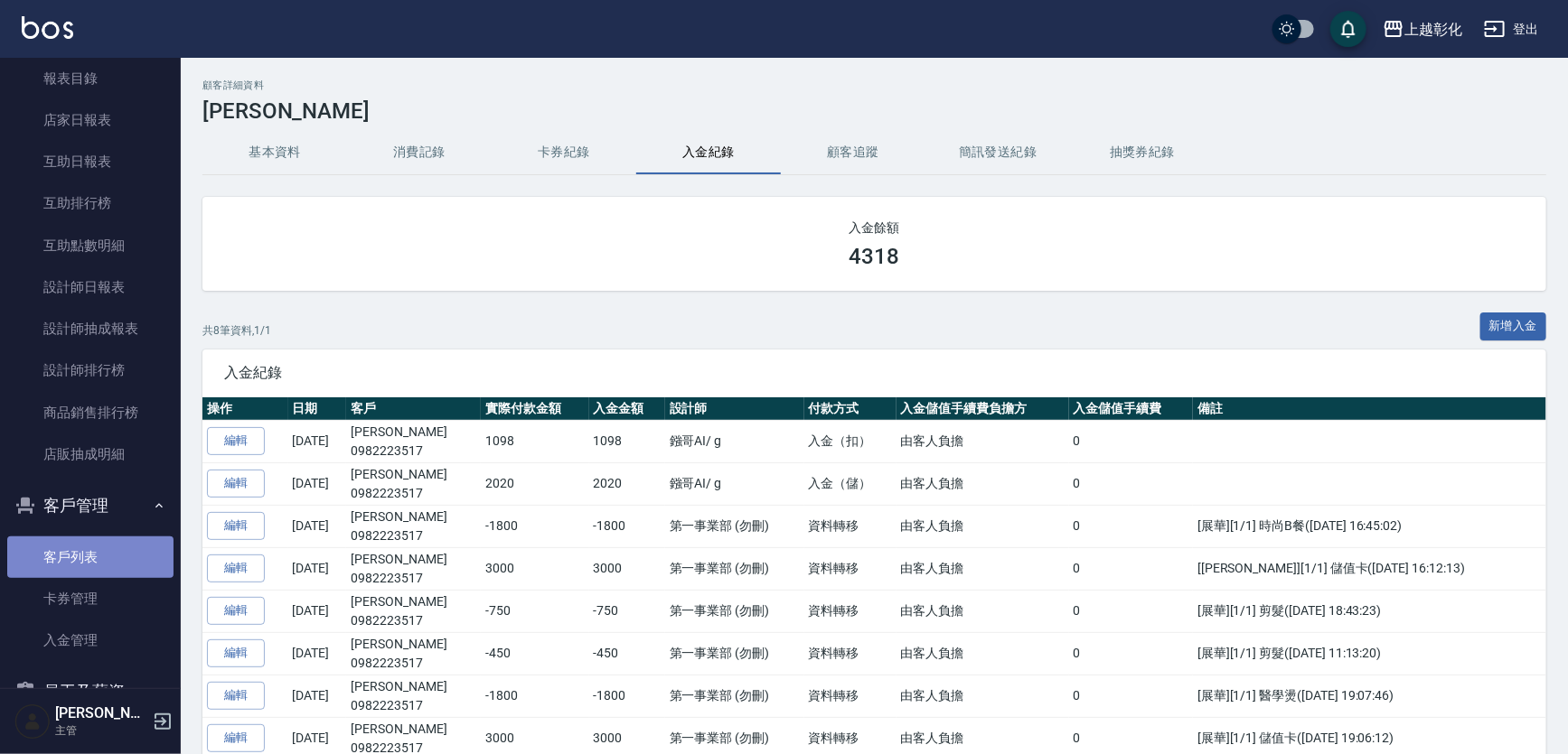
click at [95, 560] on link "客戶列表" at bounding box center [90, 557] width 166 height 41
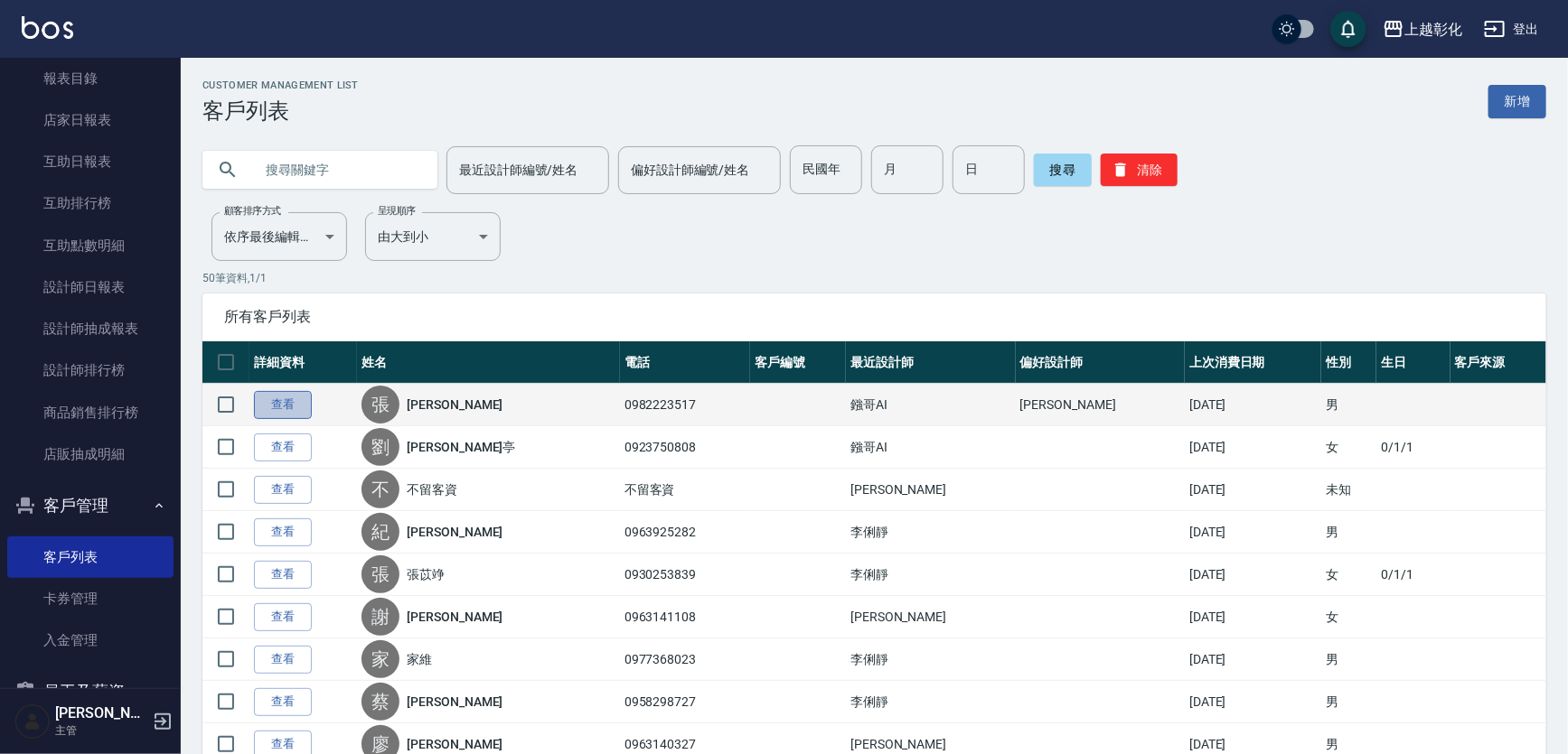
click at [282, 405] on link "查看" at bounding box center [283, 405] width 58 height 28
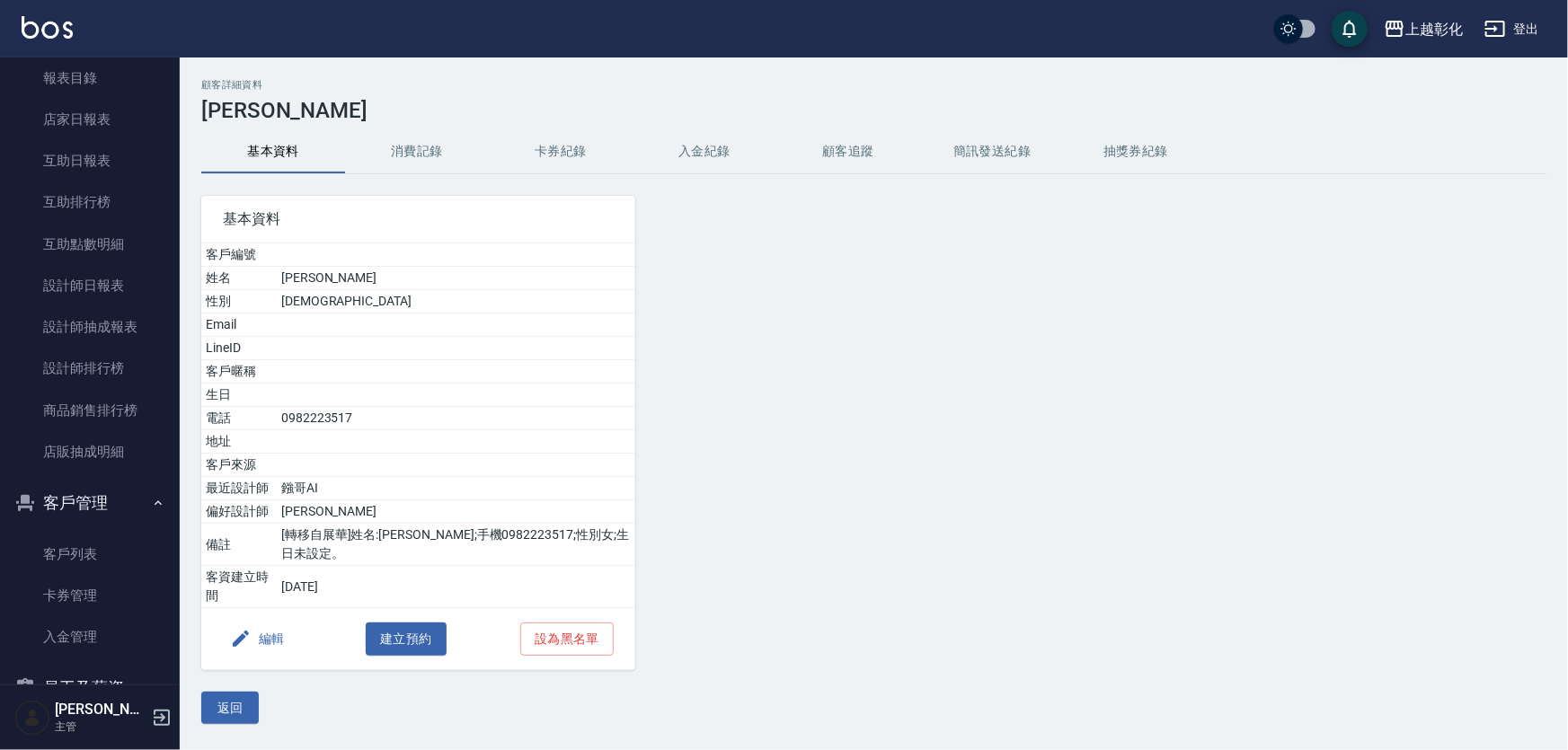
click at [694, 138] on button "入金紀錄" at bounding box center [704, 151] width 144 height 43
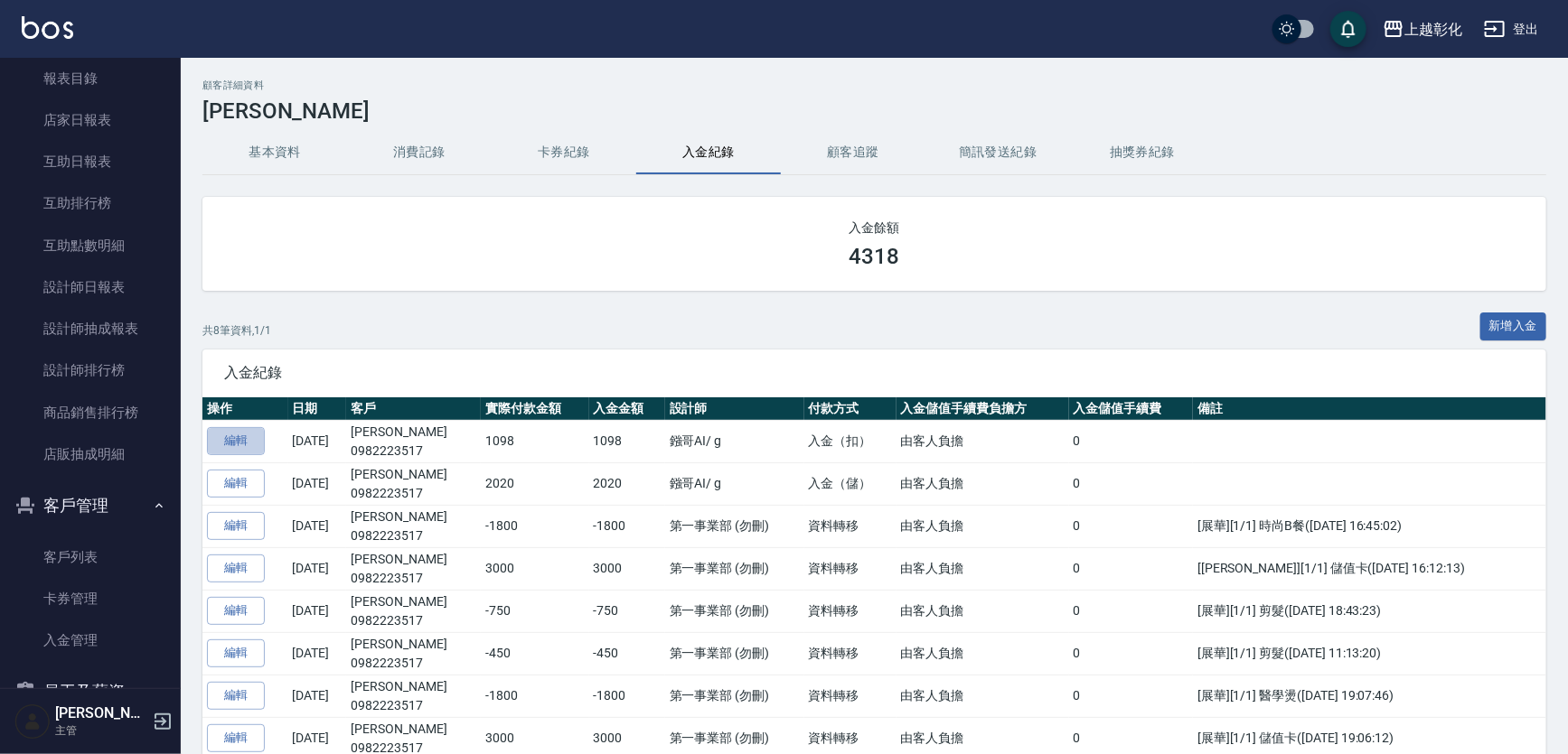
click at [243, 444] on link "編輯" at bounding box center [236, 441] width 58 height 28
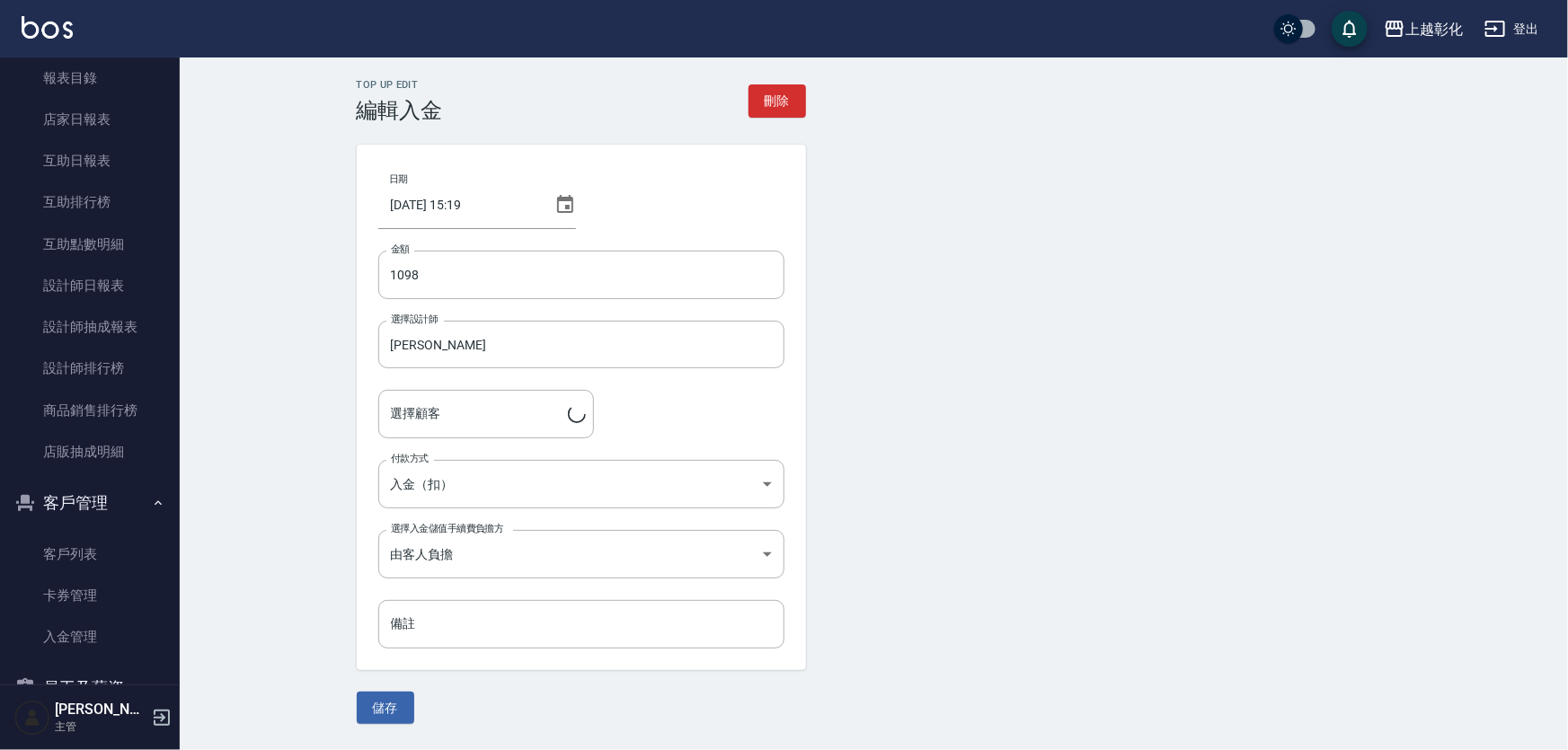
type input "[PERSON_NAME]/0982223517/"
click at [391, 276] on input "1098" at bounding box center [581, 275] width 406 height 48
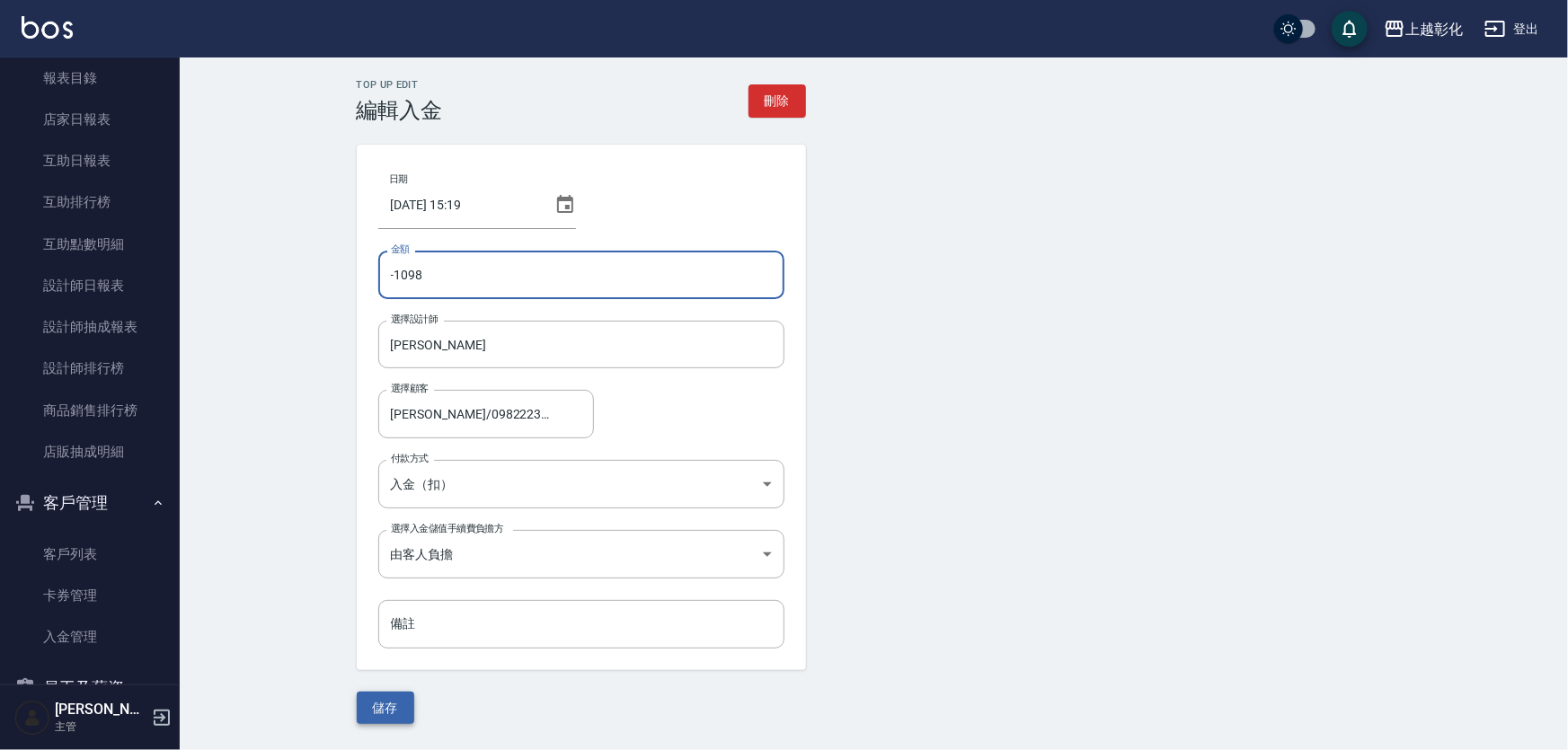
type input "-1098"
click at [387, 701] on button "儲存" at bounding box center [385, 708] width 57 height 33
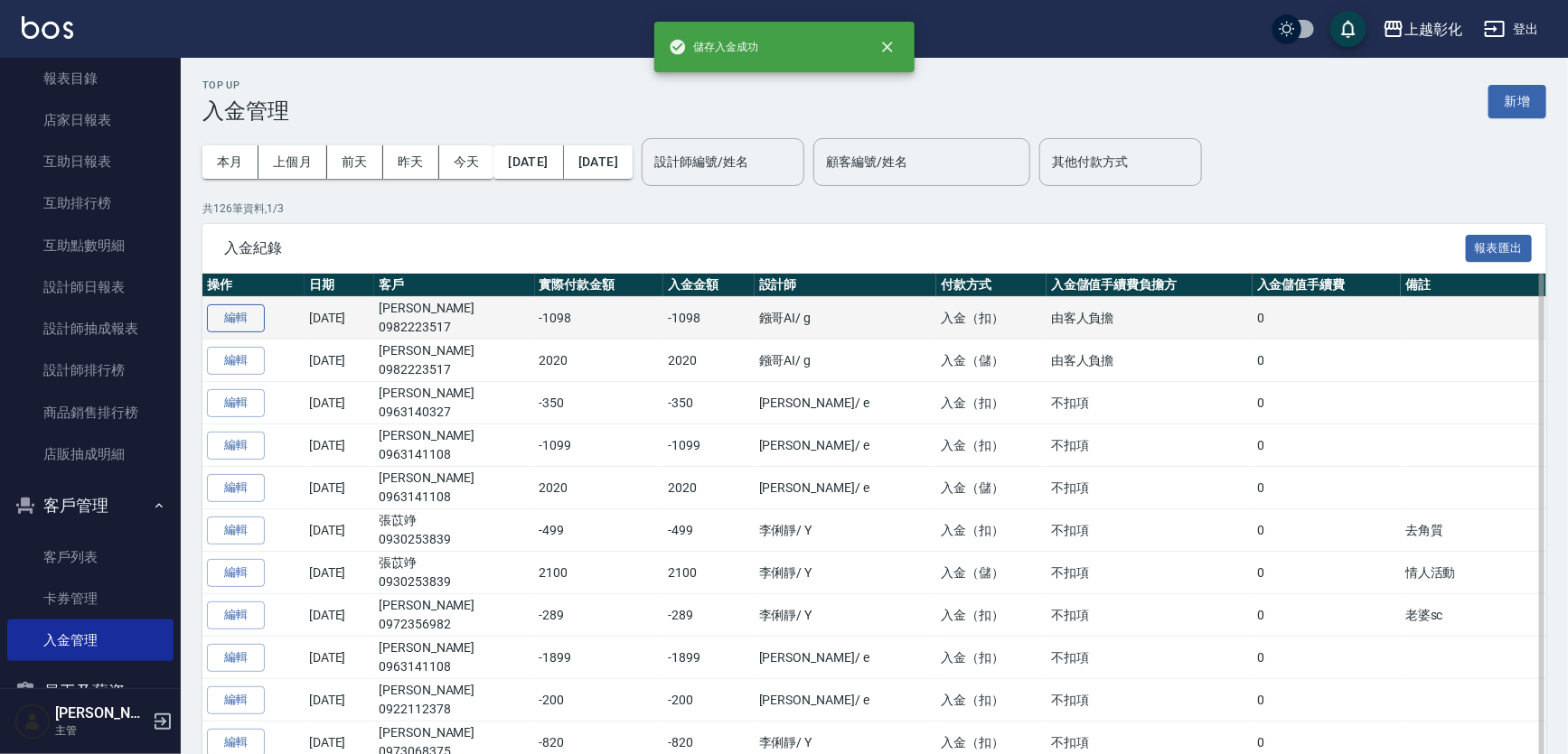
click at [242, 319] on button "編輯" at bounding box center [236, 318] width 58 height 28
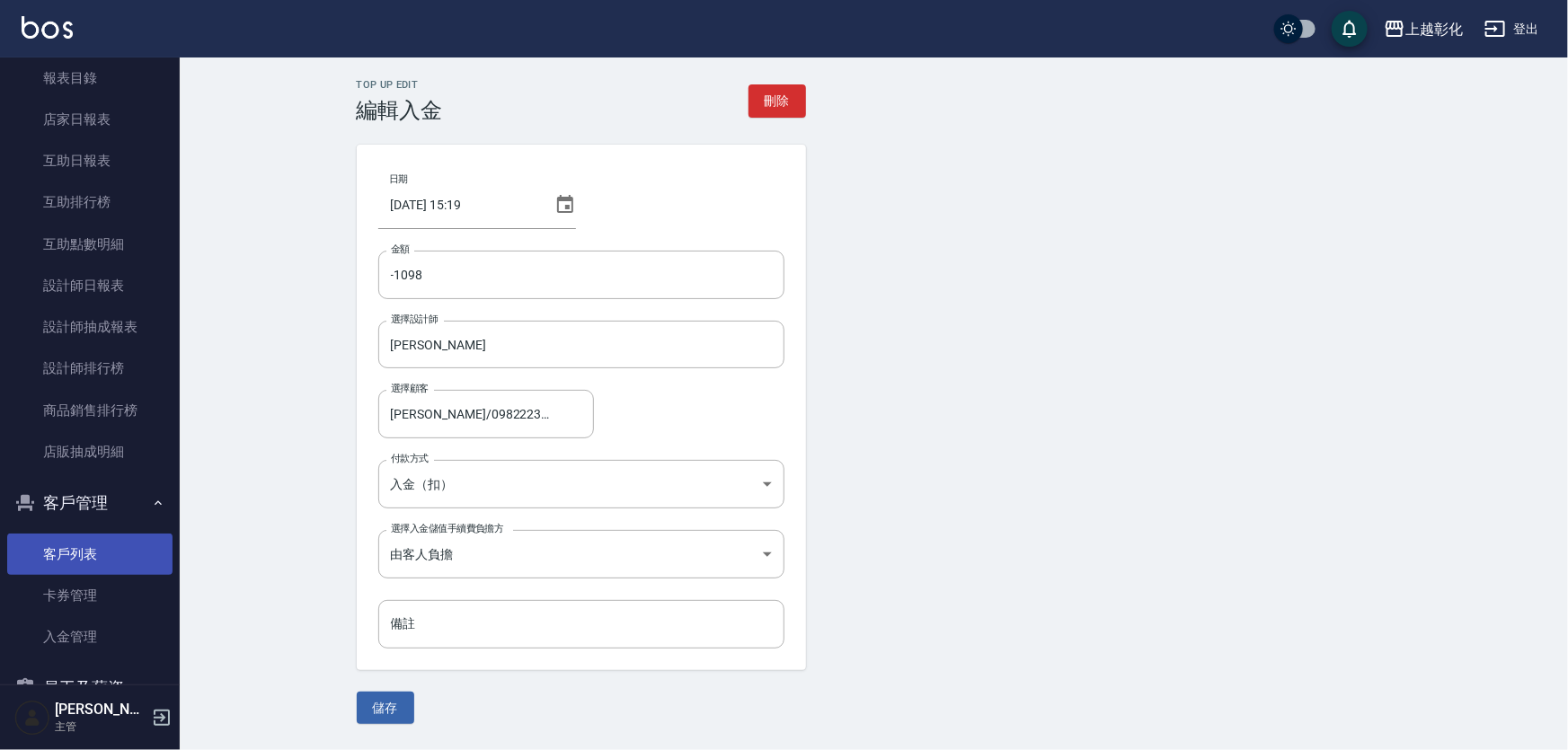
click at [109, 558] on link "客戶列表" at bounding box center [89, 554] width 165 height 41
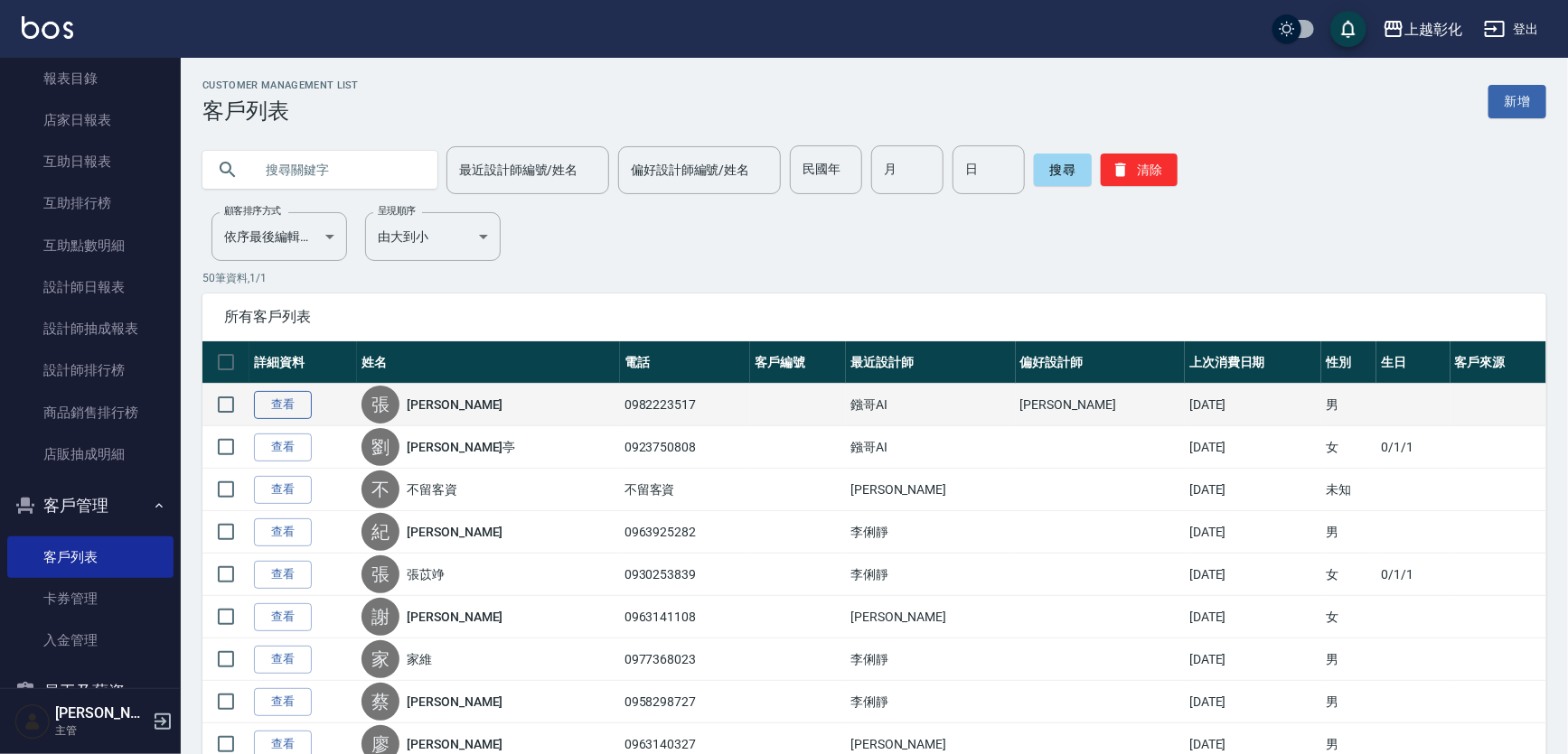
click at [285, 415] on link "查看" at bounding box center [283, 405] width 58 height 28
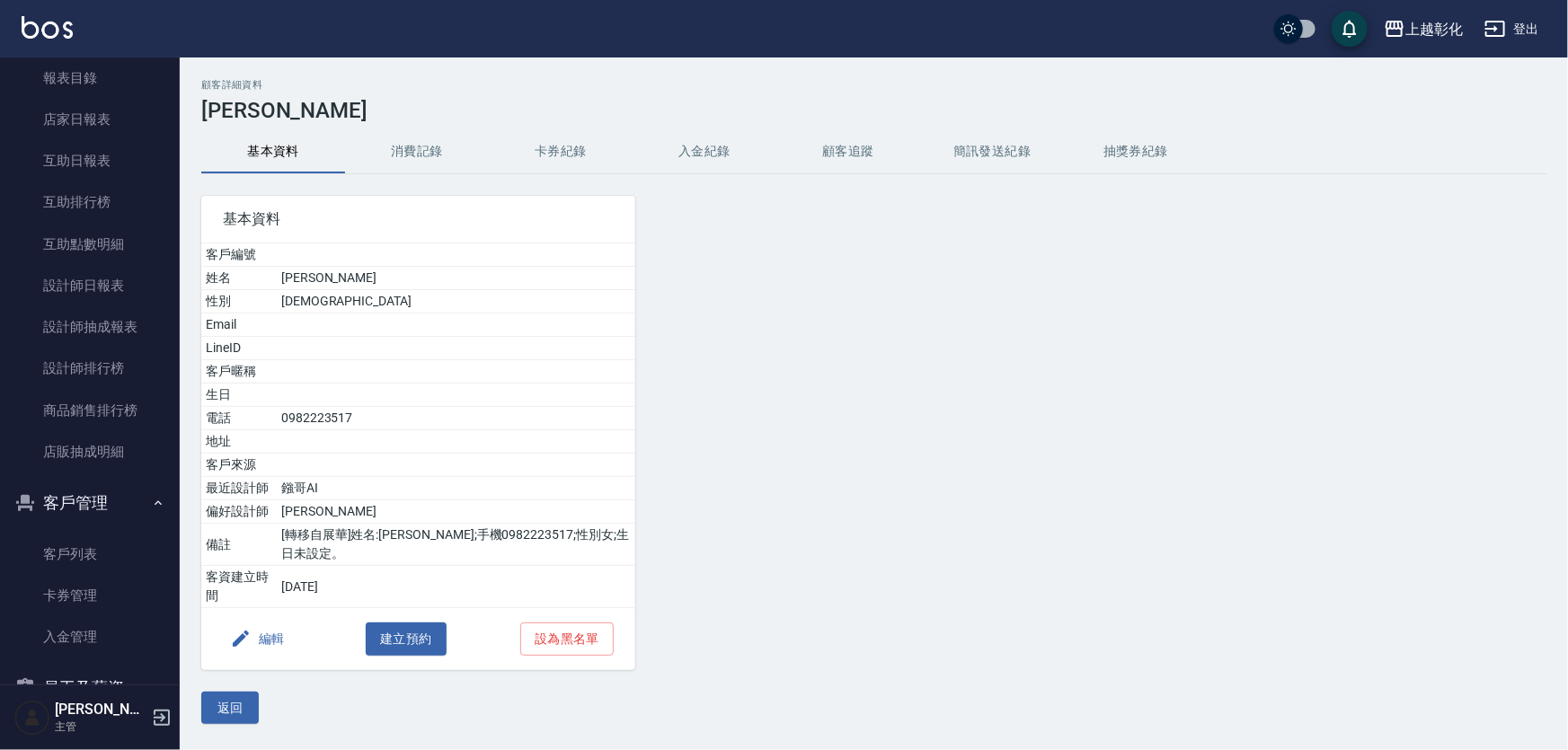
click at [722, 156] on button "入金紀錄" at bounding box center [704, 151] width 144 height 43
